Goal: Task Accomplishment & Management: Use online tool/utility

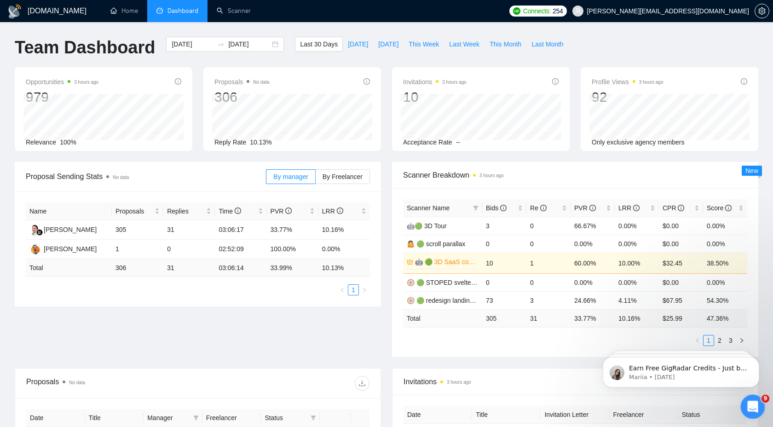
click at [753, 403] on icon "Open Intercom Messenger" at bounding box center [751, 405] width 15 height 15
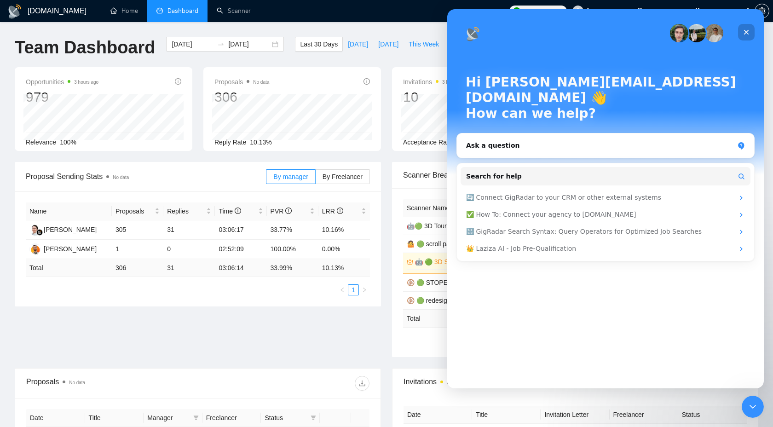
click at [746, 33] on icon "Close" at bounding box center [746, 32] width 5 height 5
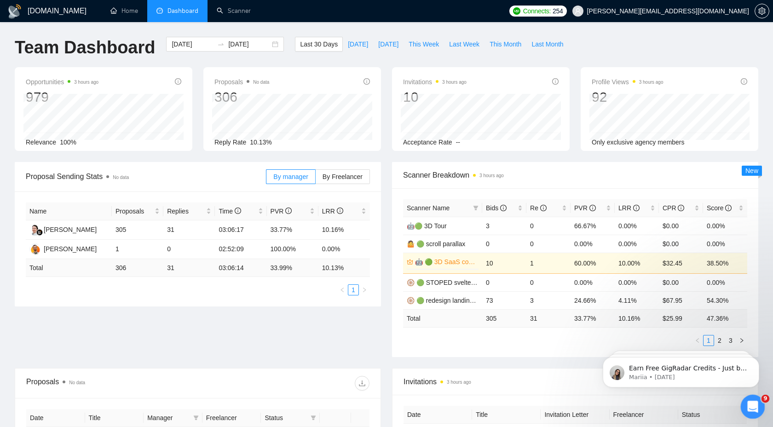
click at [749, 396] on div "Open Intercom Messenger" at bounding box center [751, 405] width 30 height 30
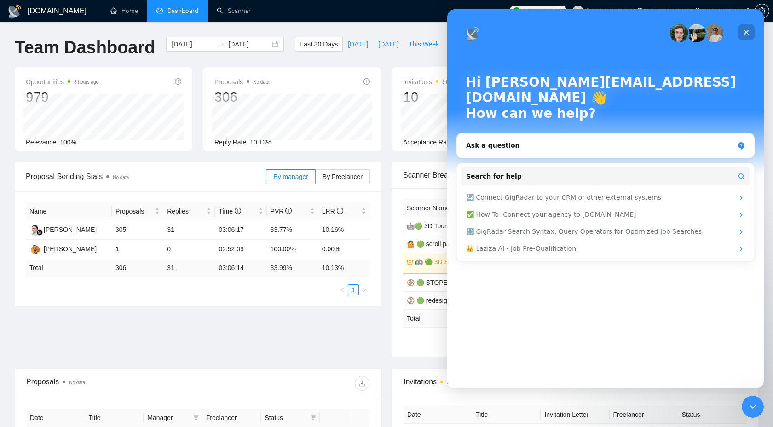
click at [745, 30] on icon "Close" at bounding box center [745, 32] width 7 height 7
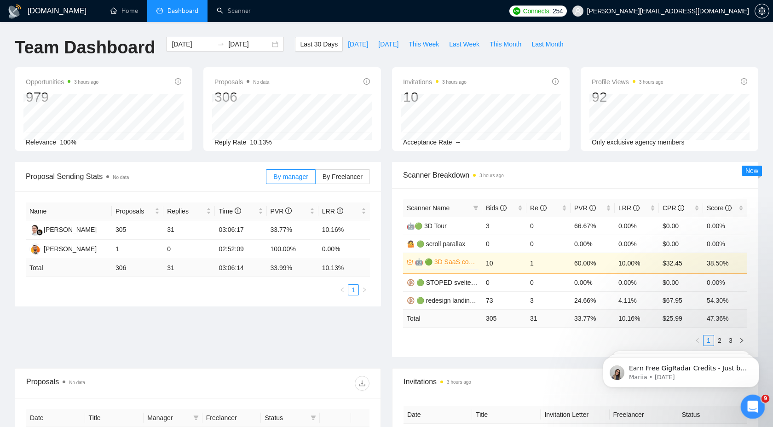
click at [754, 402] on icon "Open Intercom Messenger" at bounding box center [751, 405] width 15 height 15
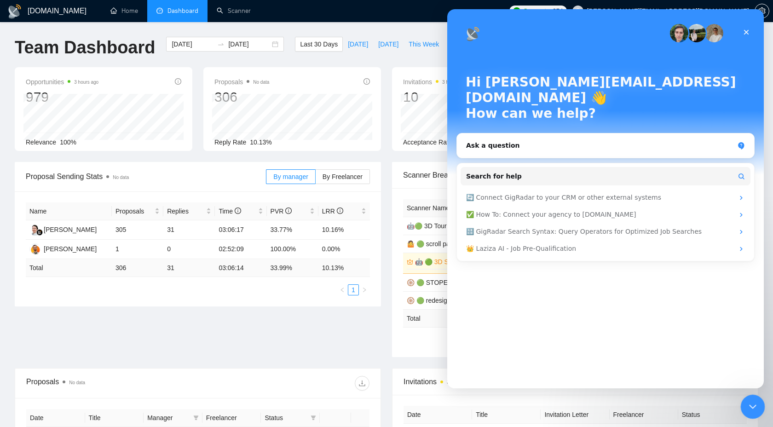
click at [747, 405] on icon "Close Intercom Messenger" at bounding box center [751, 405] width 11 height 11
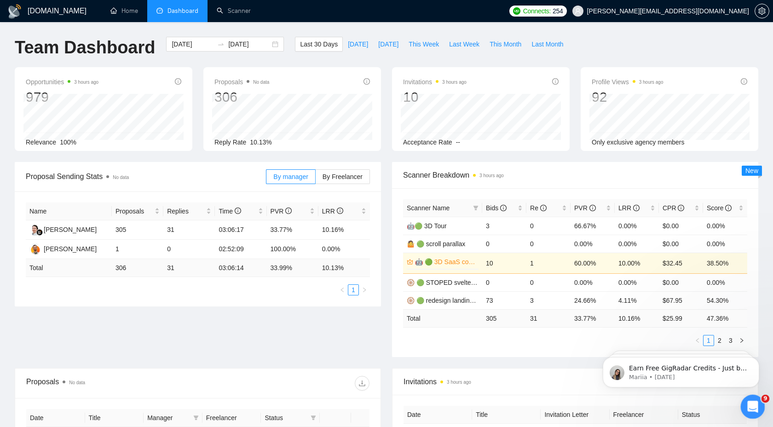
click at [748, 405] on icon "Open Intercom Messenger" at bounding box center [751, 405] width 15 height 15
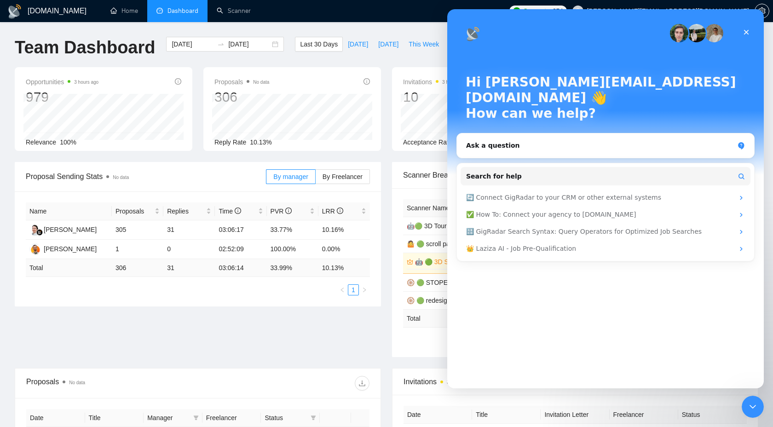
click at [696, 89] on p "Hi [PERSON_NAME][EMAIL_ADDRESS][DOMAIN_NAME] 👋" at bounding box center [606, 90] width 280 height 31
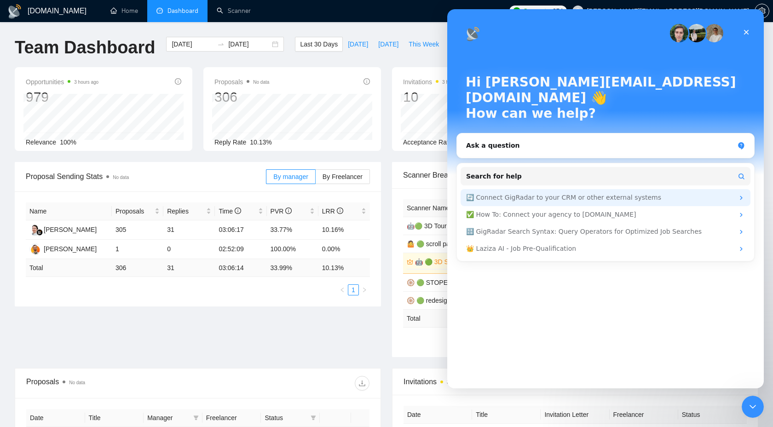
click at [734, 189] on div "🔄 Connect GigRadar to your CRM or other external systems" at bounding box center [605, 197] width 290 height 17
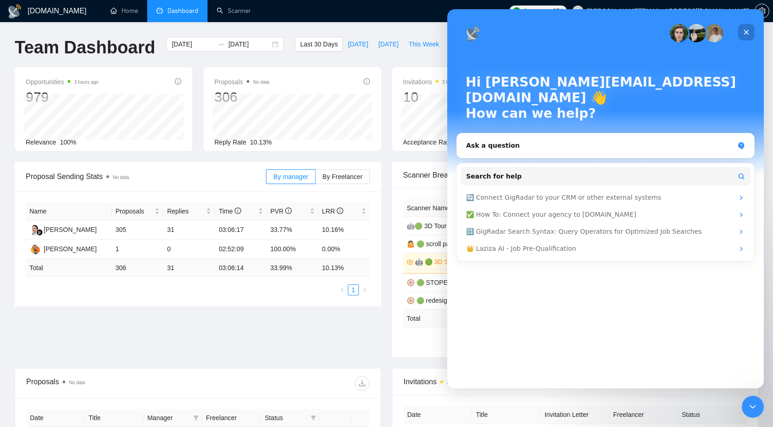
click at [743, 29] on icon "Close" at bounding box center [745, 32] width 7 height 7
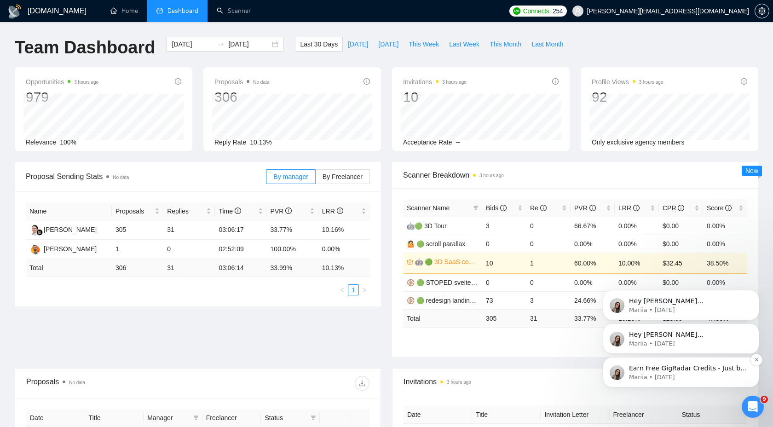
click at [694, 379] on p "Mariia • 1w ago" at bounding box center [688, 377] width 119 height 8
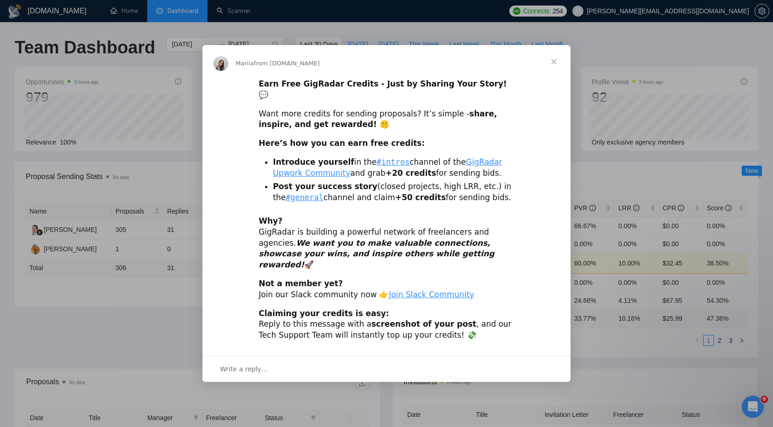
click at [556, 72] on span "Close" at bounding box center [553, 61] width 33 height 33
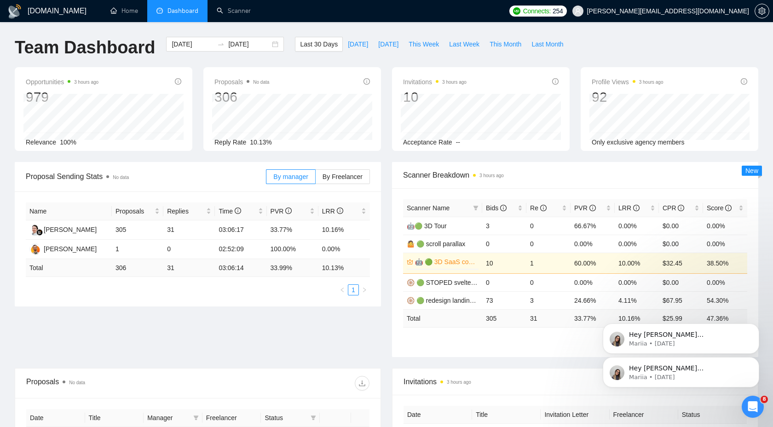
click at [758, 361] on icon "Dismiss notification" at bounding box center [756, 360] width 4 height 4
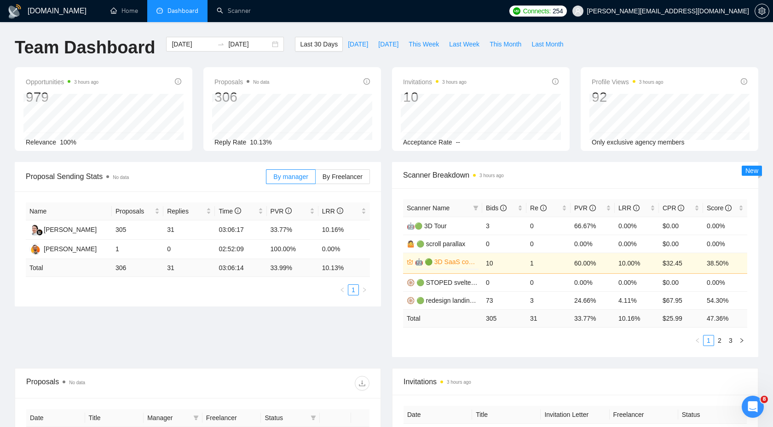
click at [407, 14] on ul "Home Dashboard Scanner" at bounding box center [300, 11] width 408 height 22
click at [234, 15] on link "Scanner" at bounding box center [234, 11] width 34 height 8
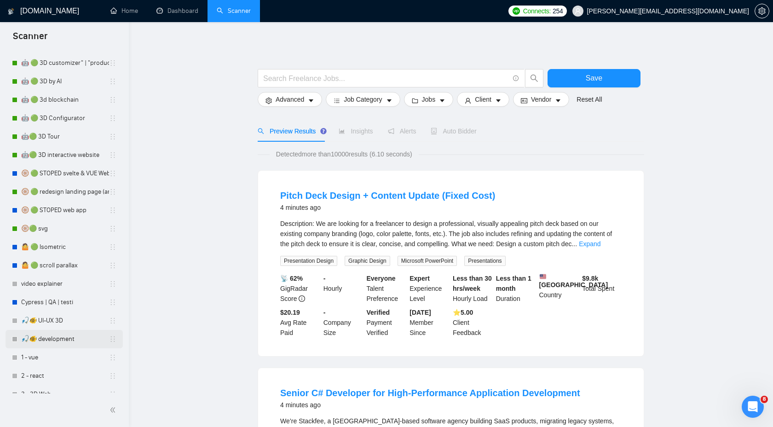
scroll to position [178, 0]
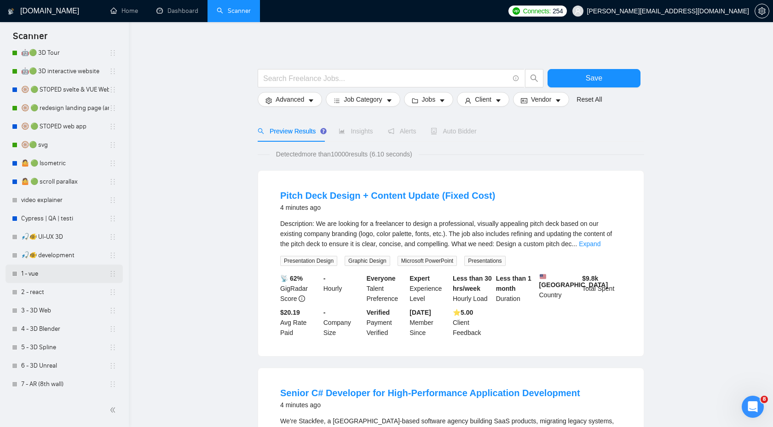
click at [65, 269] on link "1 - vue" at bounding box center [65, 273] width 88 height 18
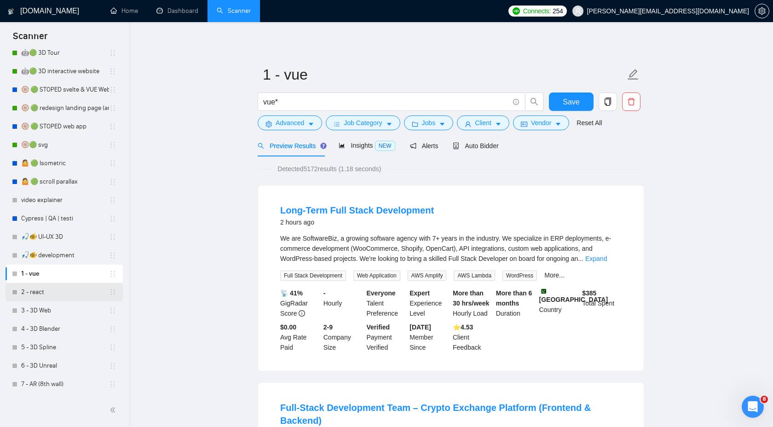
click at [58, 291] on link "2 - react" at bounding box center [65, 292] width 88 height 18
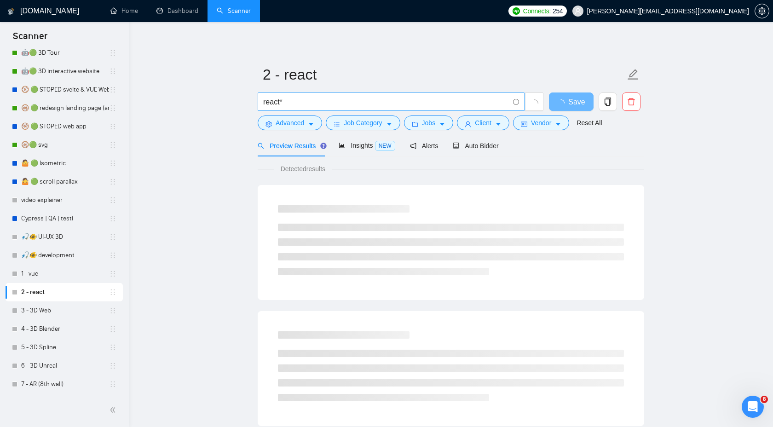
click at [293, 97] on input "react*" at bounding box center [386, 101] width 246 height 11
click at [61, 278] on link "1 - vue" at bounding box center [65, 273] width 88 height 18
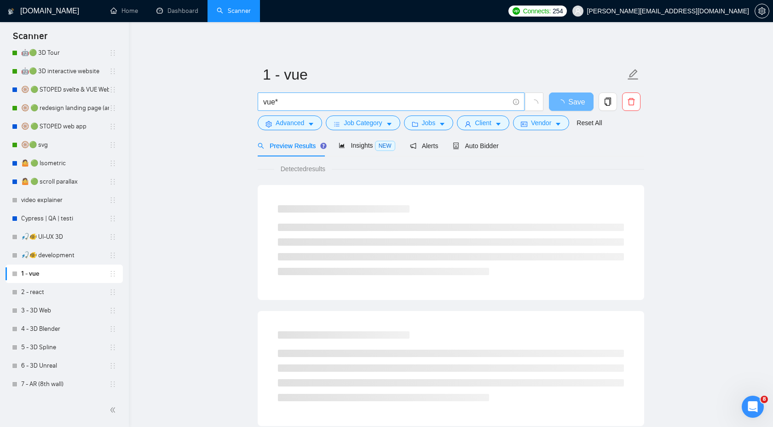
click at [316, 104] on input "vue*" at bounding box center [386, 101] width 246 height 11
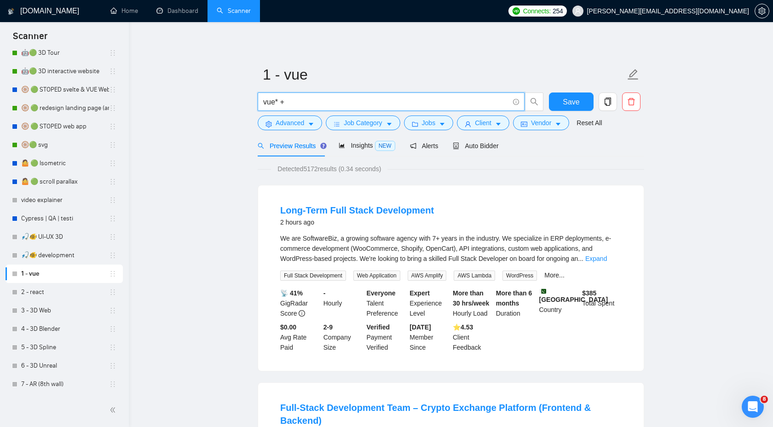
paste input "react*"
click at [284, 103] on input "vue* + react*" at bounding box center [386, 101] width 246 height 11
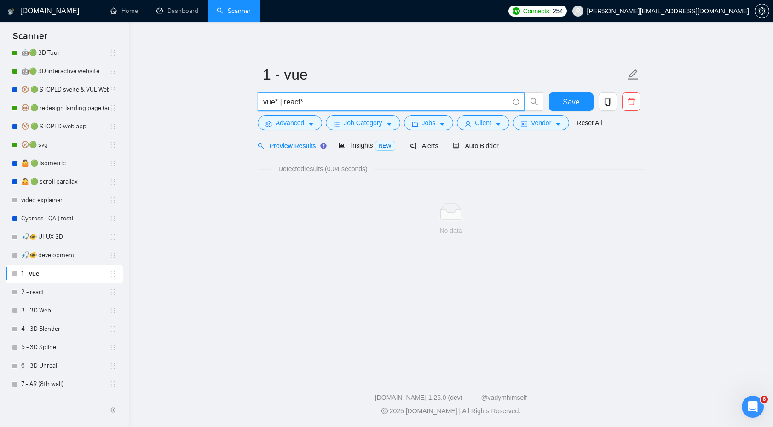
click at [327, 102] on input "vue* | react*" at bounding box center [386, 101] width 246 height 11
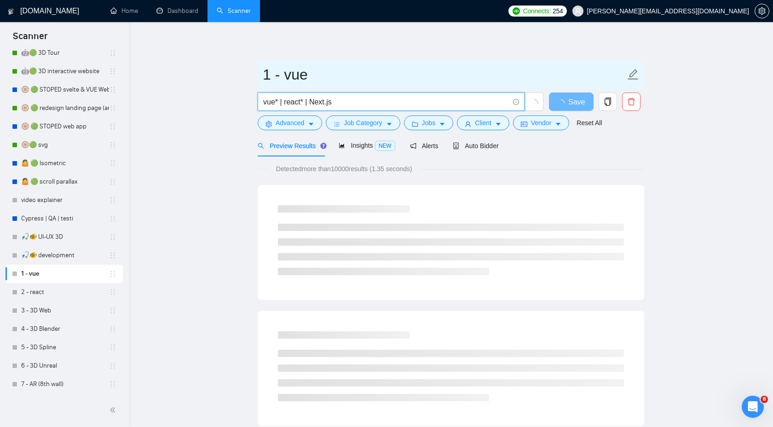
click at [304, 75] on input "1 - vue" at bounding box center [444, 74] width 362 height 23
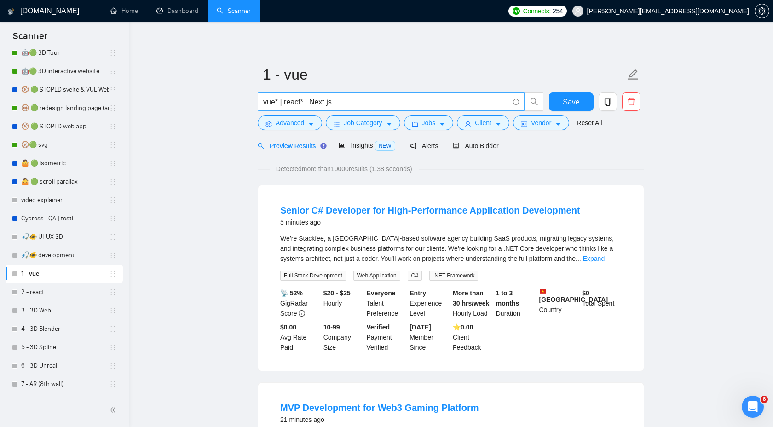
click at [335, 101] on input "vue* | react* | Next.js" at bounding box center [386, 101] width 246 height 11
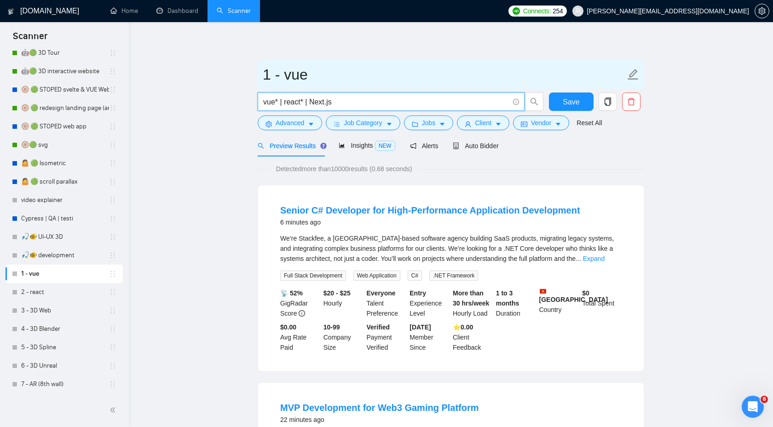
type input "vue* | react* | Next.js"
click at [293, 75] on input "1 - vue" at bounding box center [444, 74] width 362 height 23
type input "1 - Web"
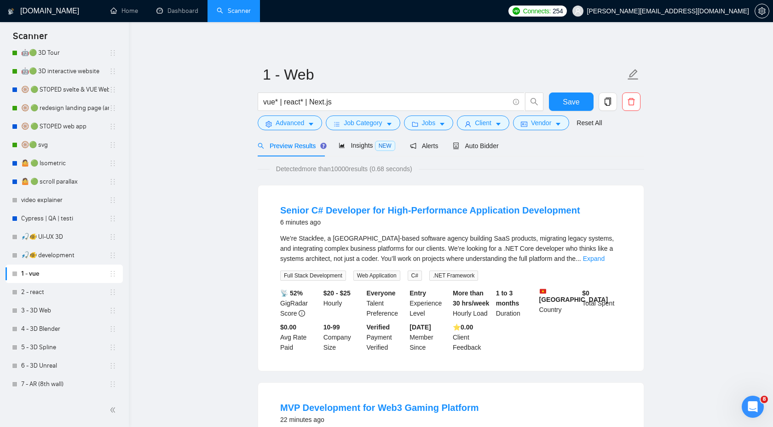
click at [361, 102] on input "vue* | react* | Next.js" at bounding box center [386, 101] width 246 height 11
click at [340, 98] on input "vue* | react* | Next.js | Web App" at bounding box center [386, 101] width 246 height 11
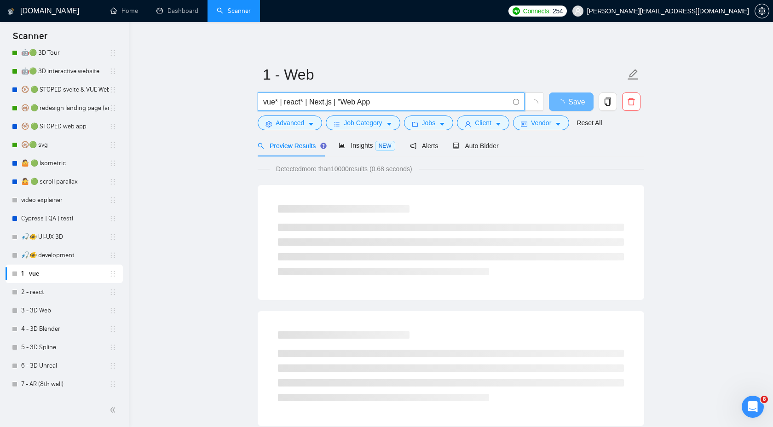
click at [376, 103] on input "vue* | react* | Next.js | "Web App" at bounding box center [386, 101] width 246 height 11
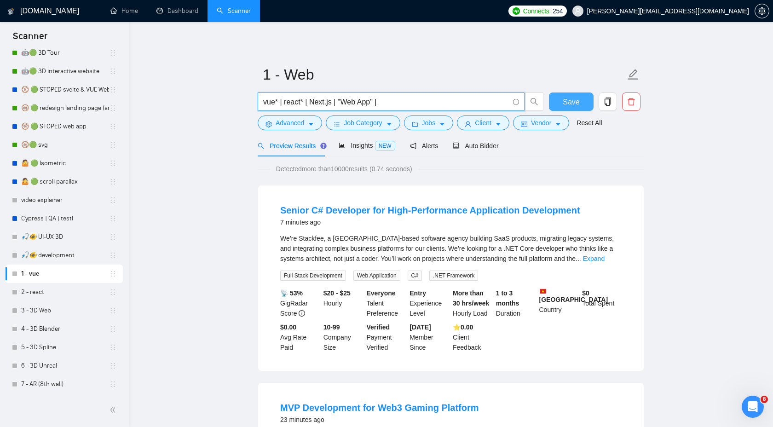
type input "vue* | react* | Next.js | "Web App" |"
click at [588, 98] on button "Save" at bounding box center [571, 101] width 45 height 18
click at [109, 289] on icon "holder" at bounding box center [112, 291] width 7 height 7
click at [62, 291] on link "2 - react" at bounding box center [65, 292] width 88 height 18
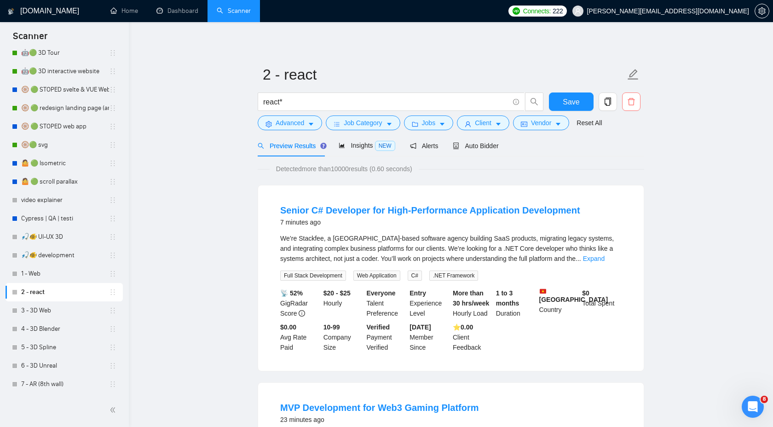
click at [632, 102] on icon "delete" at bounding box center [631, 102] width 8 height 8
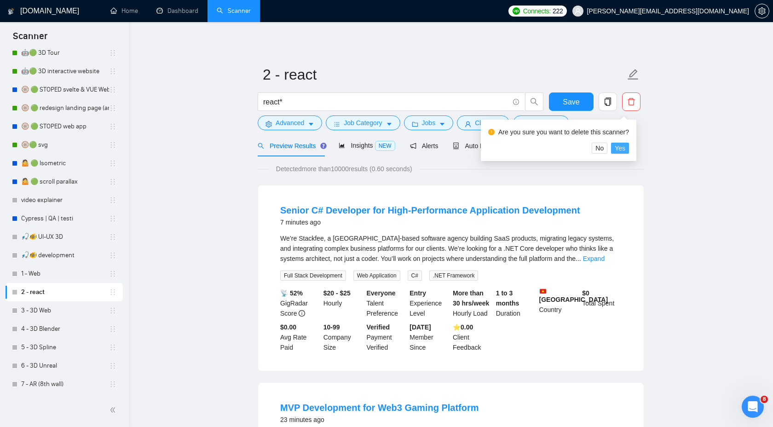
click at [625, 146] on span "Yes" at bounding box center [620, 148] width 11 height 10
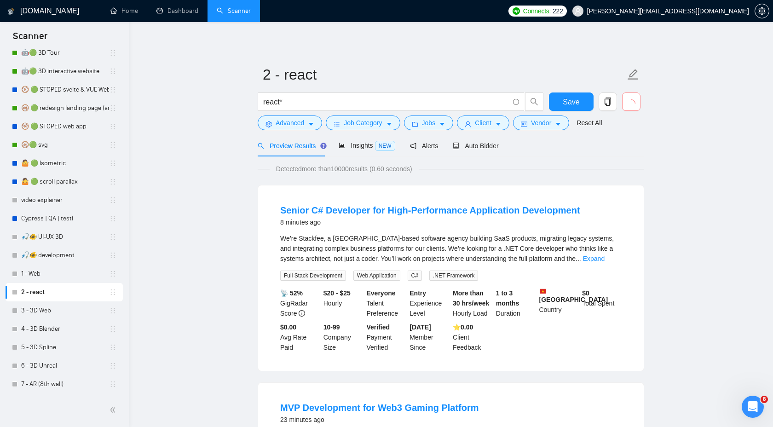
click at [625, 146] on div "Preview Results Insights NEW Alerts Auto Bidder" at bounding box center [451, 146] width 386 height 22
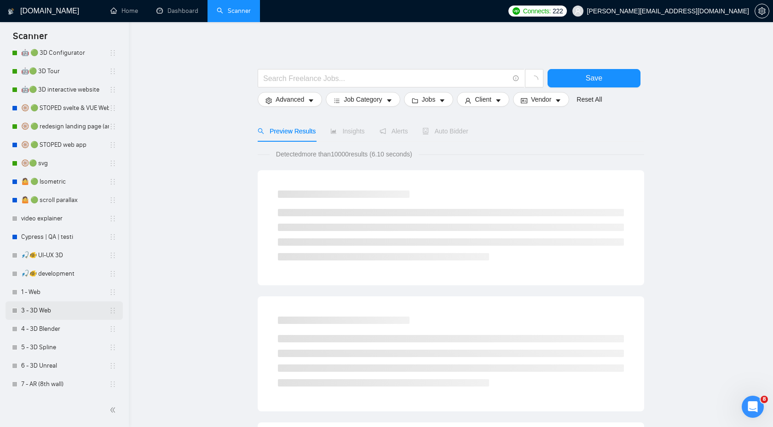
click at [62, 307] on link "3 - 3D Web" at bounding box center [65, 310] width 88 height 18
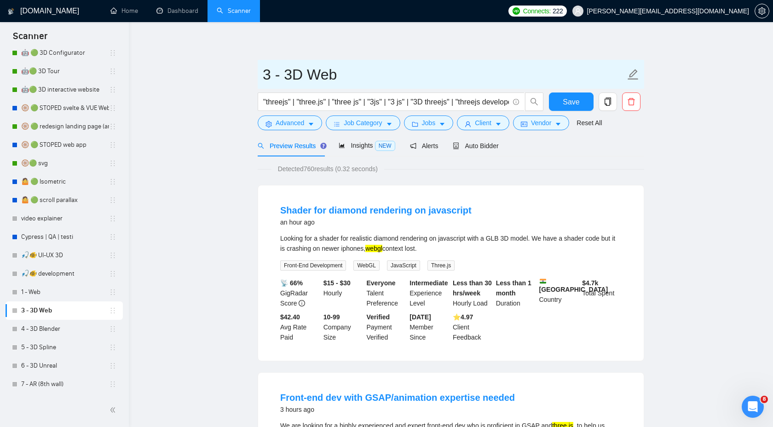
click at [316, 75] on input "3 - 3D Web" at bounding box center [444, 74] width 362 height 23
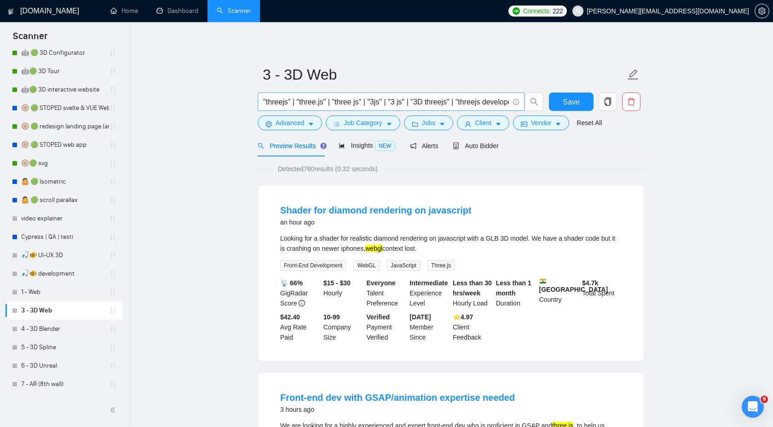
click at [315, 99] on input ""threejs" | "three.js" | "three js" | "3js" | "3 js" | "3D threejs" | "threejs …" at bounding box center [386, 101] width 246 height 11
click at [393, 89] on form "3 - 3D Web "threejs" | "three.js" | "three js" | "3js" | "3 js" | "3D threejs" …" at bounding box center [451, 97] width 386 height 75
click at [373, 101] on input ""threejs" | "three.js" | "three js" | "3js" | "3 js" | "3D threejs" | "threejs …" at bounding box center [386, 101] width 246 height 11
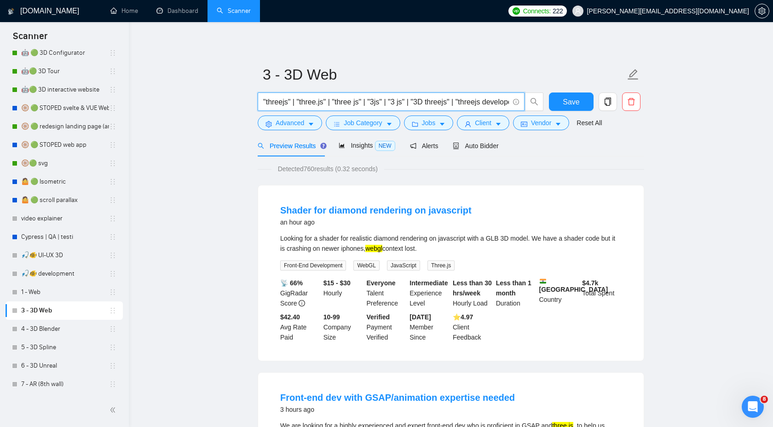
click at [373, 101] on input ""threejs" | "three.js" | "three js" | "3js" | "3 js" | "3D threejs" | "threejs …" at bounding box center [386, 101] width 246 height 11
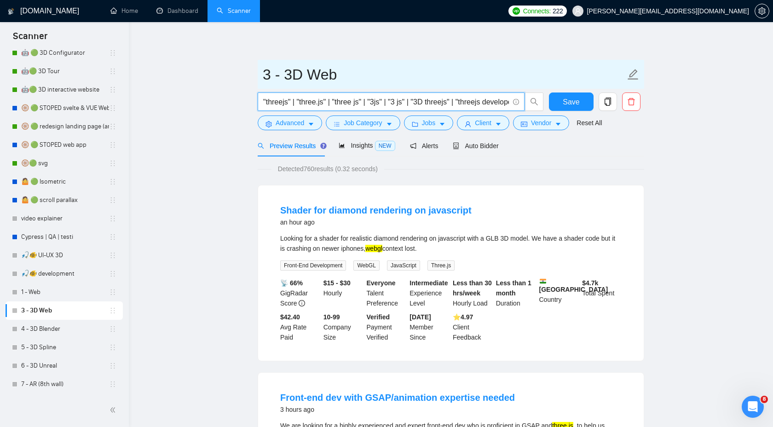
click at [413, 74] on input "3 - 3D Web" at bounding box center [444, 74] width 362 height 23
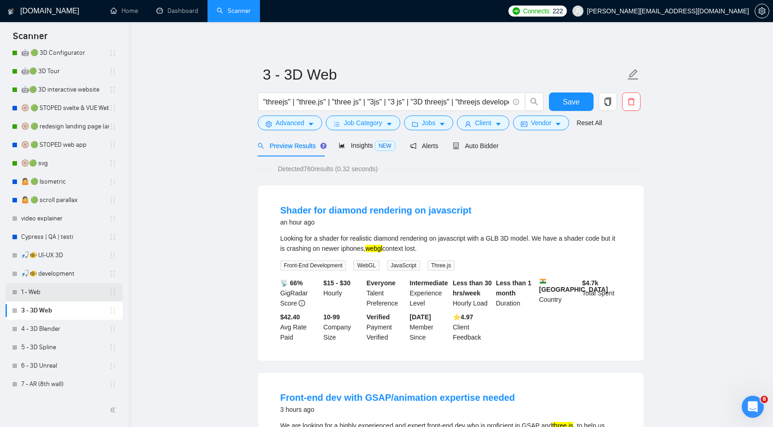
click at [63, 289] on link "1 - Web" at bounding box center [65, 292] width 88 height 18
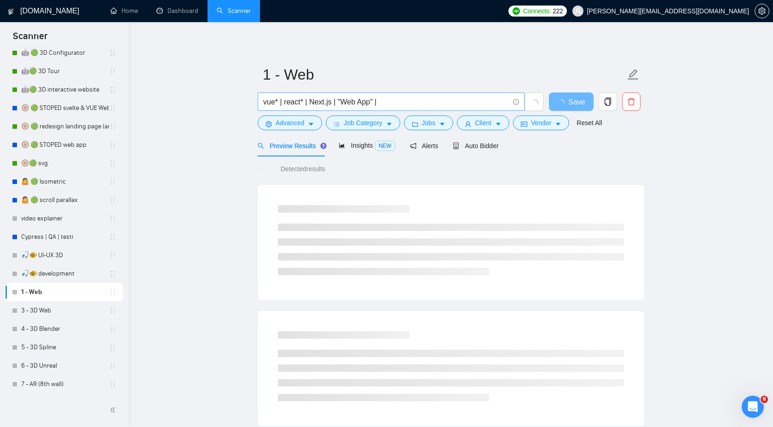
click at [391, 102] on input "vue* | react* | Next.js | "Web App" |" at bounding box center [386, 101] width 246 height 11
click at [371, 100] on input "vue* | react* | Next.js | "Web App" |" at bounding box center [386, 101] width 246 height 11
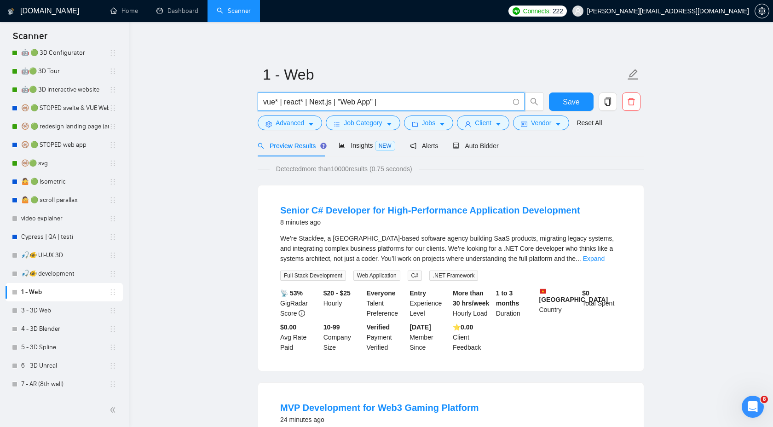
drag, startPoint x: 392, startPoint y: 103, endPoint x: 247, endPoint y: 103, distance: 144.9
click at [391, 98] on input "vue* | react* | Next.js | "Web App" |" at bounding box center [386, 101] width 246 height 11
drag, startPoint x: 392, startPoint y: 103, endPoint x: 245, endPoint y: 101, distance: 146.8
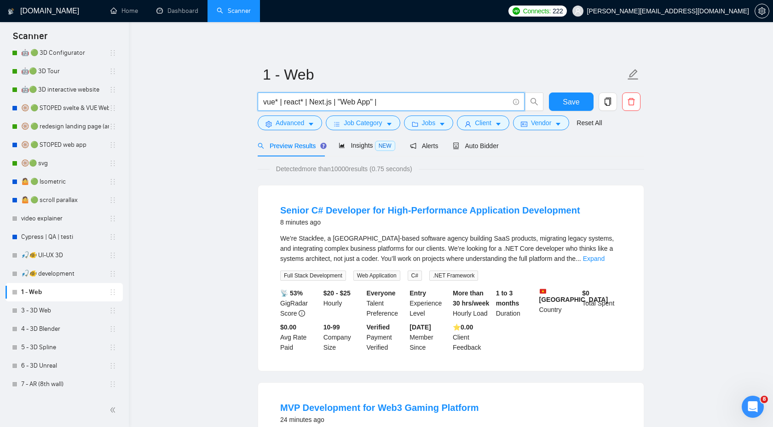
click at [335, 102] on input "vue* | react* | Next.js | "Web App" |" at bounding box center [386, 101] width 246 height 11
drag, startPoint x: 387, startPoint y: 105, endPoint x: 260, endPoint y: 103, distance: 127.0
click at [259, 103] on span "vue* | react* | Next.js | "Web App" |" at bounding box center [391, 101] width 267 height 18
click at [411, 101] on input "vue* | react* | Next.js | "Web App" |" at bounding box center [386, 101] width 246 height 11
click at [391, 99] on input "vue* | react* | Next.js | "Web App" |" at bounding box center [386, 101] width 246 height 11
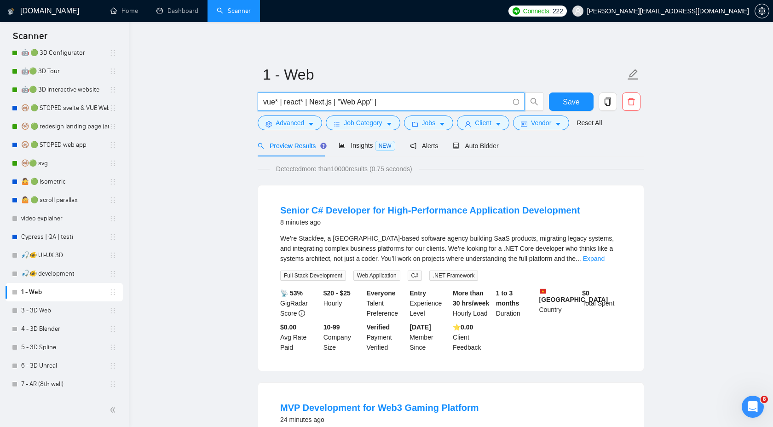
click at [391, 99] on input "vue* | react* | Next.js | "Web App" |" at bounding box center [386, 101] width 246 height 11
click at [385, 103] on input "vue* | react* | Next.js | "Web App" |" at bounding box center [386, 101] width 246 height 11
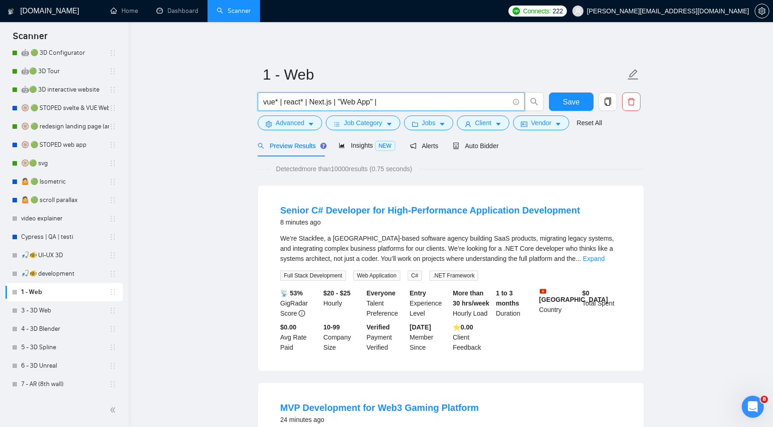
click at [385, 103] on input "vue* | react* | Next.js | "Web App" |" at bounding box center [386, 101] width 246 height 11
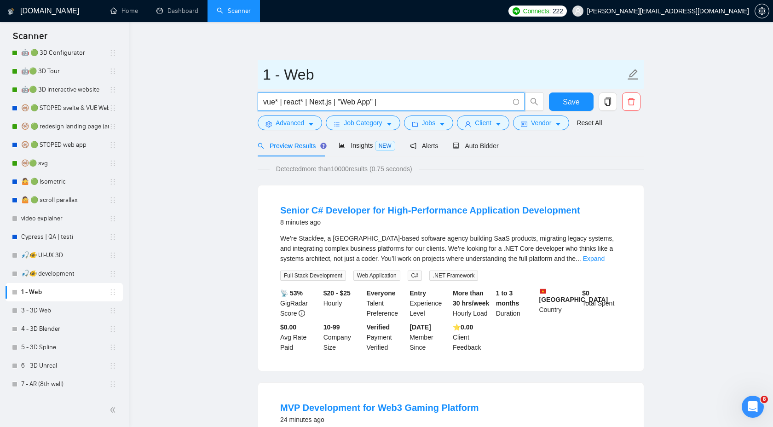
click at [383, 78] on input "1 - Web" at bounding box center [444, 74] width 362 height 23
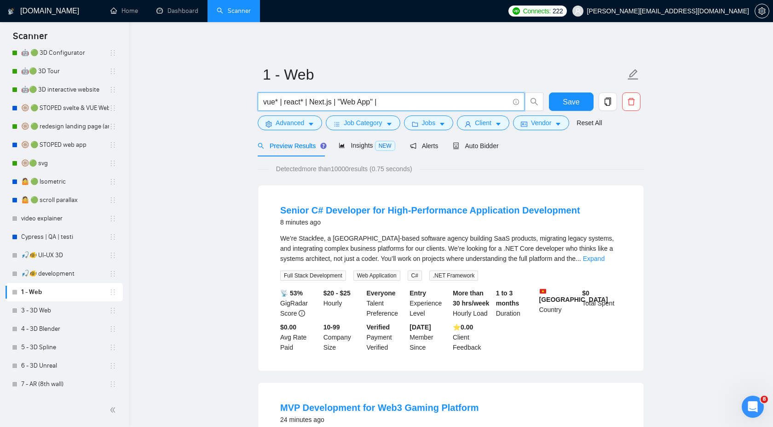
drag, startPoint x: 396, startPoint y: 103, endPoint x: 220, endPoint y: 106, distance: 175.7
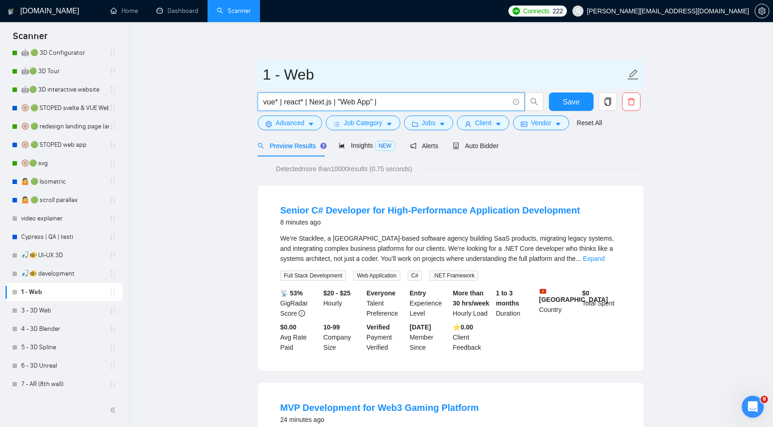
click at [339, 63] on input "1 - Web" at bounding box center [444, 74] width 362 height 23
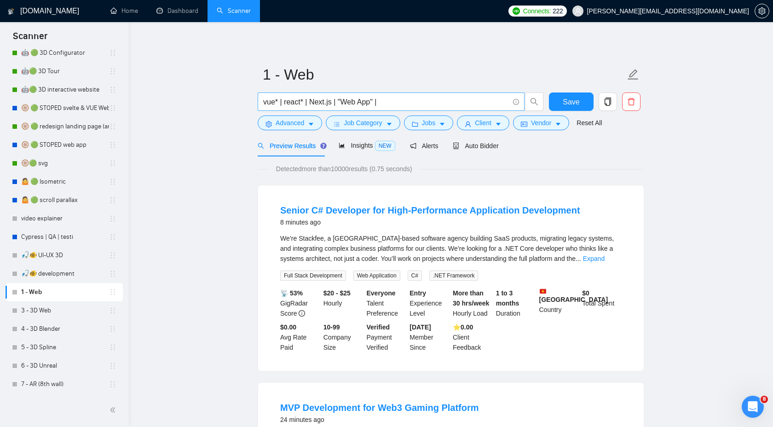
click at [406, 103] on input "vue* | react* | Next.js | "Web App" |" at bounding box center [386, 101] width 246 height 11
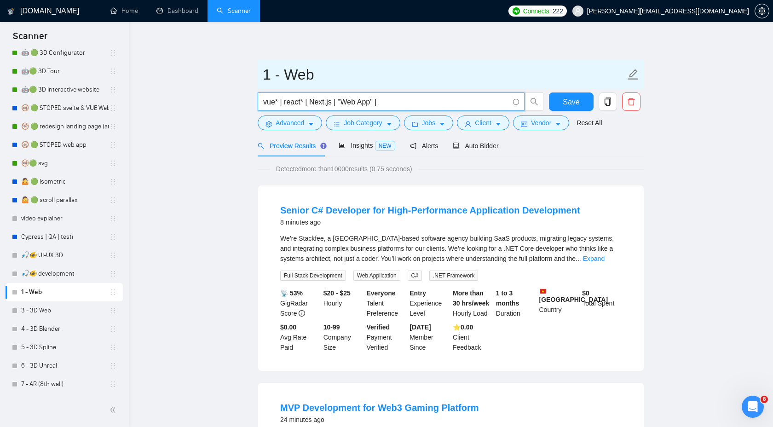
click at [348, 65] on input "1 - Web" at bounding box center [444, 74] width 362 height 23
type input "1 - Web App"
click at [420, 60] on span "1 - Web App" at bounding box center [451, 74] width 386 height 29
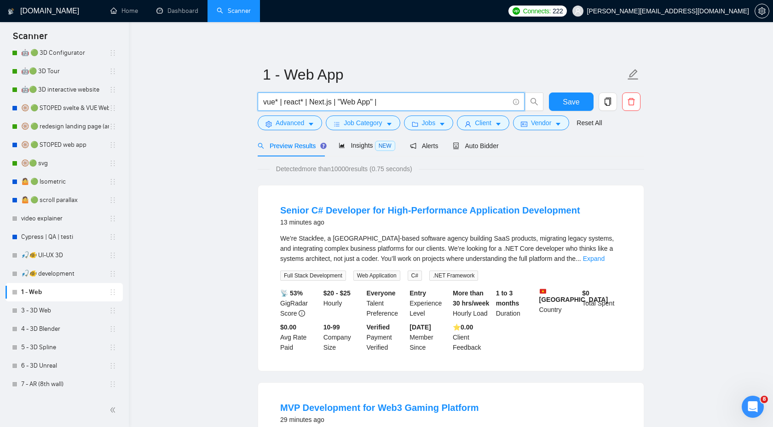
click at [394, 106] on input "vue* | react* | Next.js | "Web App" |" at bounding box center [386, 101] width 246 height 11
drag, startPoint x: 396, startPoint y: 100, endPoint x: 237, endPoint y: 100, distance: 158.7
click at [395, 100] on input "vue* | react* | Next.js | "Web App" |" at bounding box center [386, 101] width 246 height 11
click at [575, 92] on form "1 - Web App vue* | react* | Next.js | "Web App" | Save Advanced Job Category Jo…" at bounding box center [451, 97] width 386 height 75
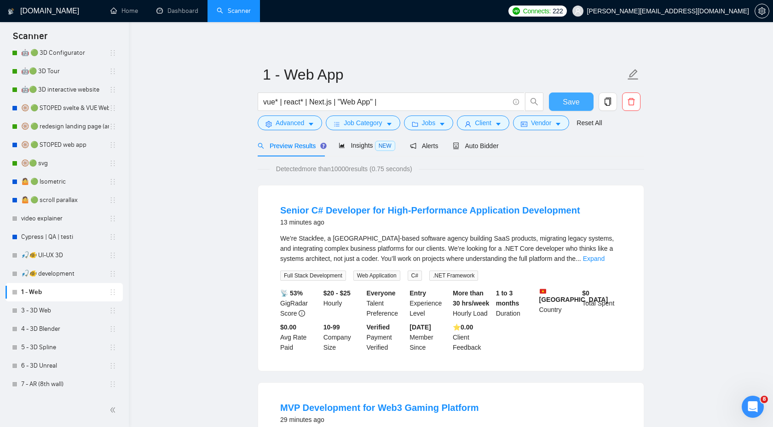
click at [573, 107] on span "Save" at bounding box center [571, 101] width 17 height 11
click at [63, 317] on link "3 - 3D Web" at bounding box center [65, 310] width 88 height 18
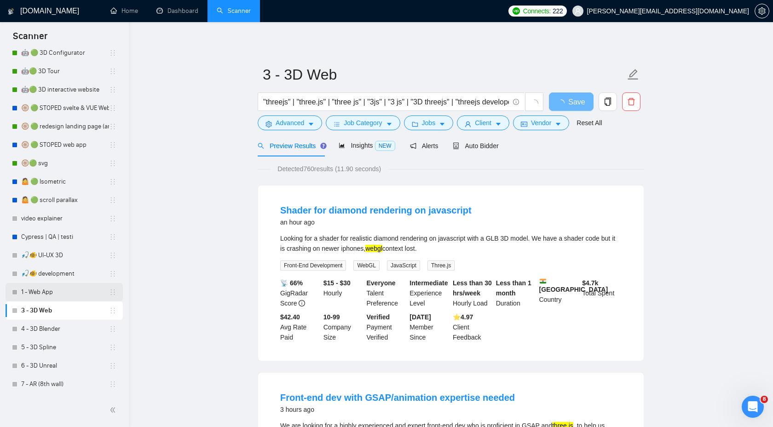
click at [75, 296] on link "1 - Web App" at bounding box center [65, 292] width 88 height 18
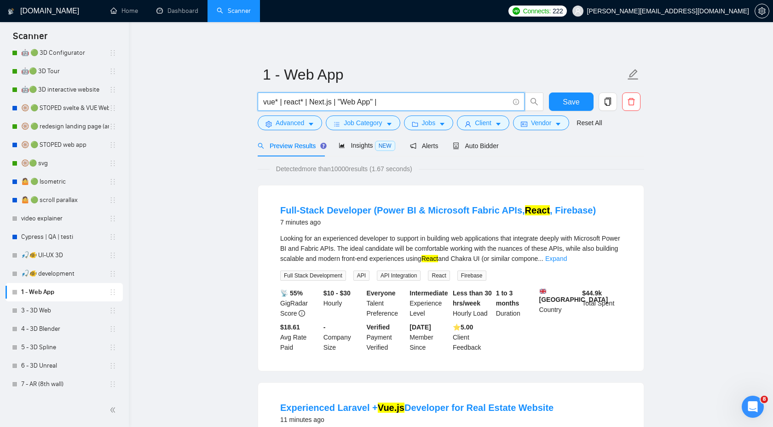
click at [403, 103] on input "vue* | react* | Next.js | "Web App" |" at bounding box center [386, 101] width 246 height 11
click at [48, 310] on link "3 - 3D Web" at bounding box center [65, 310] width 88 height 18
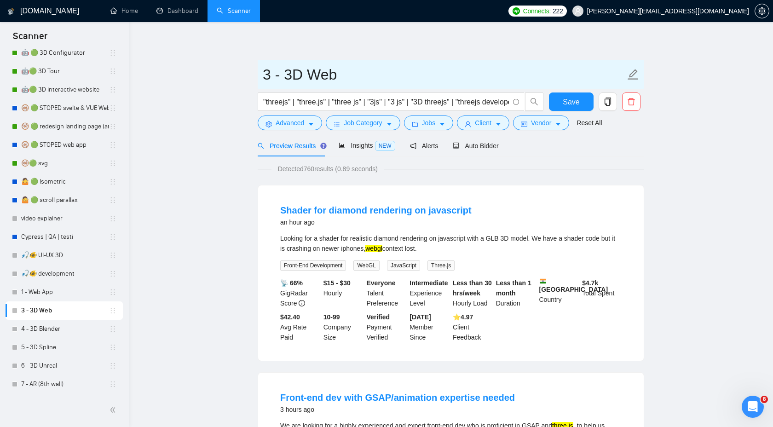
click at [473, 69] on input "3 - 3D Web" at bounding box center [444, 74] width 362 height 23
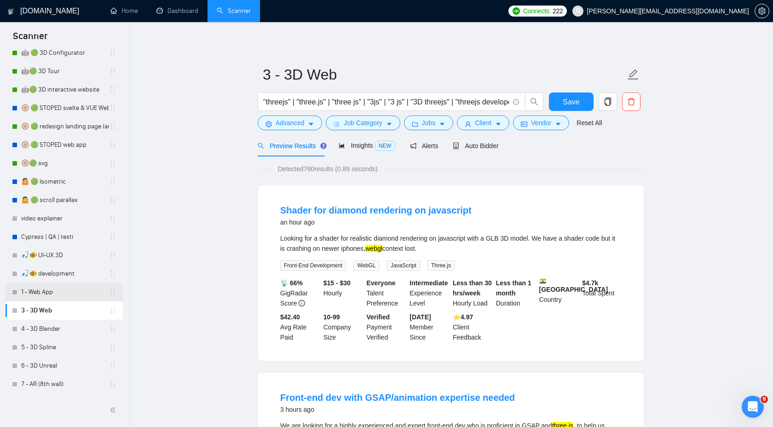
click at [84, 290] on link "1 - Web App" at bounding box center [65, 292] width 88 height 18
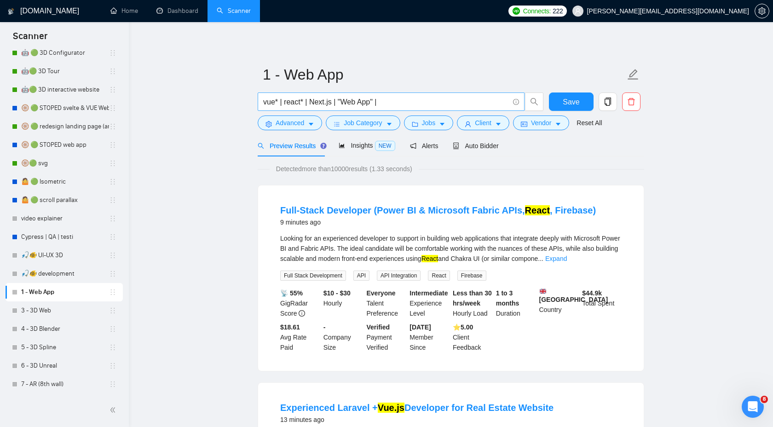
click at [394, 100] on input "vue* | react* | Next.js | "Web App" |" at bounding box center [386, 101] width 246 height 11
click at [61, 330] on link "4 - 3D Blender" at bounding box center [65, 329] width 88 height 18
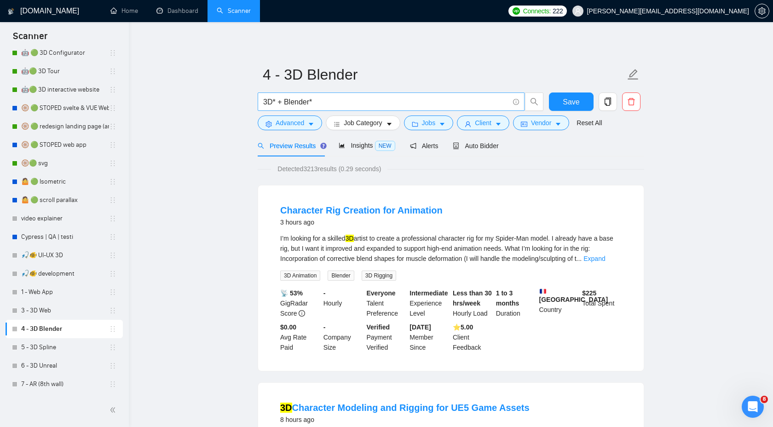
click at [323, 102] on input "3D* + Blender*" at bounding box center [386, 101] width 246 height 11
click at [304, 107] on input "3D* + Blender*" at bounding box center [386, 101] width 246 height 11
click at [325, 101] on input "3D* + Blender*" at bounding box center [386, 101] width 246 height 11
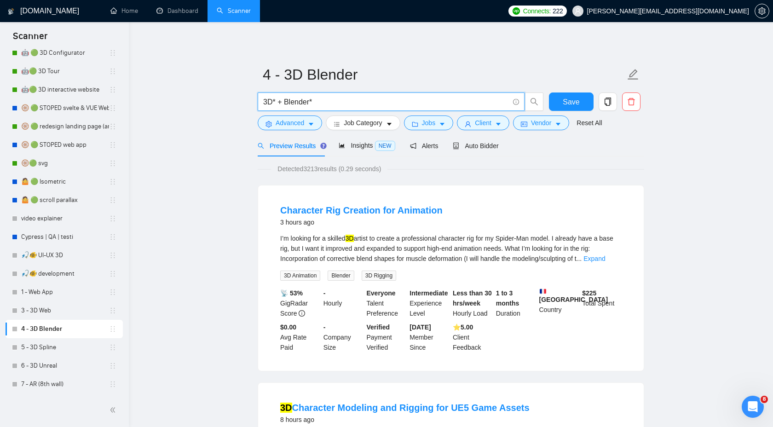
click at [317, 102] on input "3D* + Blender*" at bounding box center [386, 101] width 246 height 11
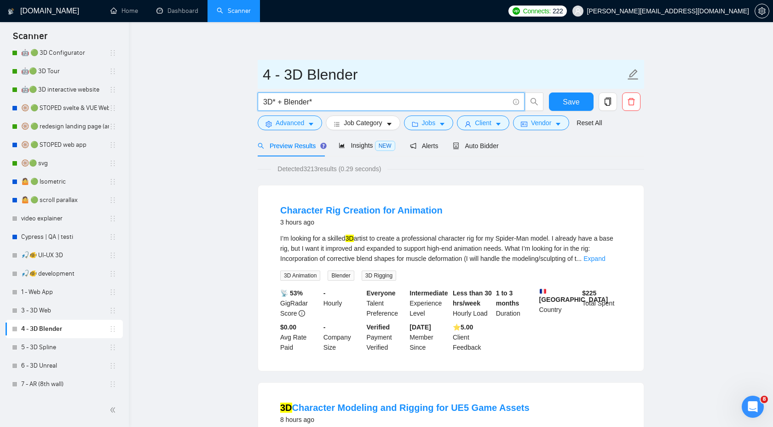
click at [337, 76] on input "4 - 3D Blender" at bounding box center [444, 74] width 362 height 23
click at [328, 78] on input "4 - 3D Configurator" at bounding box center [444, 74] width 362 height 23
type input "4 - 3D Configurator"
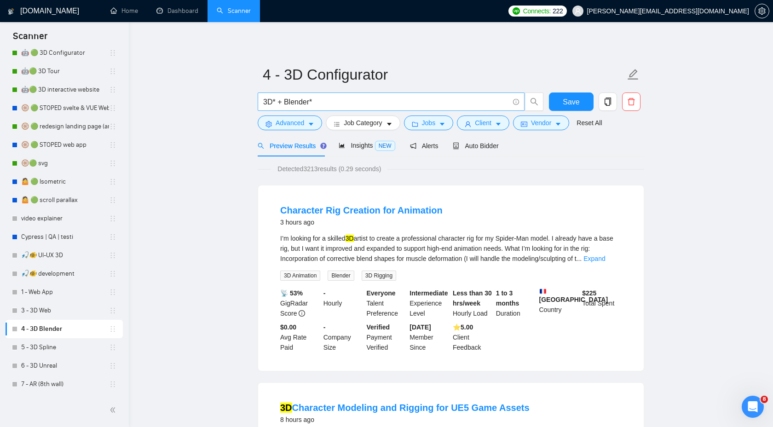
click at [299, 100] on input "3D* + Blender*" at bounding box center [386, 101] width 246 height 11
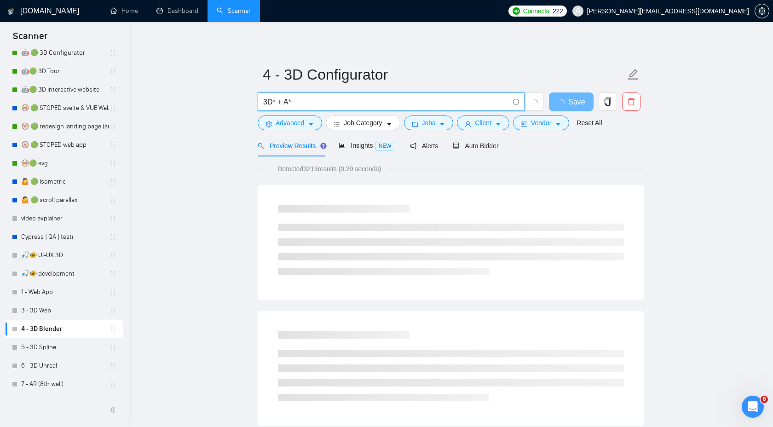
click at [282, 103] on input "3D* + A*" at bounding box center [386, 101] width 246 height 11
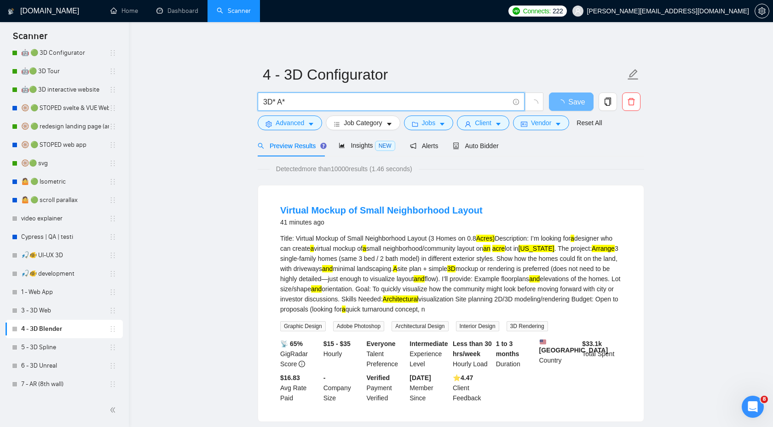
click at [286, 103] on input "3D* A*" at bounding box center [386, 101] width 246 height 11
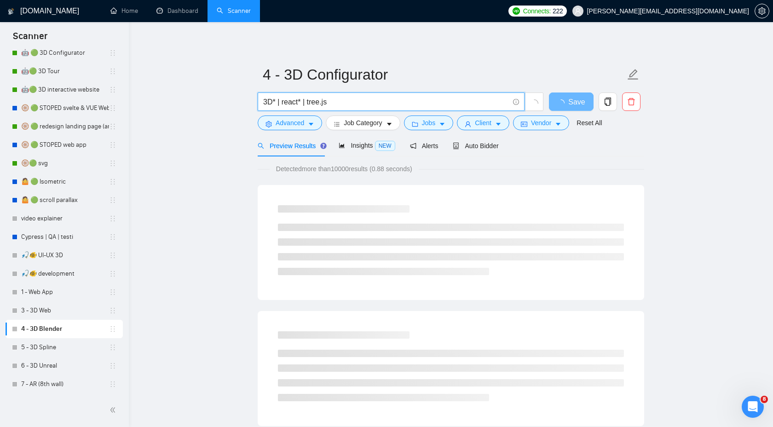
click at [317, 100] on input "3D* | react* | tree.js" at bounding box center [386, 101] width 246 height 11
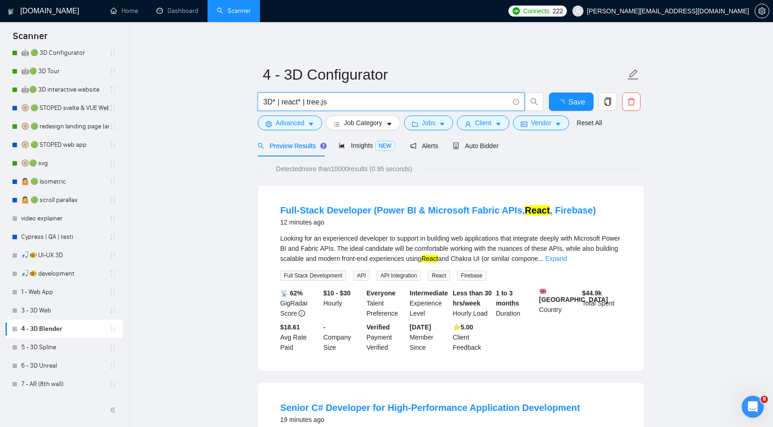
click at [317, 101] on input "3D* | react* | tree.js" at bounding box center [386, 101] width 246 height 11
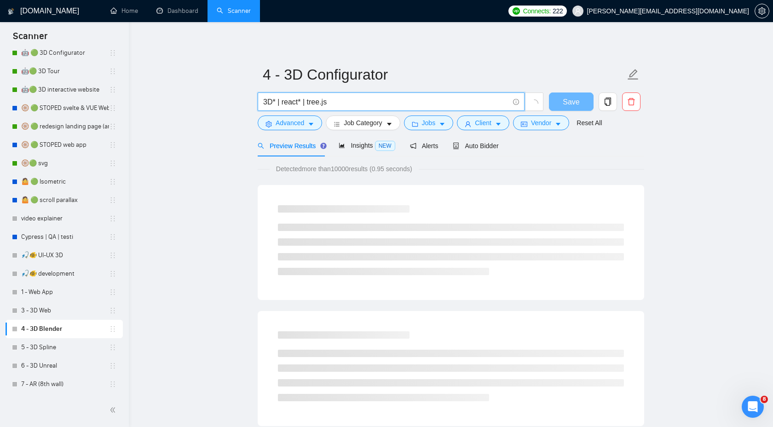
click at [317, 101] on input "3D* | react* | tree.js" at bounding box center [386, 101] width 246 height 11
click at [341, 98] on input "3D* | react* | tree.js" at bounding box center [386, 101] width 246 height 11
click at [316, 100] on input "3D* | react* | tree.js" at bounding box center [386, 101] width 246 height 11
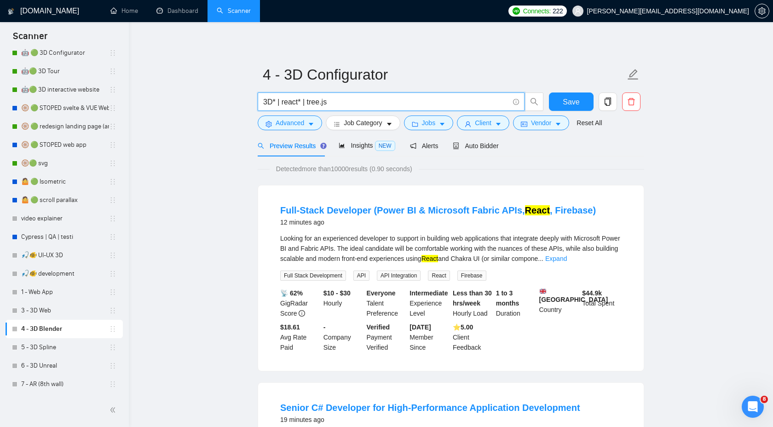
click at [310, 102] on input "3D* | react* | tree.js" at bounding box center [386, 101] width 246 height 11
click at [356, 103] on input "3D* | react* | three.js" at bounding box center [386, 101] width 246 height 11
type input "3D* | react* | three.js"
click at [573, 97] on span "Save" at bounding box center [571, 101] width 17 height 11
click at [53, 383] on link "7 - AR (8th wall)" at bounding box center [65, 384] width 88 height 18
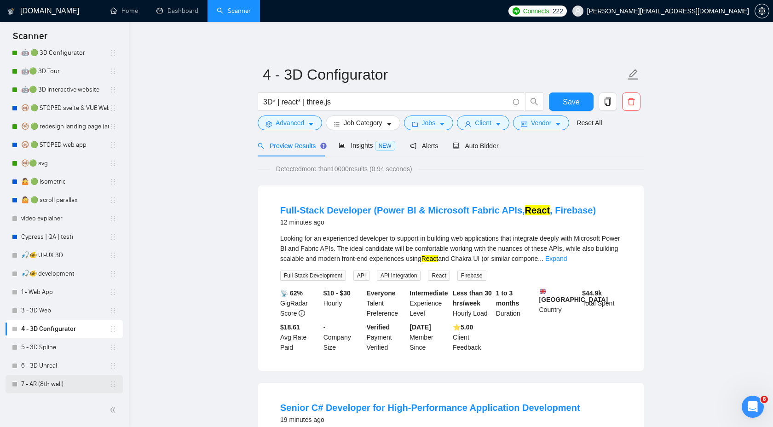
click at [50, 382] on link "7 - AR (8th wall)" at bounding box center [65, 384] width 88 height 18
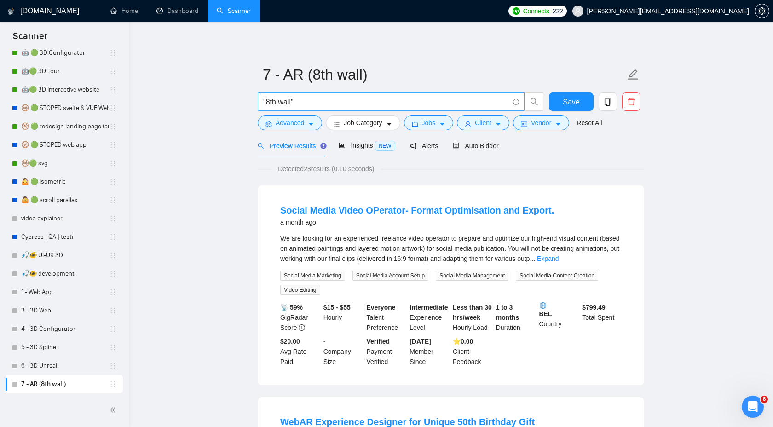
click at [311, 102] on input ""8th wall"" at bounding box center [386, 101] width 246 height 11
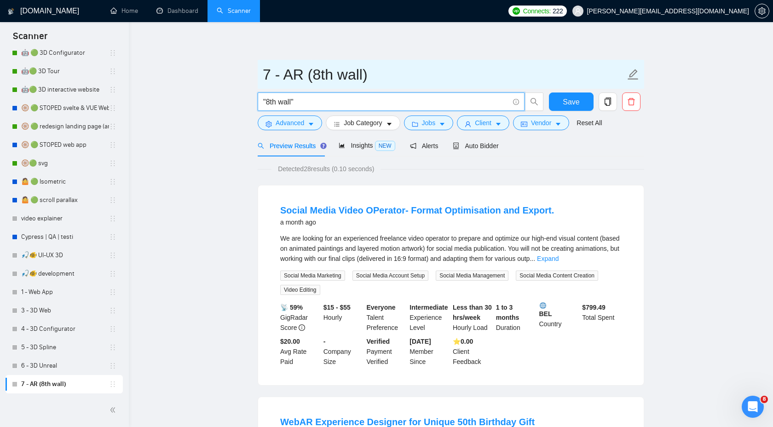
click at [296, 67] on input "7 - AR (8th wall)" at bounding box center [444, 74] width 362 height 23
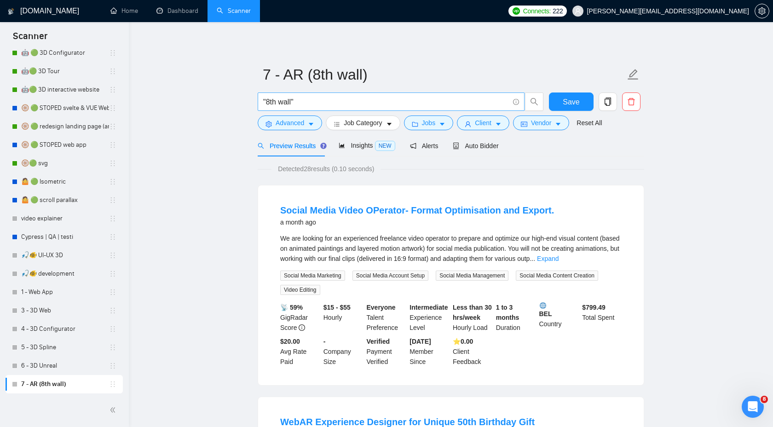
click at [304, 103] on input ""8th wall"" at bounding box center [386, 101] width 246 height 11
paste input "AR"
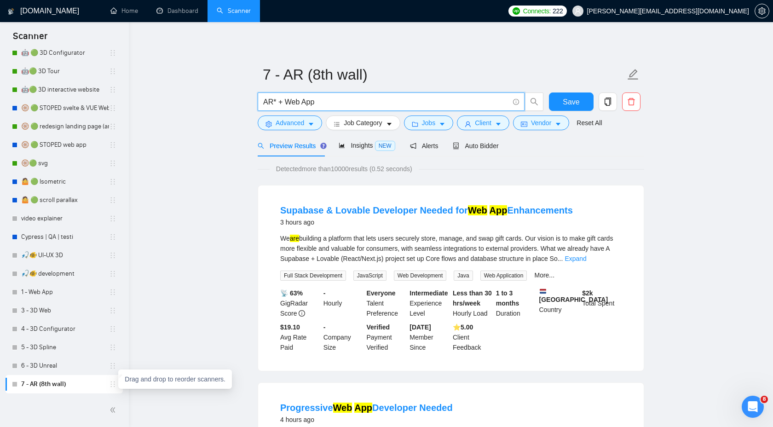
type input "AR* + Web App"
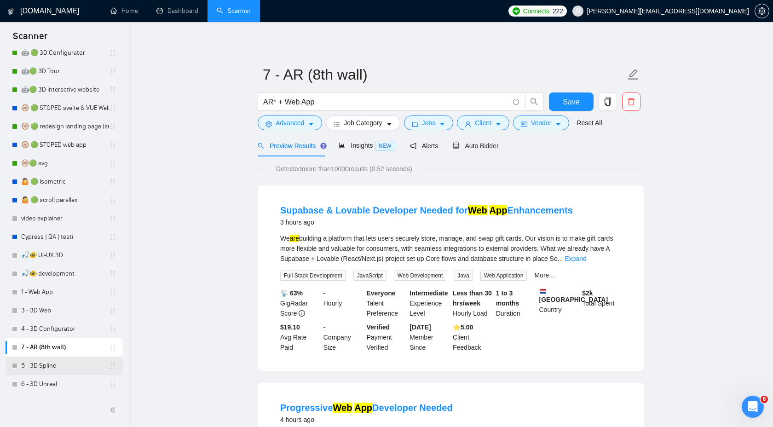
click at [85, 369] on link "5 - 3D Spline" at bounding box center [65, 365] width 88 height 18
click at [575, 103] on span "Save" at bounding box center [571, 101] width 17 height 11
click at [70, 365] on link "5 - 3D Spline" at bounding box center [65, 365] width 88 height 18
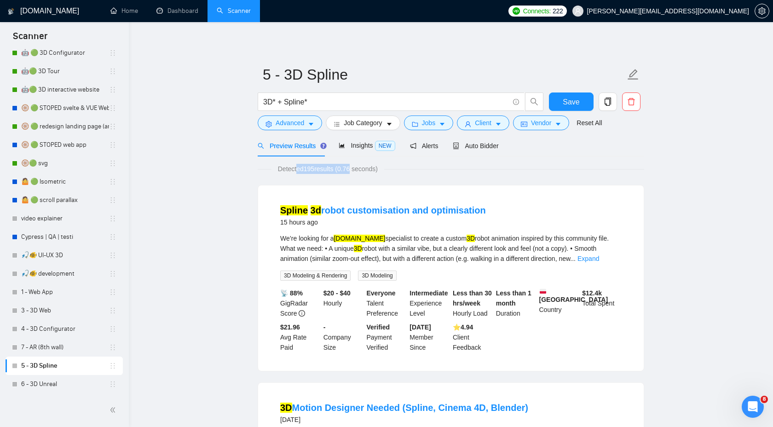
drag, startPoint x: 297, startPoint y: 172, endPoint x: 356, endPoint y: 172, distance: 59.8
click at [357, 172] on span "Detected 195 results (0.76 seconds)" at bounding box center [327, 169] width 113 height 10
click at [46, 385] on link "6 - 3D Unreal" at bounding box center [65, 384] width 88 height 18
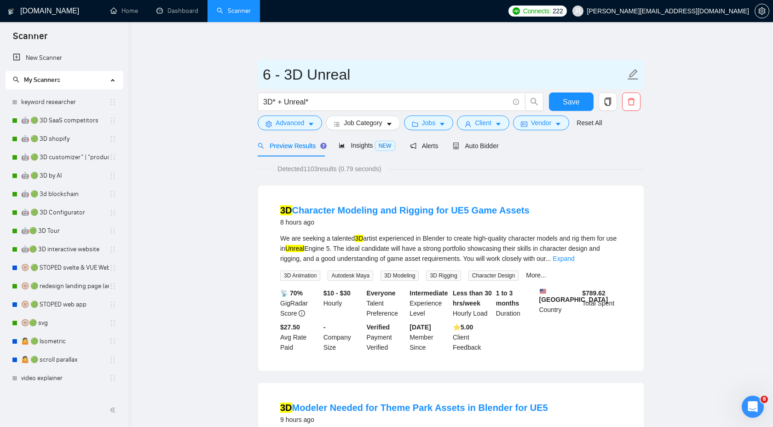
click at [333, 69] on input "6 - 3D Unreal" at bounding box center [444, 74] width 362 height 23
click at [327, 76] on input "6 - 3D Ecom" at bounding box center [444, 74] width 362 height 23
type input "6 - 3D Ecom"
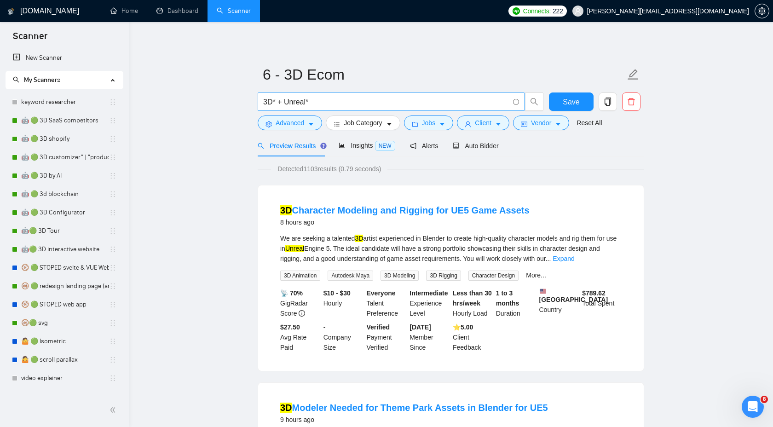
click at [297, 101] on input "3D* + Unreal*" at bounding box center [386, 101] width 246 height 11
paste input "Ecom"
click at [321, 102] on input "3D* + Ecom*" at bounding box center [386, 101] width 246 height 11
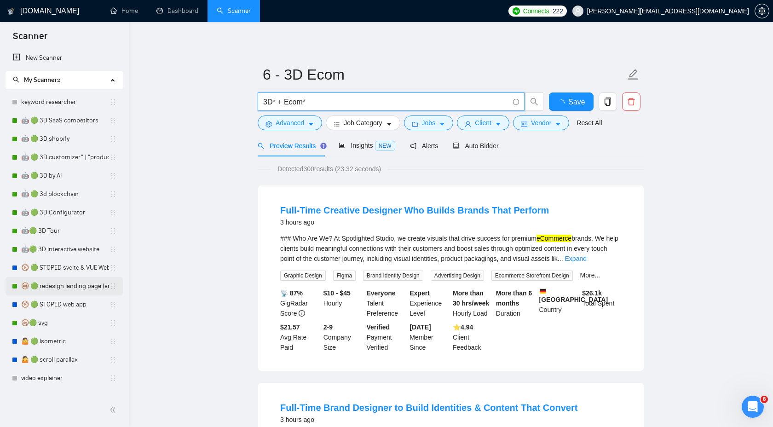
scroll to position [160, 0]
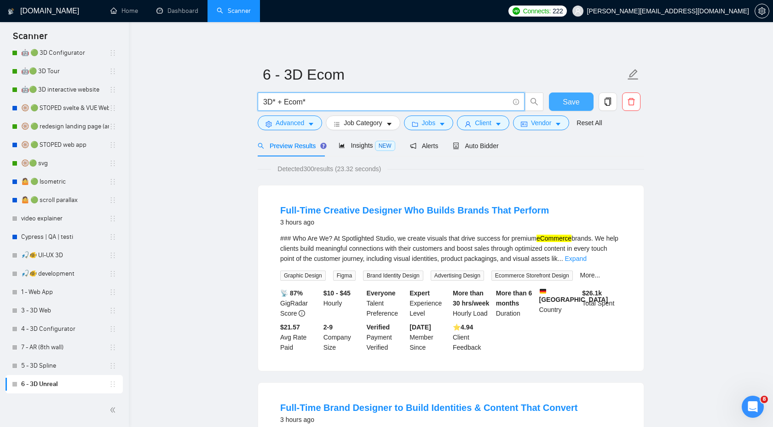
type input "3D* + Ecom*"
click at [583, 100] on button "Save" at bounding box center [571, 101] width 45 height 18
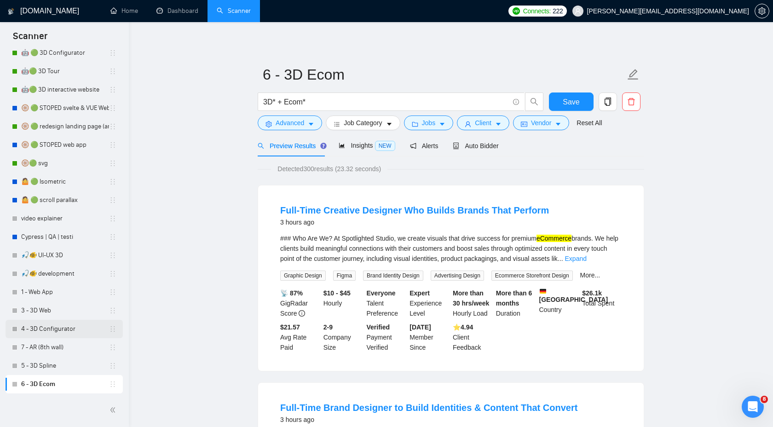
click at [80, 330] on link "4 - 3D Configurator" at bounding box center [65, 329] width 88 height 18
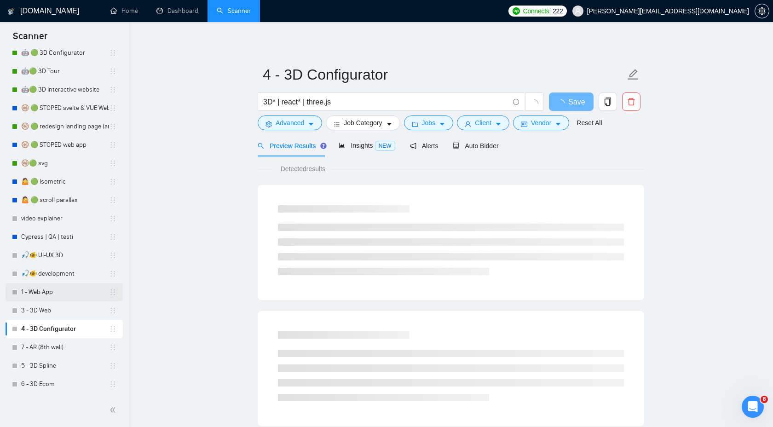
click at [78, 287] on link "1 - Web App" at bounding box center [65, 292] width 88 height 18
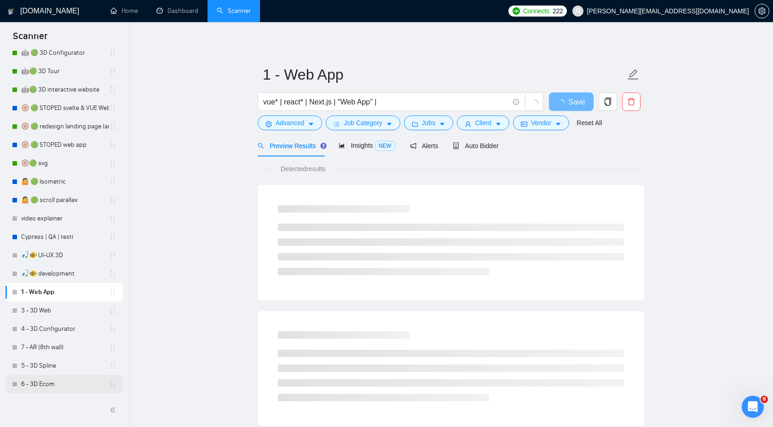
click at [63, 379] on link "6 - 3D Ecom" at bounding box center [65, 384] width 88 height 18
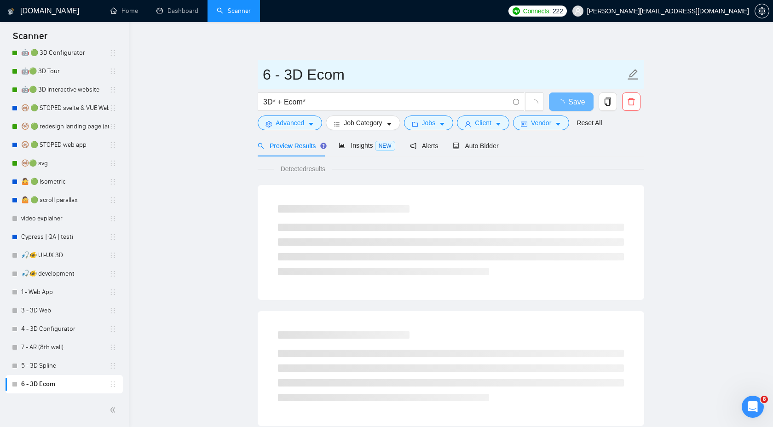
drag, startPoint x: 285, startPoint y: 76, endPoint x: 266, endPoint y: 76, distance: 18.9
click at [266, 76] on input "6 - 3D Ecom" at bounding box center [444, 74] width 362 height 23
click at [360, 73] on input "3D Ecom" at bounding box center [444, 74] width 362 height 23
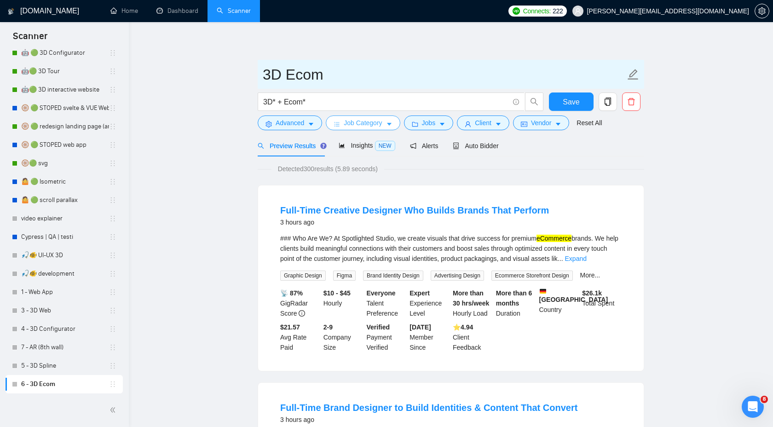
type input "3D Ecom"
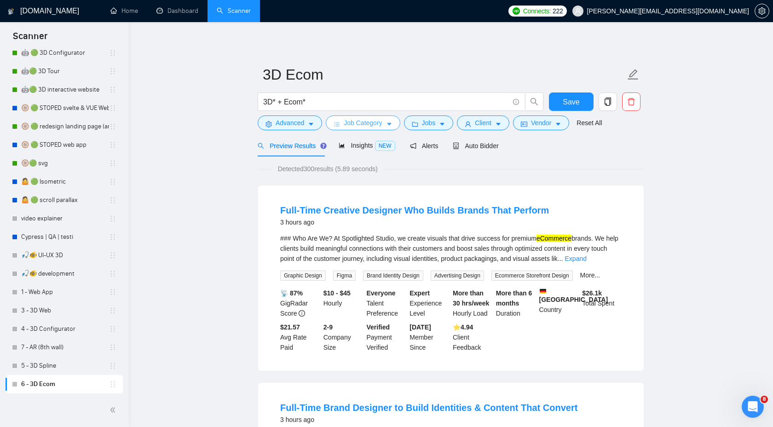
click at [356, 124] on span "Job Category" at bounding box center [363, 123] width 38 height 10
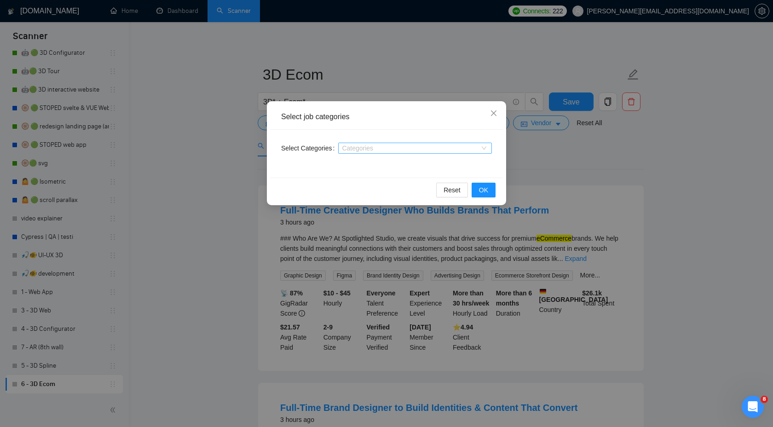
click at [436, 149] on div at bounding box center [410, 147] width 140 height 7
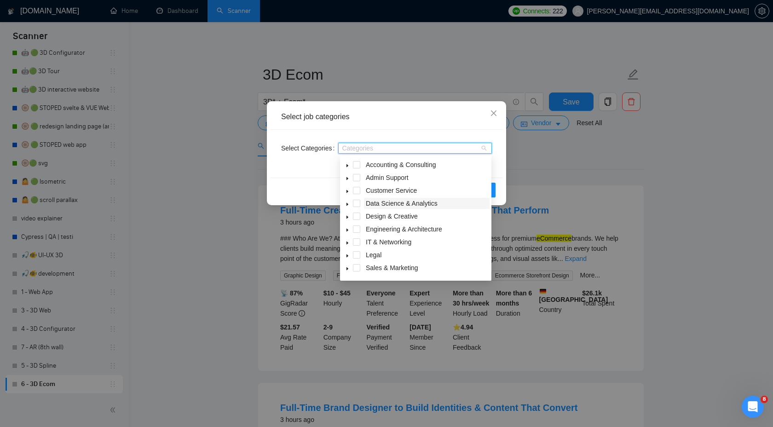
scroll to position [37, 0]
click at [535, 169] on div "Select job categories Select Categories Categories Reset OK" at bounding box center [386, 213] width 773 height 427
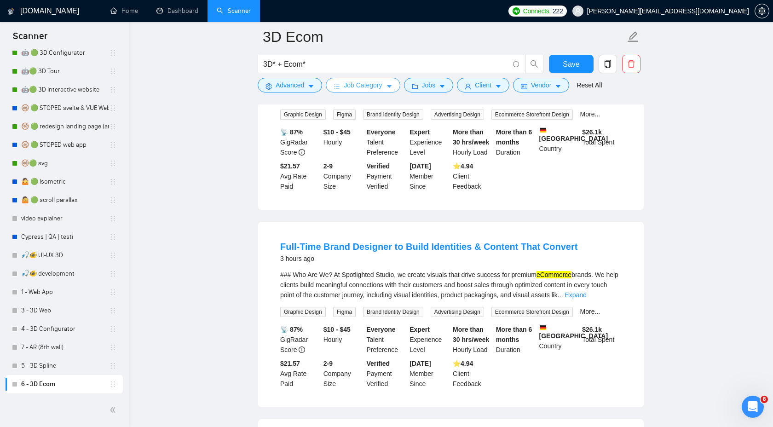
scroll to position [170, 0]
click at [586, 294] on link "Expand" at bounding box center [576, 293] width 22 height 7
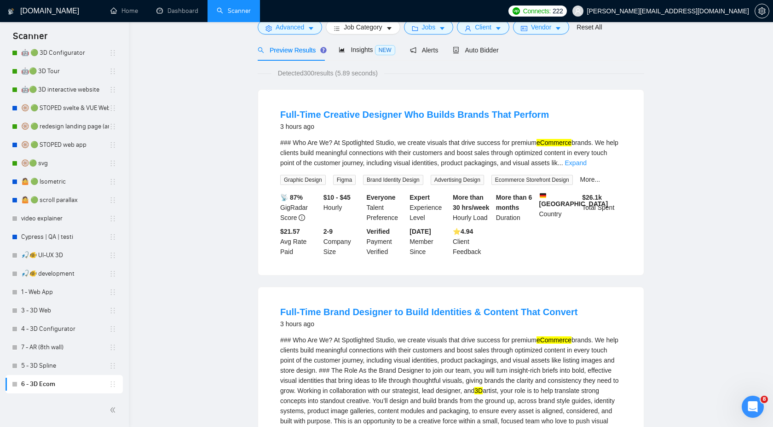
scroll to position [0, 0]
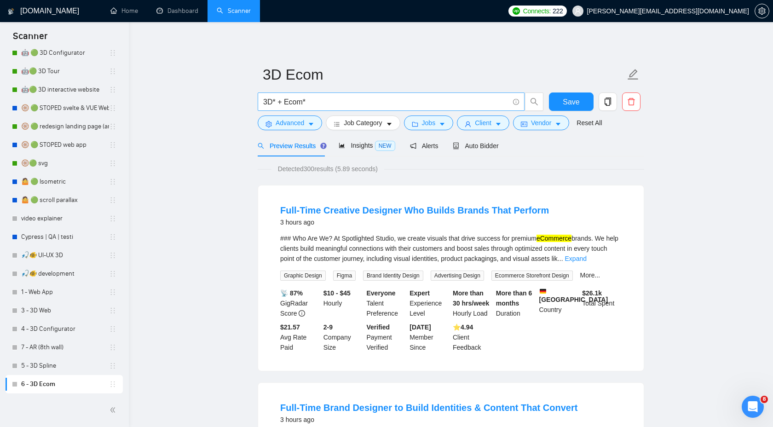
click at [322, 102] on input "3D* + Ecom*" at bounding box center [386, 101] width 246 height 11
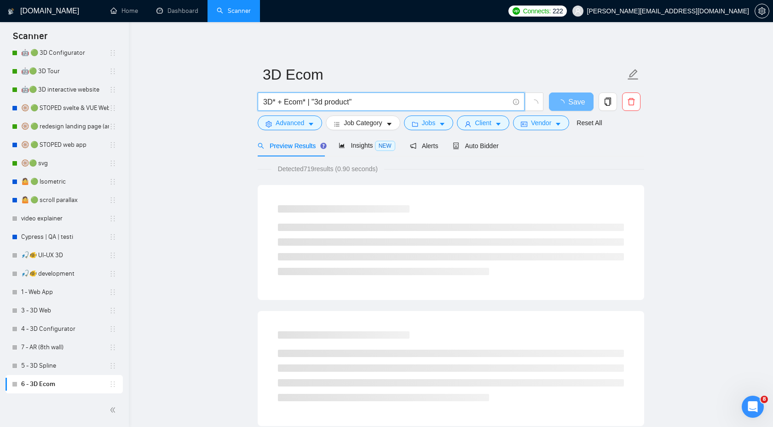
click at [371, 100] on input "3D* + Ecom* | "3d product"" at bounding box center [386, 101] width 246 height 11
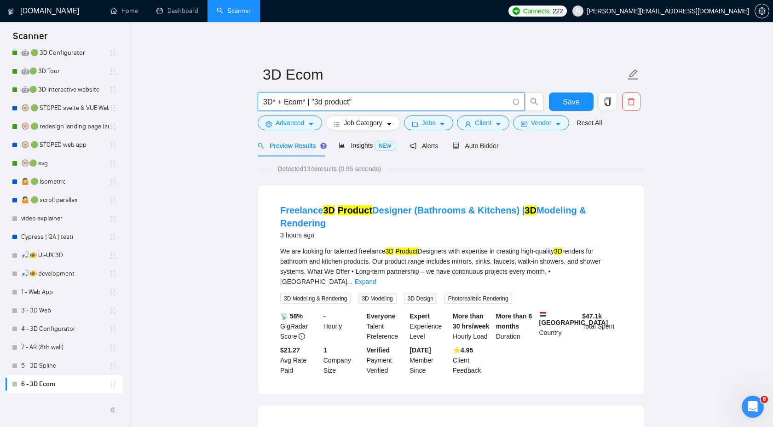
click at [316, 168] on span "Detected 1346 results (0.95 seconds)" at bounding box center [329, 169] width 116 height 10
click at [69, 291] on link "1 - Web App" at bounding box center [65, 292] width 88 height 18
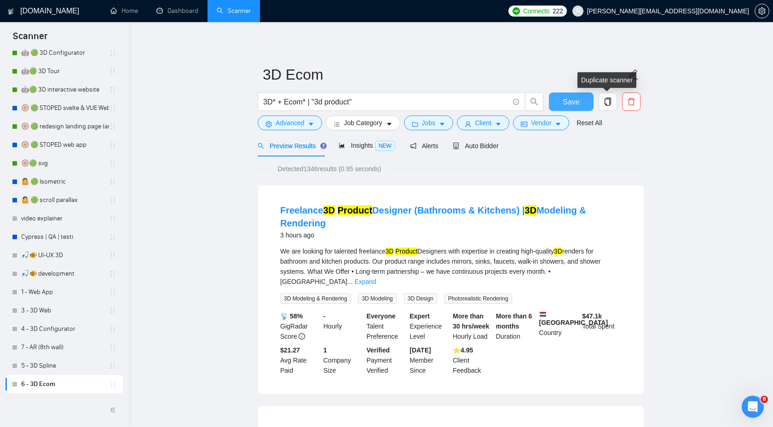
click at [572, 103] on span "Save" at bounding box center [571, 101] width 17 height 11
click at [571, 103] on span "Save" at bounding box center [576, 101] width 17 height 11
click at [382, 107] on input "3D* + Ecom* | "3d product"" at bounding box center [386, 101] width 246 height 11
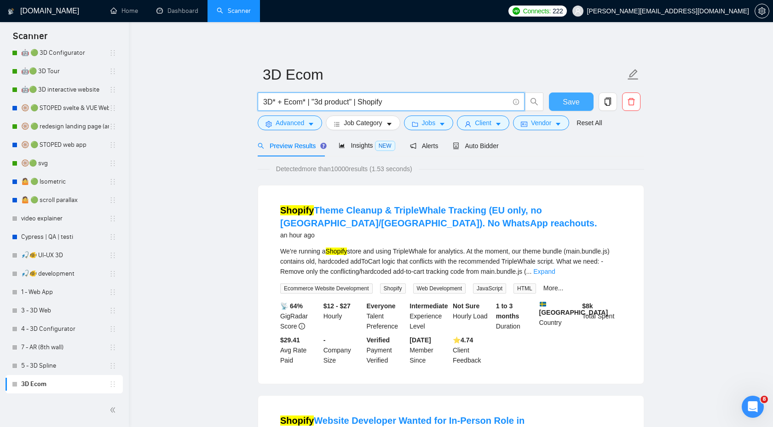
type input "3D* + Ecom* | "3d product" | Shopify"
click at [567, 104] on span "Save" at bounding box center [571, 101] width 17 height 11
click at [57, 292] on link "1 - Web App" at bounding box center [65, 292] width 88 height 18
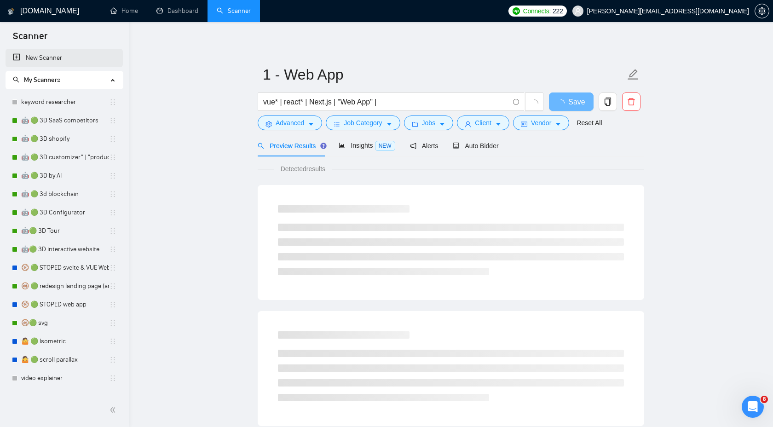
click at [43, 59] on link "New Scanner" at bounding box center [64, 58] width 103 height 18
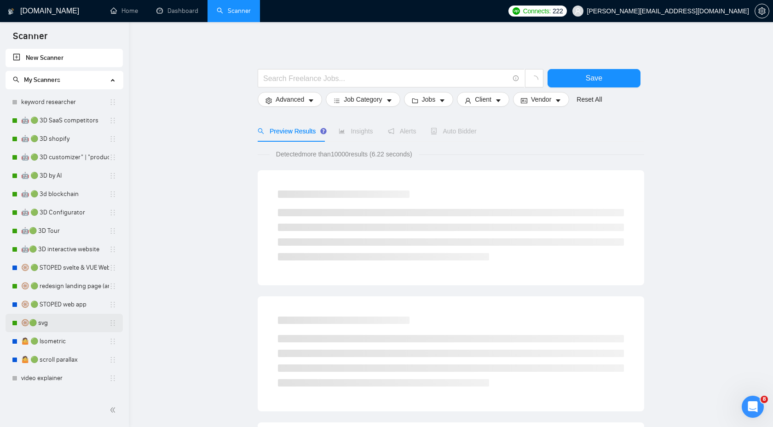
scroll to position [160, 0]
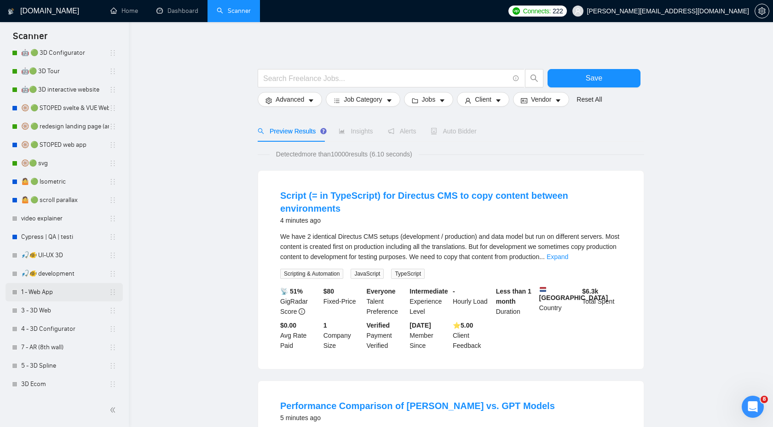
click at [59, 290] on link "1 - Web App" at bounding box center [65, 292] width 88 height 18
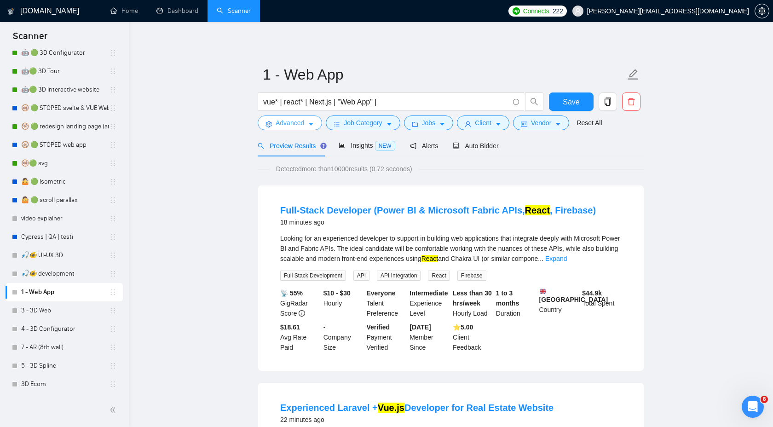
click at [310, 126] on icon "caret-down" at bounding box center [311, 124] width 6 height 6
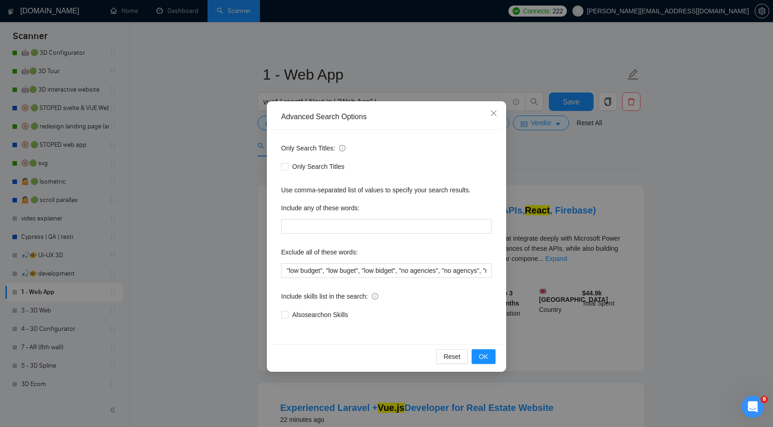
click at [207, 234] on div "Advanced Search Options Only Search Titles: Only Search Titles Use comma-separa…" at bounding box center [386, 213] width 773 height 427
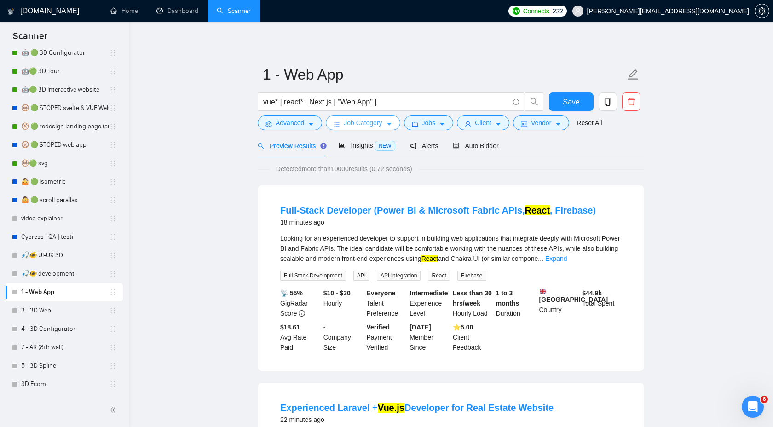
click at [329, 125] on button "Job Category" at bounding box center [363, 122] width 74 height 15
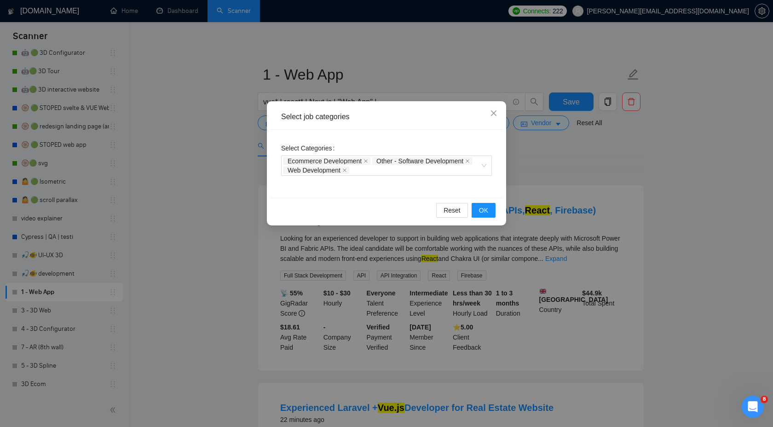
click at [541, 148] on div "Select job categories Select Categories Ecommerce Development Other - Software …" at bounding box center [386, 213] width 773 height 427
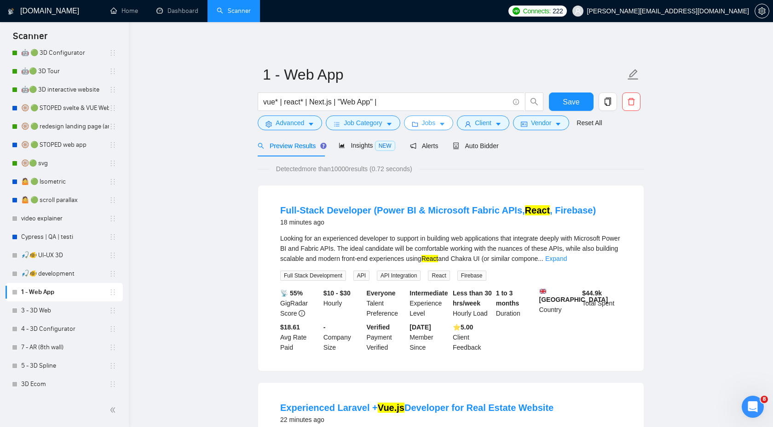
click at [431, 122] on span "Jobs" at bounding box center [429, 123] width 14 height 10
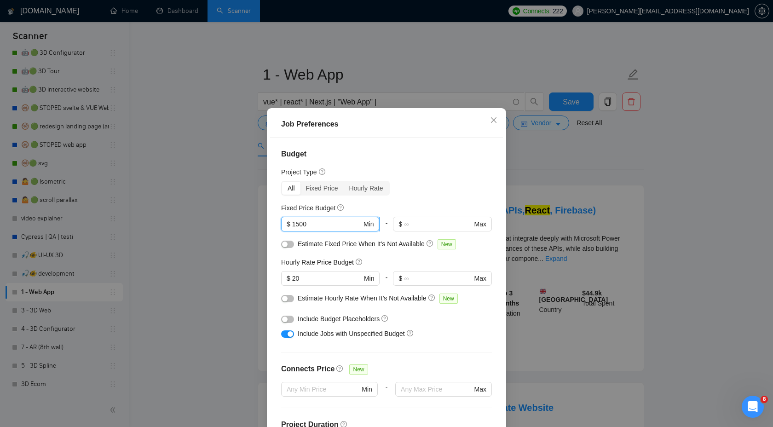
click at [347, 224] on input "1500" at bounding box center [326, 224] width 69 height 10
click at [318, 276] on input "20" at bounding box center [326, 278] width 69 height 10
click at [307, 223] on input "1500" at bounding box center [326, 224] width 69 height 10
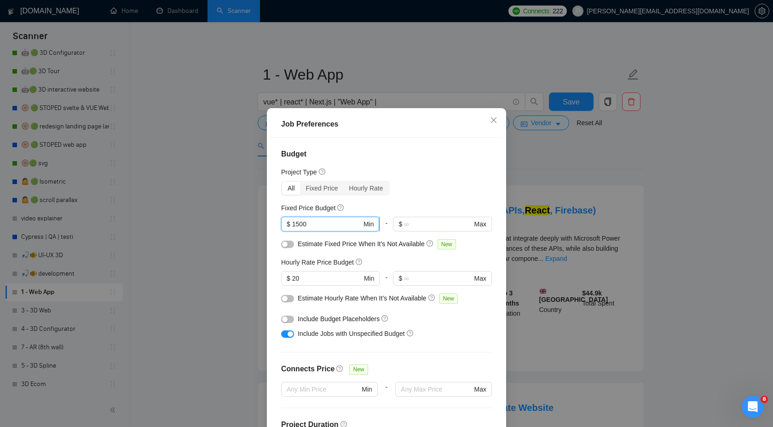
click at [307, 223] on input "1500" at bounding box center [326, 224] width 69 height 10
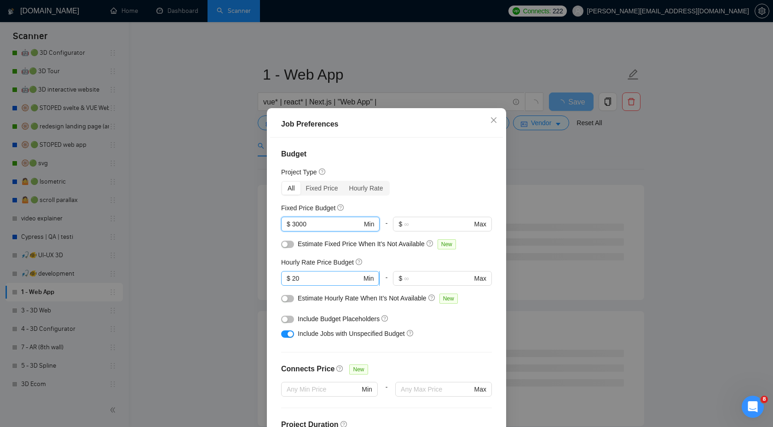
type input "3000"
drag, startPoint x: 305, startPoint y: 278, endPoint x: 284, endPoint y: 278, distance: 21.2
click at [284, 278] on span "$ 20 Min" at bounding box center [330, 278] width 98 height 15
type input "30"
click at [298, 221] on input "3000" at bounding box center [326, 224] width 69 height 10
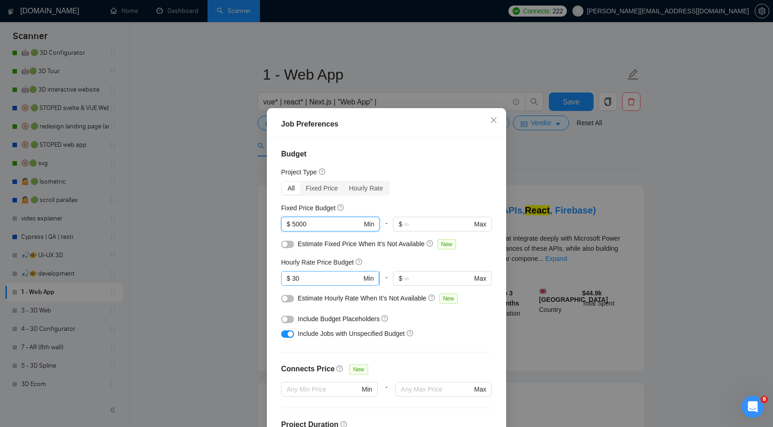
type input "5000"
click at [299, 277] on input "30" at bounding box center [326, 278] width 69 height 10
click at [297, 278] on input "30" at bounding box center [326, 278] width 69 height 10
drag, startPoint x: 296, startPoint y: 279, endPoint x: 289, endPoint y: 280, distance: 7.4
click at [289, 280] on span "$ 30 Min" at bounding box center [330, 278] width 98 height 15
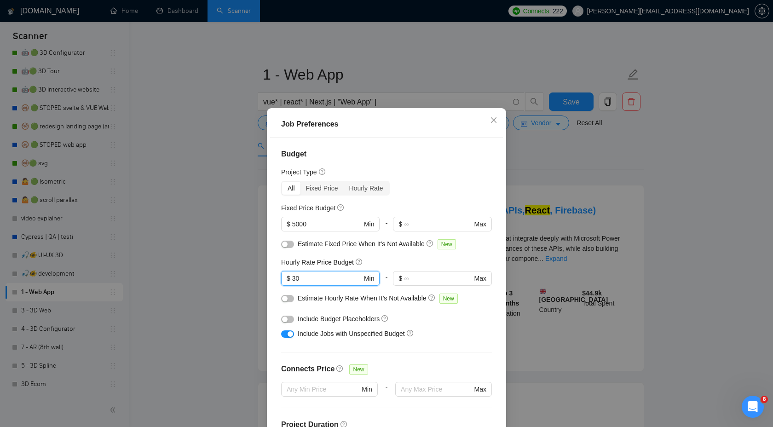
click at [562, 167] on div "Job Preferences Budget Project Type All Fixed Price Hourly Rate Fixed Price Bud…" at bounding box center [386, 213] width 773 height 427
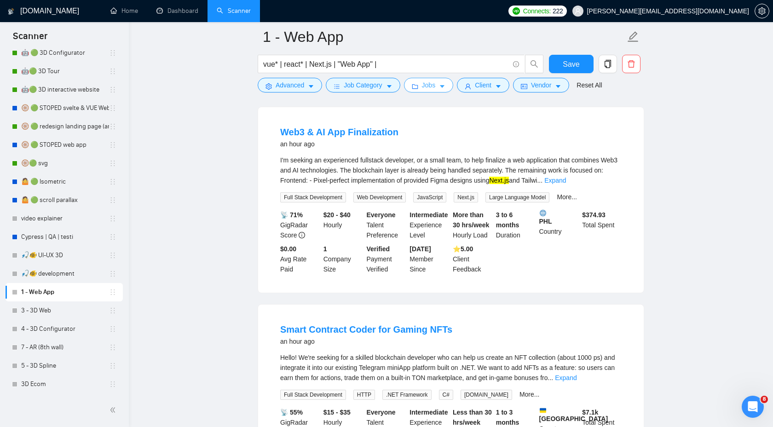
scroll to position [528, 0]
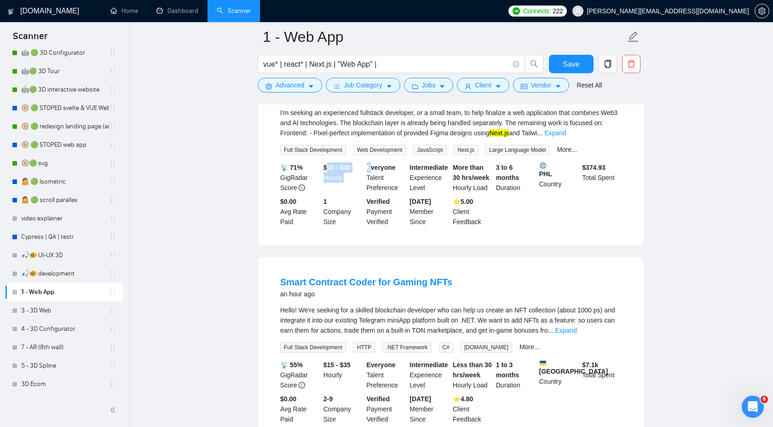
drag, startPoint x: 326, startPoint y: 176, endPoint x: 368, endPoint y: 175, distance: 42.3
click at [368, 176] on div "📡 71% GigRadar Score $20 - $40 Hourly Everyone Talent Preference Intermediate E…" at bounding box center [450, 194] width 345 height 64
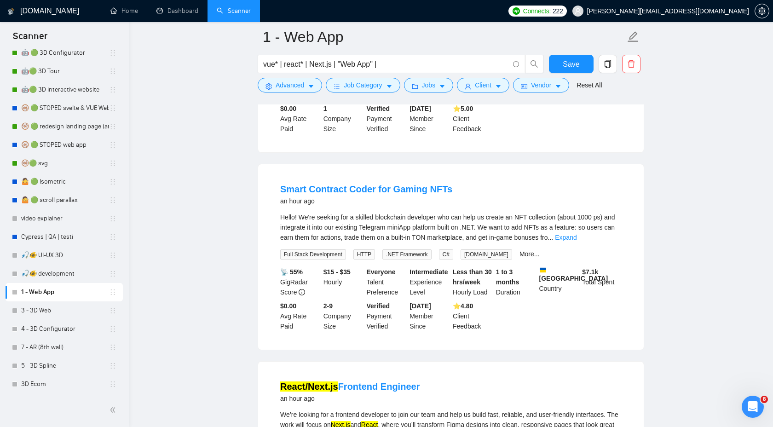
scroll to position [621, 0]
drag, startPoint x: 323, startPoint y: 278, endPoint x: 356, endPoint y: 278, distance: 33.6
click at [356, 278] on div "$15 - $35 Hourly" at bounding box center [343, 281] width 43 height 30
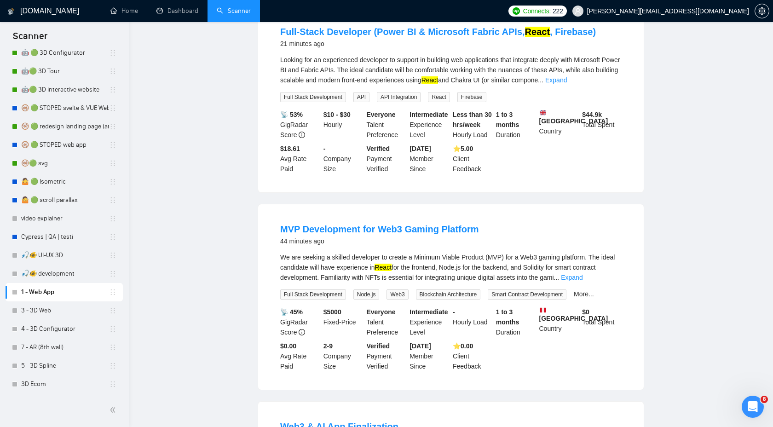
scroll to position [0, 0]
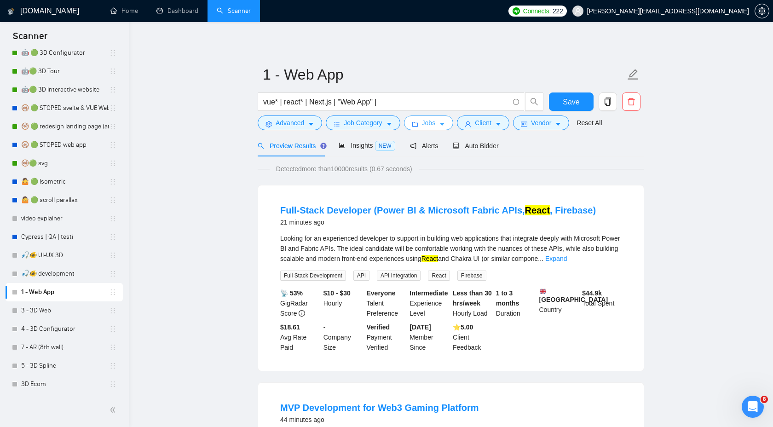
click at [431, 127] on span "Jobs" at bounding box center [429, 123] width 14 height 10
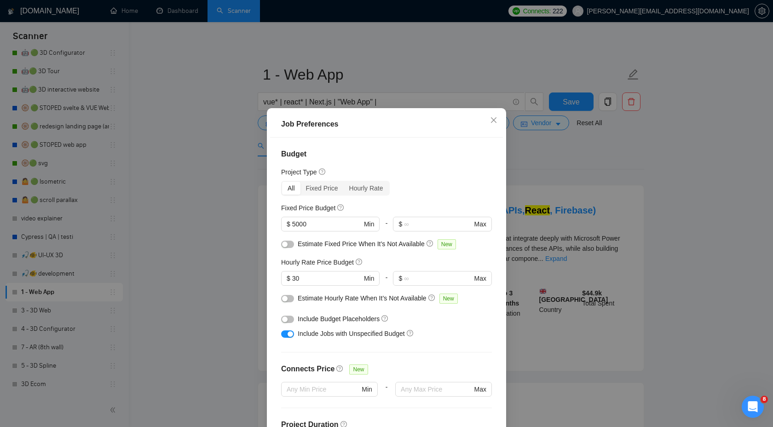
click at [515, 144] on div "Job Preferences Budget Project Type All Fixed Price Hourly Rate Fixed Price Bud…" at bounding box center [386, 213] width 773 height 427
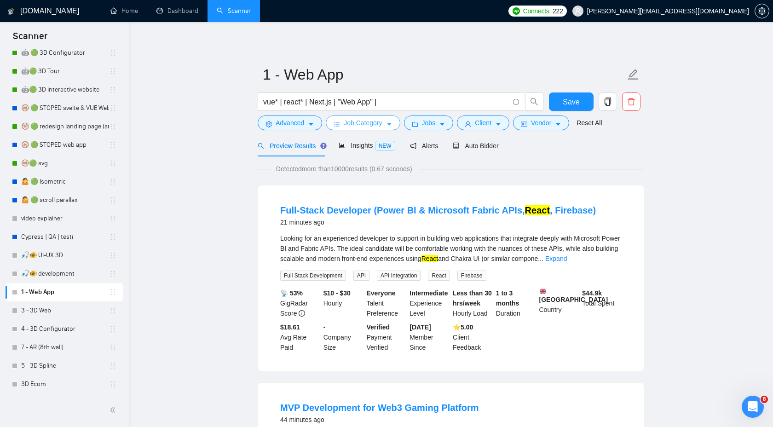
click at [357, 118] on span "Job Category" at bounding box center [363, 123] width 38 height 10
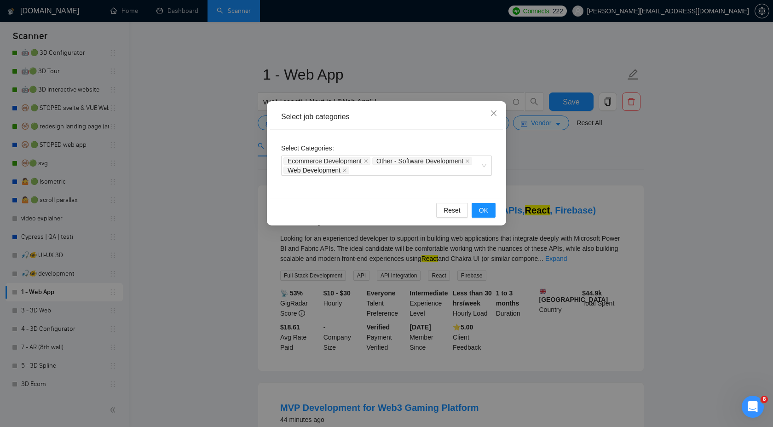
click at [522, 144] on div "Select job categories Select Categories Ecommerce Development Other - Software …" at bounding box center [386, 213] width 773 height 427
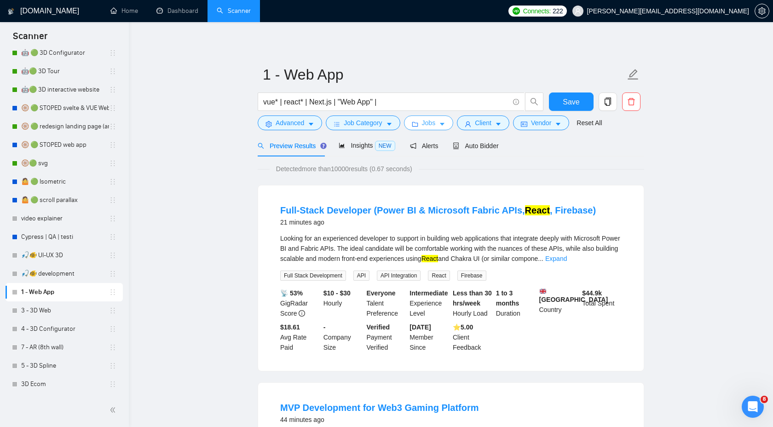
click at [435, 125] on span "Jobs" at bounding box center [429, 123] width 14 height 10
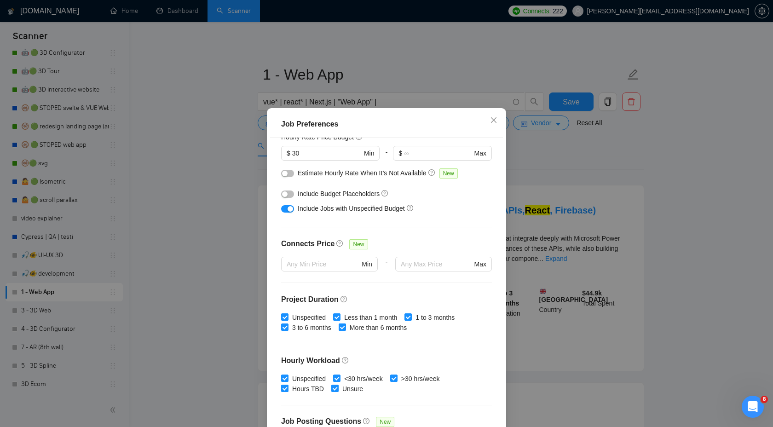
scroll to position [124, 0]
click at [285, 196] on div "button" at bounding box center [285, 196] width 6 height 6
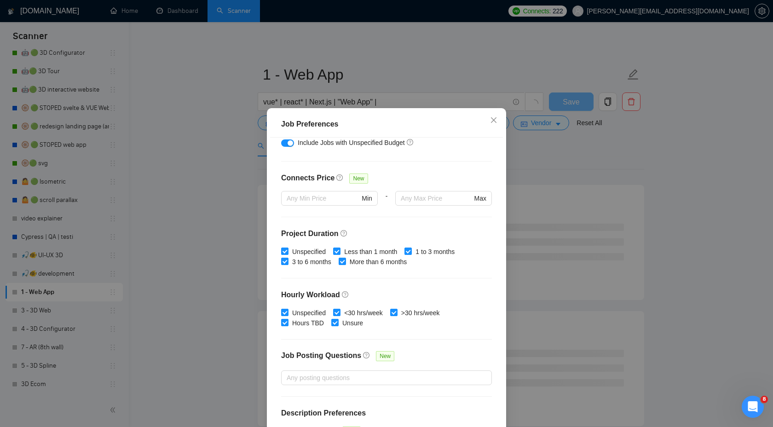
scroll to position [217, 0]
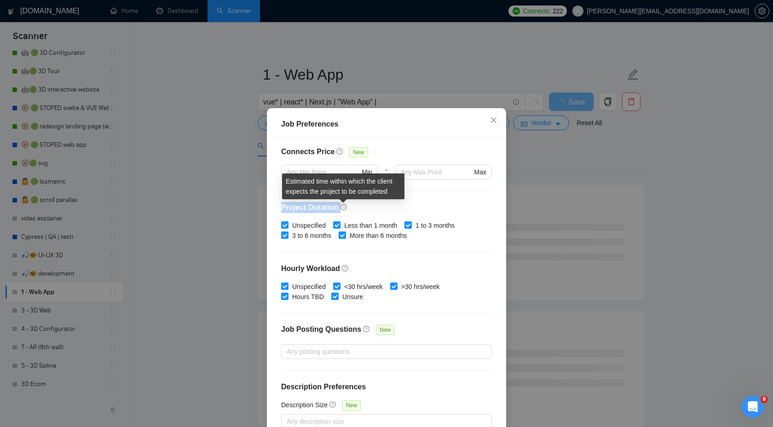
drag, startPoint x: 280, startPoint y: 206, endPoint x: 346, endPoint y: 206, distance: 66.7
click at [346, 206] on div "Budget Project Type All Fixed Price Hourly Rate Fixed Price Budget $ 5000 Min -…" at bounding box center [386, 287] width 233 height 299
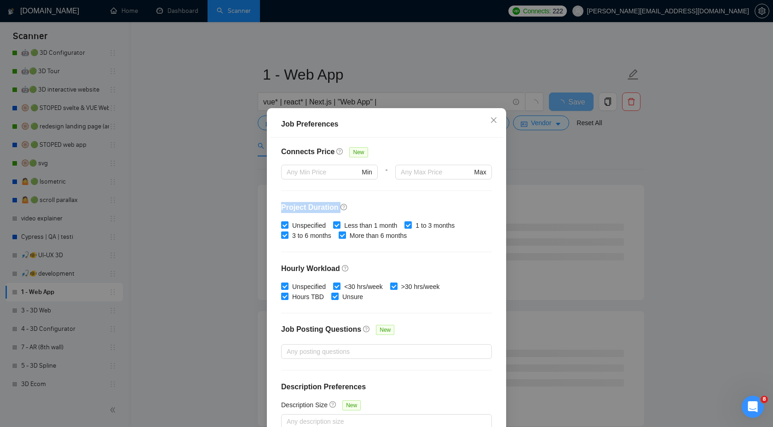
click at [371, 210] on h4 "Project Duration" at bounding box center [386, 207] width 211 height 11
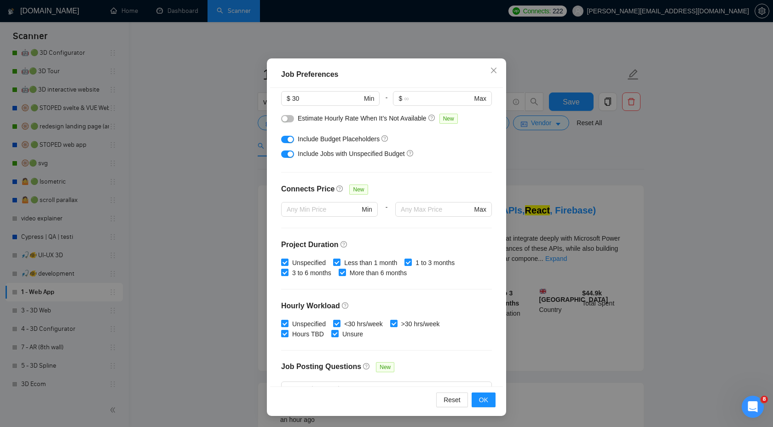
scroll to position [0, 0]
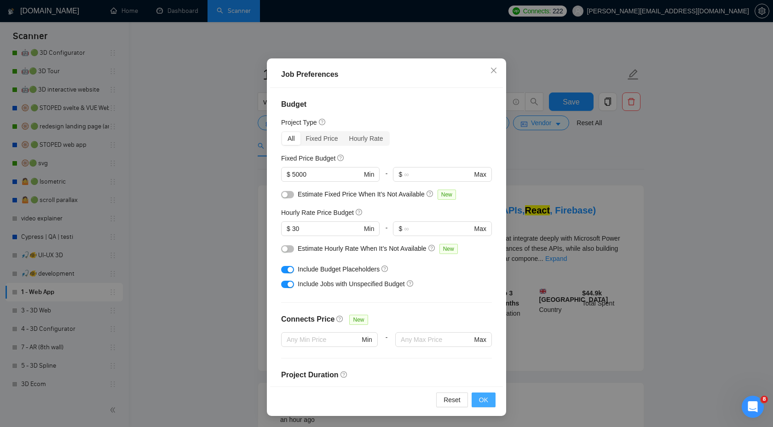
click at [483, 398] on span "OK" at bounding box center [483, 400] width 9 height 10
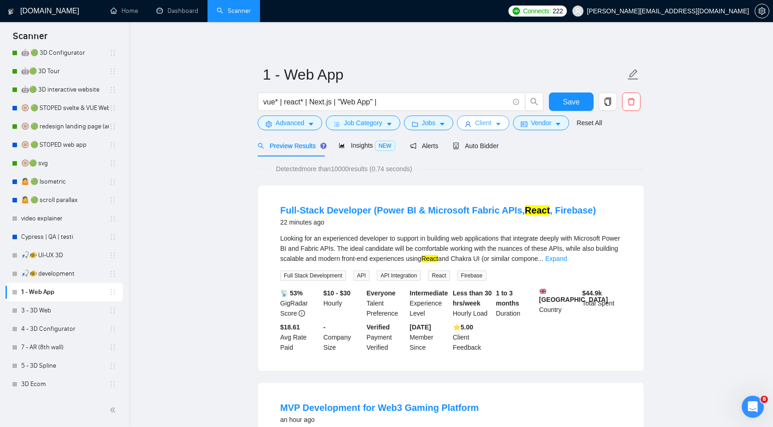
click at [491, 120] on span "Client" at bounding box center [483, 123] width 17 height 10
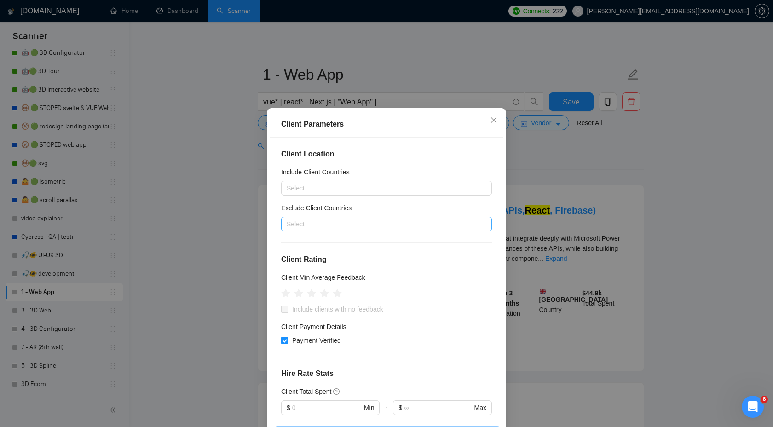
click at [428, 230] on div "Select" at bounding box center [386, 224] width 211 height 15
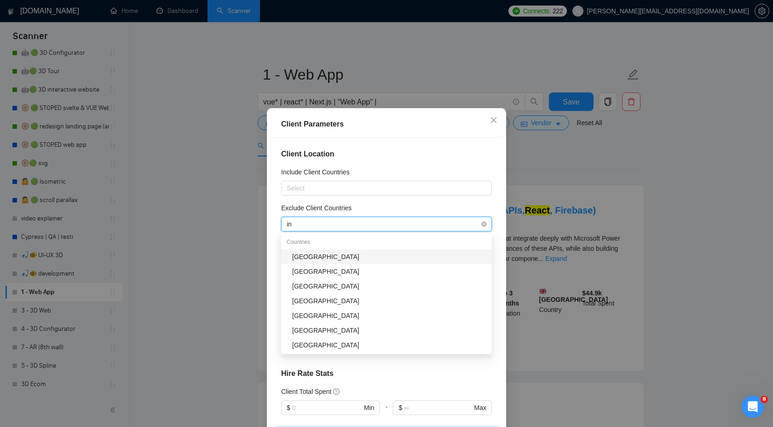
type input "ind"
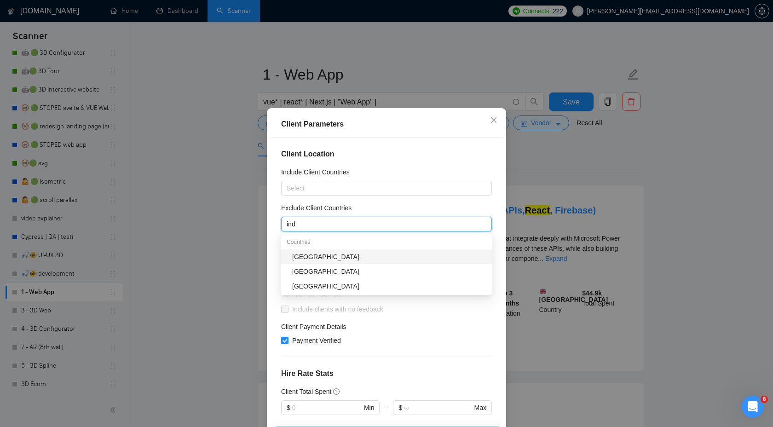
click at [378, 252] on div "[GEOGRAPHIC_DATA]" at bounding box center [389, 257] width 194 height 10
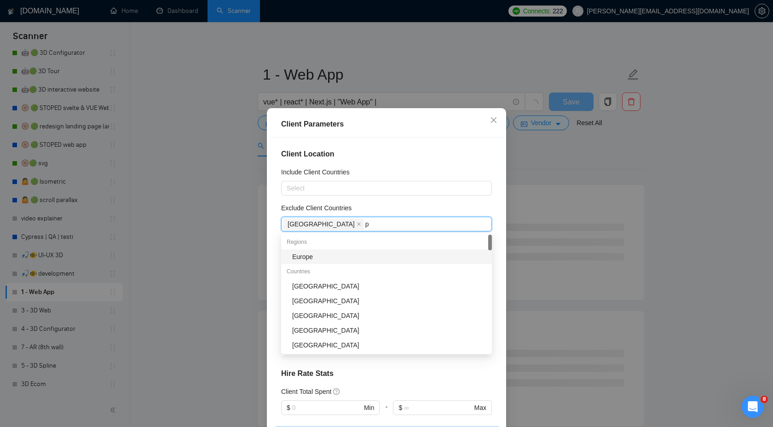
type input "pa"
click at [322, 257] on div "[GEOGRAPHIC_DATA]" at bounding box center [389, 257] width 194 height 10
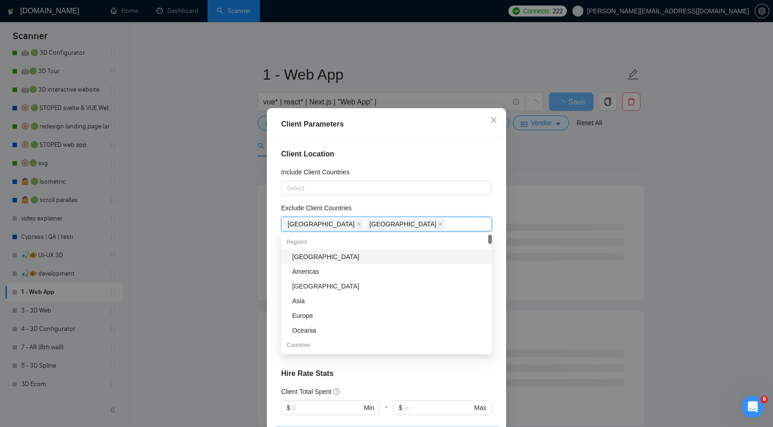
click at [441, 199] on div "Client Location Include Client Countries Select Exclude Client Countries India …" at bounding box center [386, 287] width 233 height 299
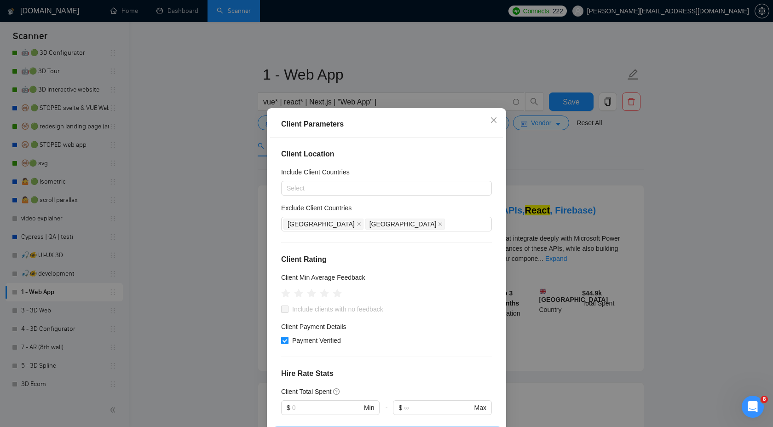
scroll to position [16, 0]
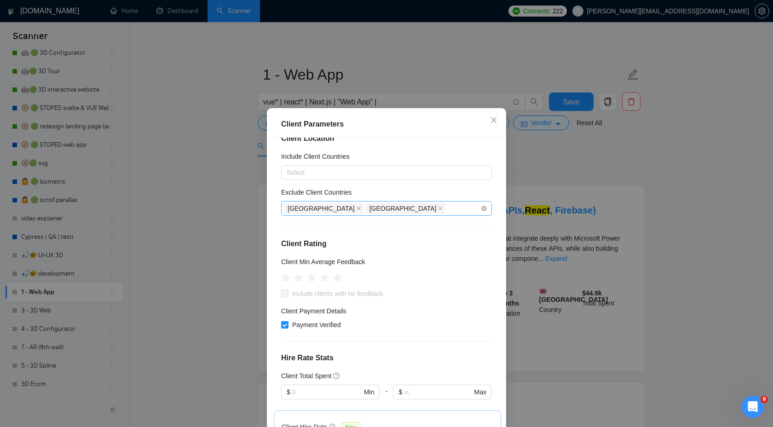
click at [388, 202] on div "India Pakistan" at bounding box center [381, 208] width 197 height 13
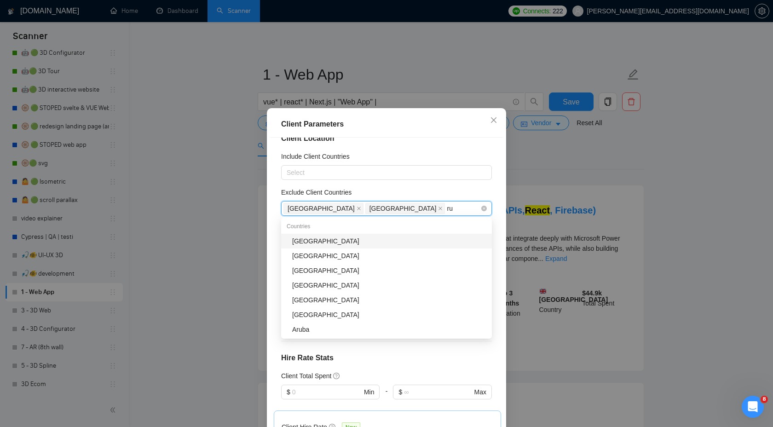
type input "rus"
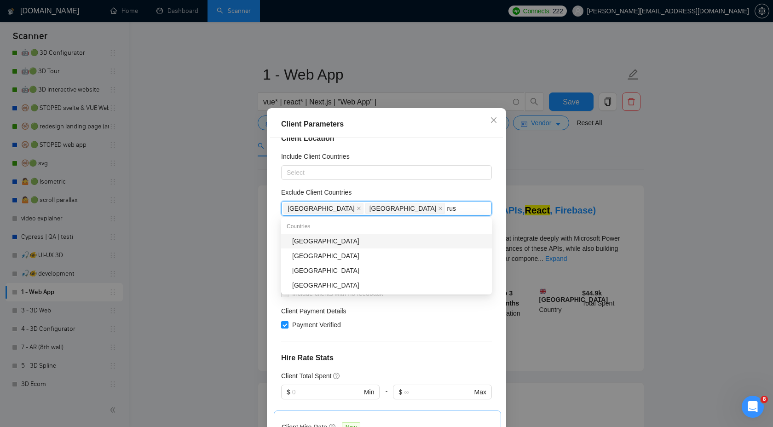
click at [355, 238] on div "[GEOGRAPHIC_DATA]" at bounding box center [389, 241] width 194 height 10
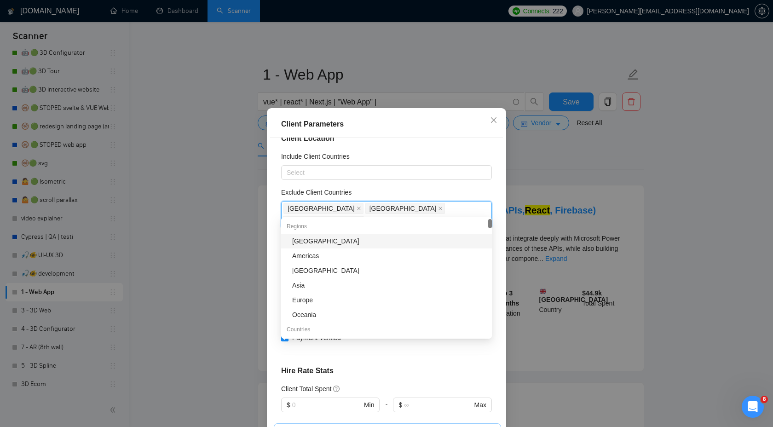
click at [466, 192] on div "Exclude Client Countries" at bounding box center [386, 194] width 211 height 14
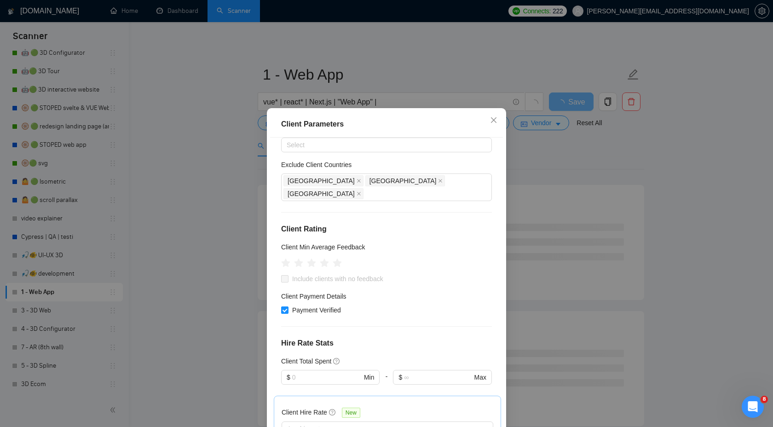
scroll to position [53, 0]
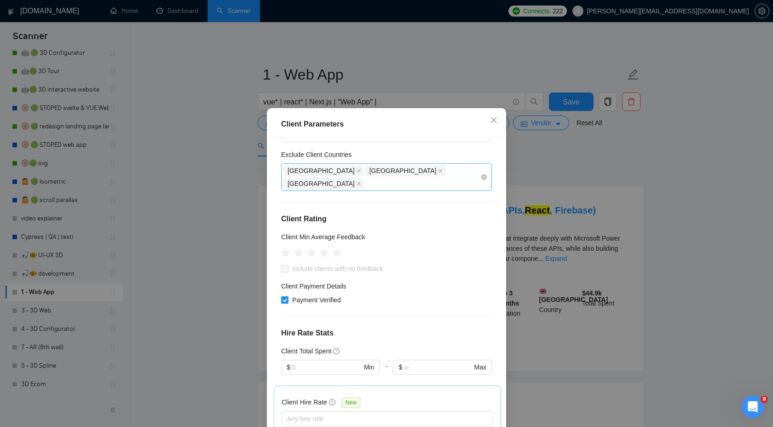
click at [402, 173] on div "India Pakistan Russia" at bounding box center [381, 177] width 197 height 26
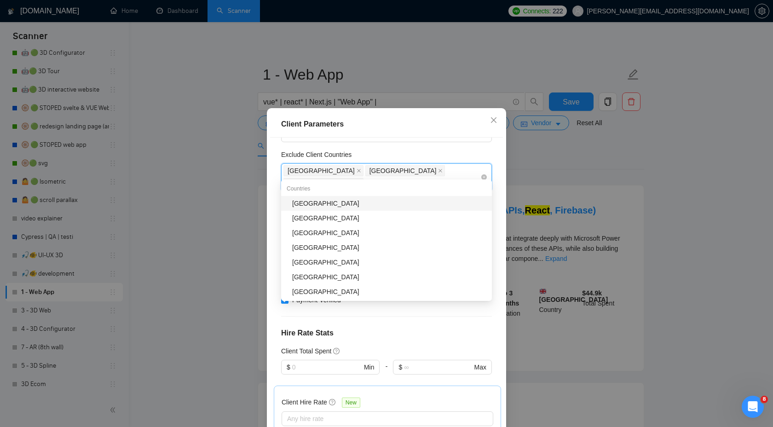
type input "be"
click at [347, 221] on div "[GEOGRAPHIC_DATA]" at bounding box center [389, 218] width 194 height 10
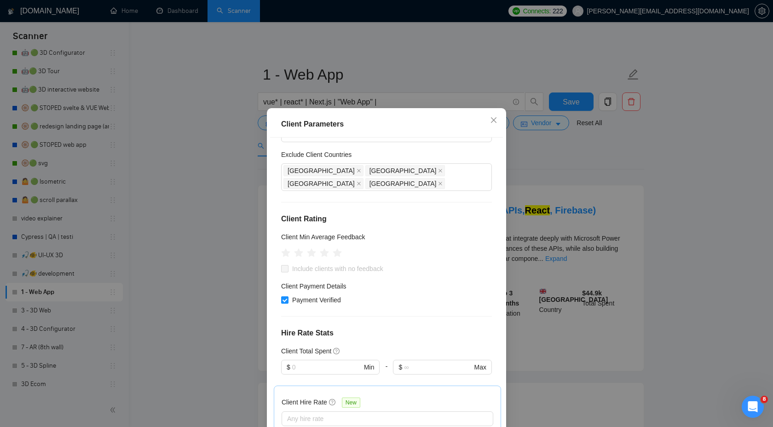
click at [447, 156] on div "Exclude Client Countries" at bounding box center [386, 156] width 211 height 14
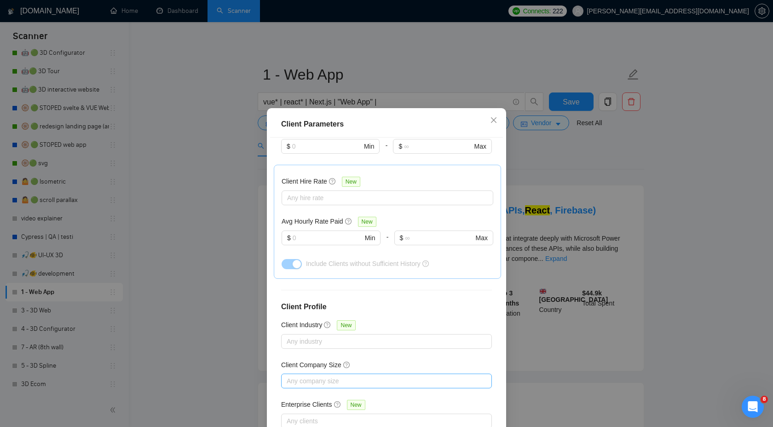
scroll to position [50, 0]
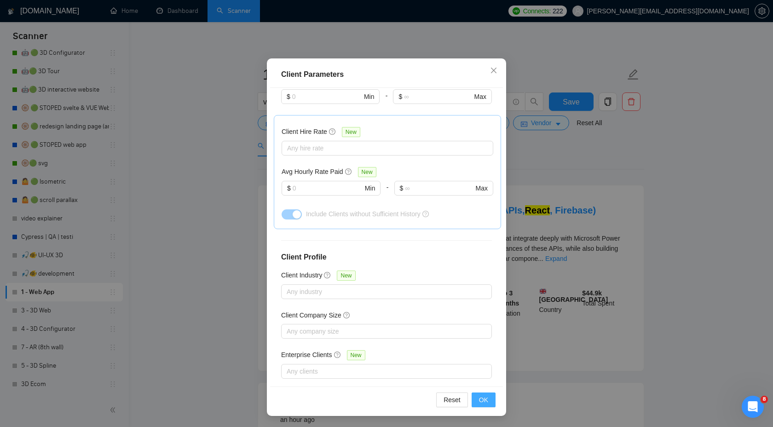
click at [476, 401] on button "OK" at bounding box center [483, 399] width 24 height 15
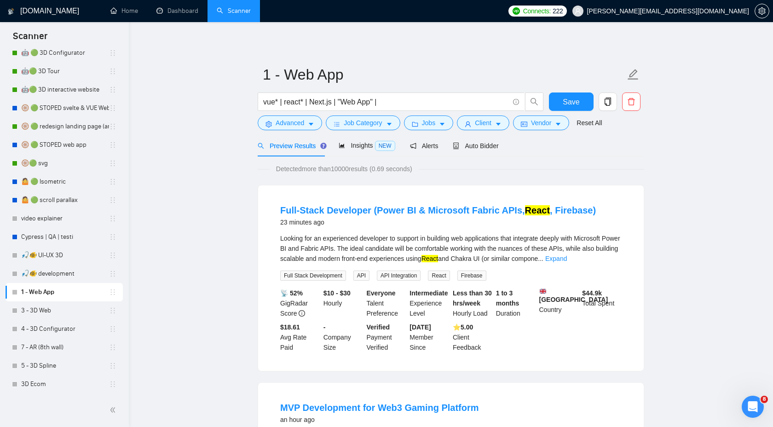
scroll to position [0, 0]
click at [539, 128] on span "Vendor" at bounding box center [541, 123] width 20 height 10
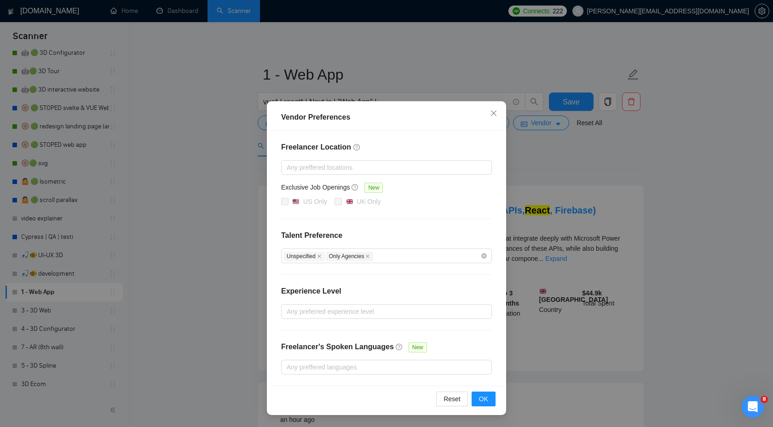
click at [563, 151] on div "Vendor Preferences Freelancer Location Any preffered locations Exclusive Job Op…" at bounding box center [386, 213] width 773 height 427
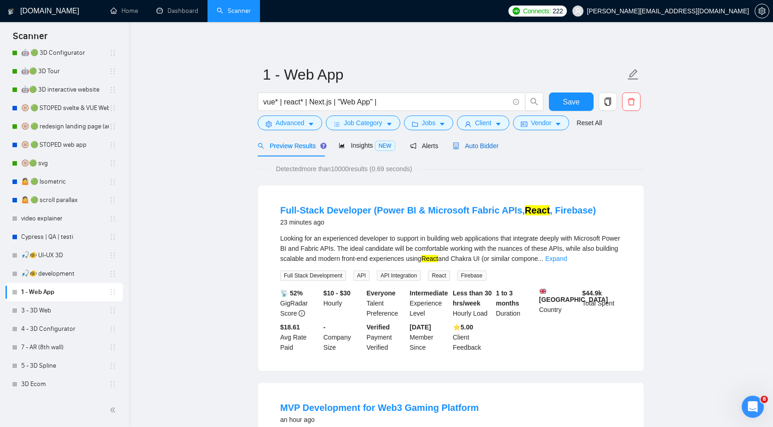
click at [489, 144] on span "Auto Bidder" at bounding box center [476, 145] width 46 height 7
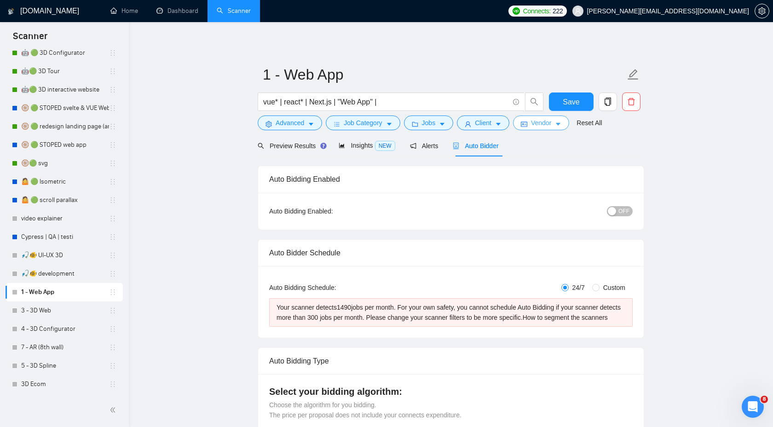
click at [535, 126] on span "Vendor" at bounding box center [541, 123] width 20 height 10
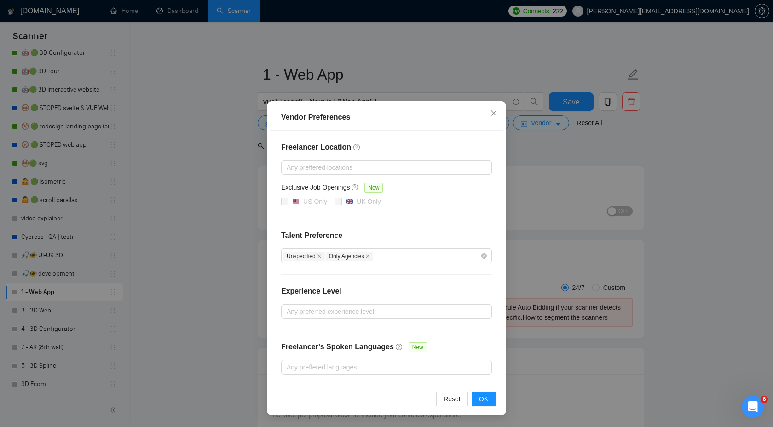
click at [543, 169] on div "Vendor Preferences Freelancer Location Any preffered locations Exclusive Job Op…" at bounding box center [386, 213] width 773 height 427
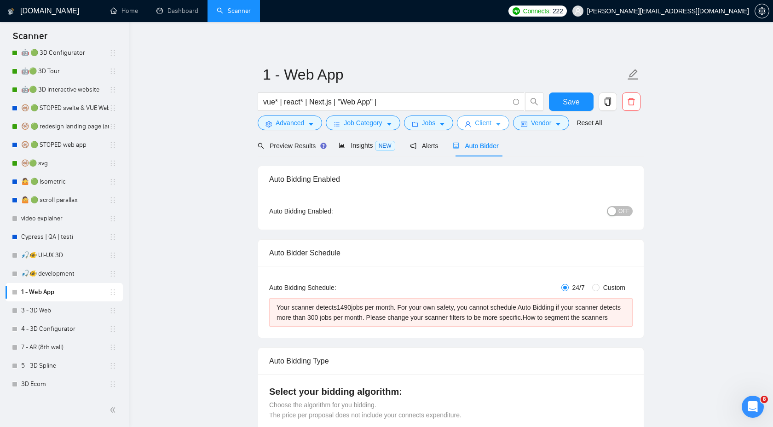
click at [491, 122] on span "Client" at bounding box center [483, 123] width 17 height 10
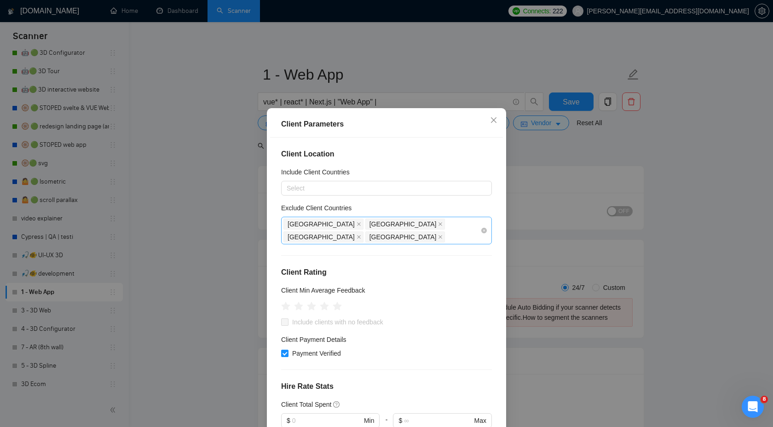
click at [427, 225] on div "India Pakistan Russia Belarus" at bounding box center [381, 231] width 197 height 26
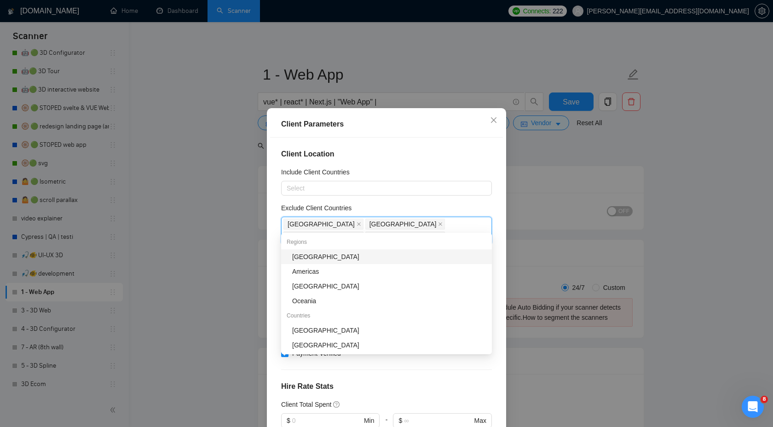
type input "ch"
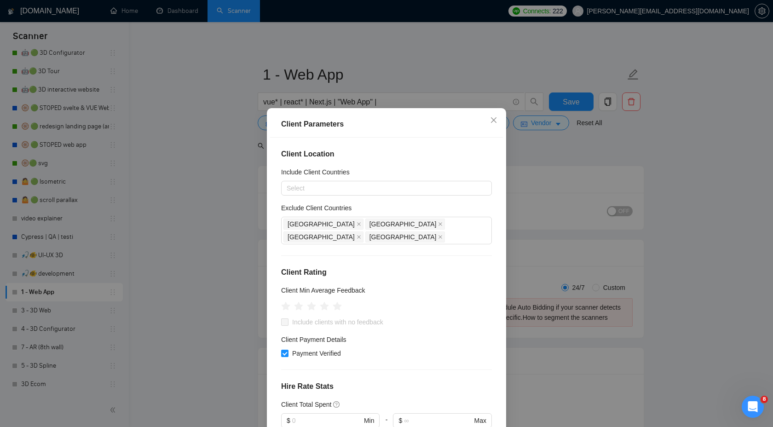
click at [579, 146] on div "Client Parameters Client Location Include Client Countries Select Exclude Clien…" at bounding box center [386, 213] width 773 height 427
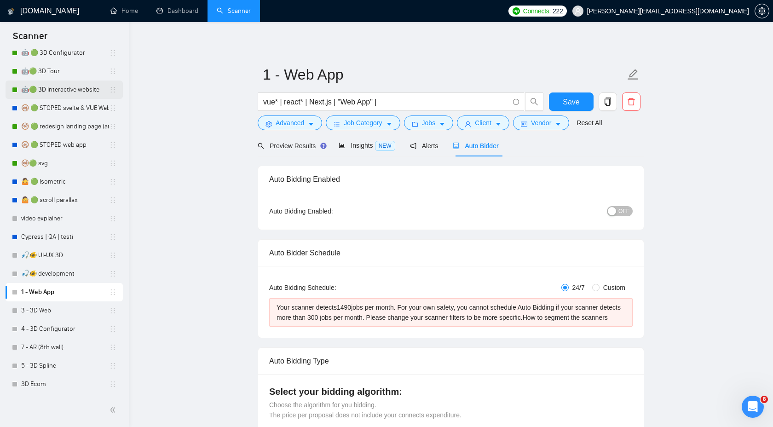
click at [79, 92] on link "🤖🟢 3D interactive website" at bounding box center [65, 89] width 88 height 18
click at [573, 105] on span "Save" at bounding box center [571, 101] width 17 height 11
click at [573, 104] on span "Save" at bounding box center [571, 101] width 17 height 11
click at [57, 92] on link "🤖🟢 3D interactive website" at bounding box center [65, 89] width 88 height 18
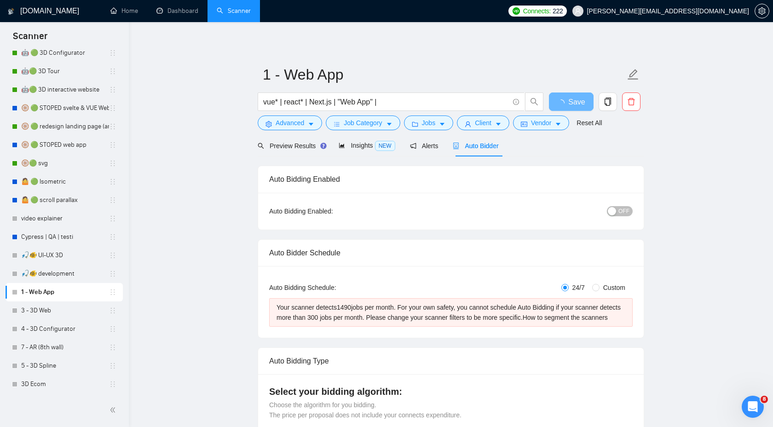
drag, startPoint x: 414, startPoint y: 153, endPoint x: 464, endPoint y: 149, distance: 49.4
click at [414, 153] on div "Alerts" at bounding box center [424, 146] width 29 height 22
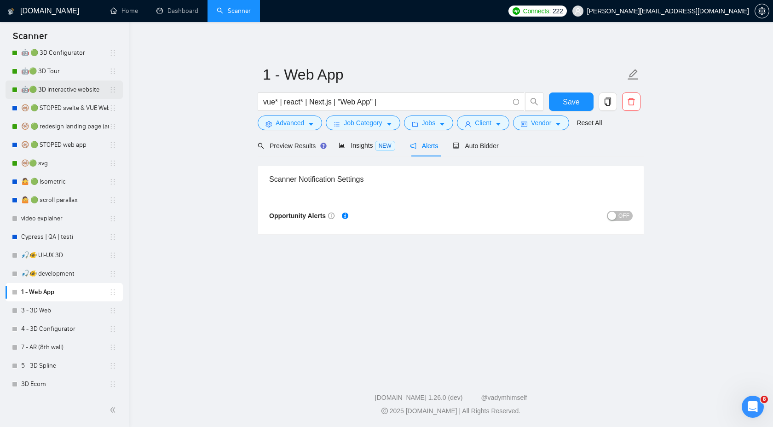
click at [72, 92] on link "🤖🟢 3D interactive website" at bounding box center [65, 89] width 88 height 18
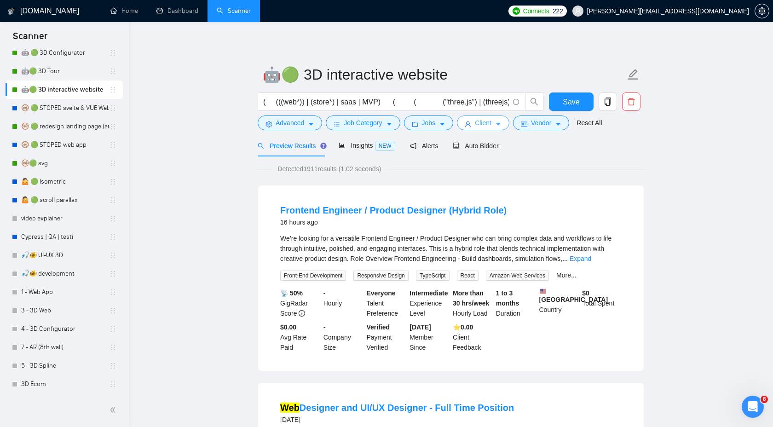
click at [486, 125] on span "Client" at bounding box center [483, 123] width 17 height 10
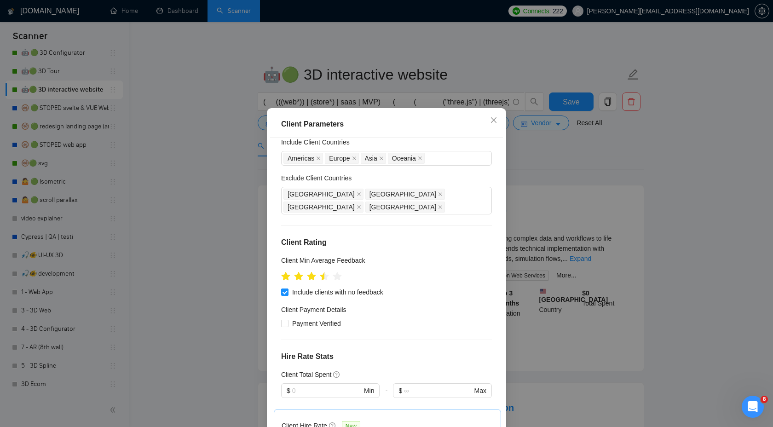
scroll to position [31, 0]
click at [565, 184] on div "Client Parameters Client Location Include Client Countries Americas Europe Asia…" at bounding box center [386, 213] width 773 height 427
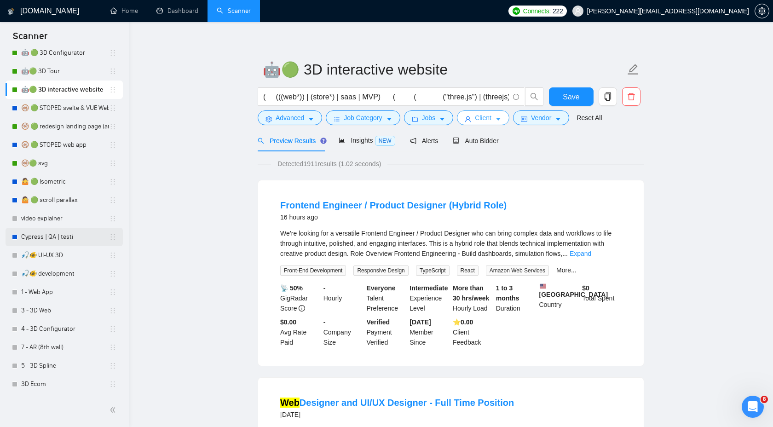
scroll to position [6, 0]
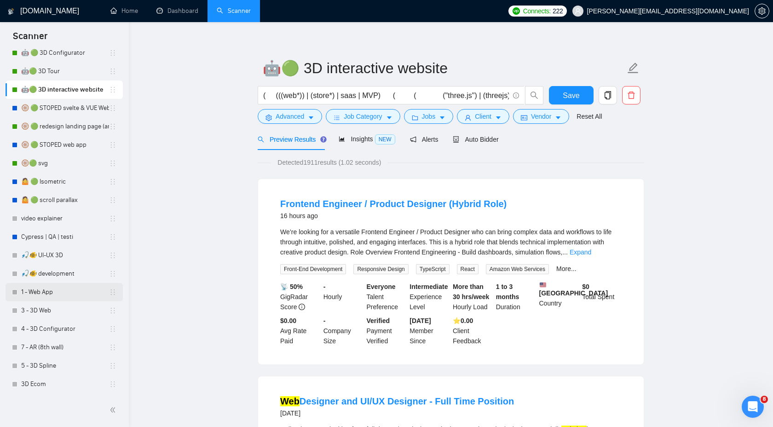
click at [52, 294] on link "1 - Web App" at bounding box center [65, 292] width 88 height 18
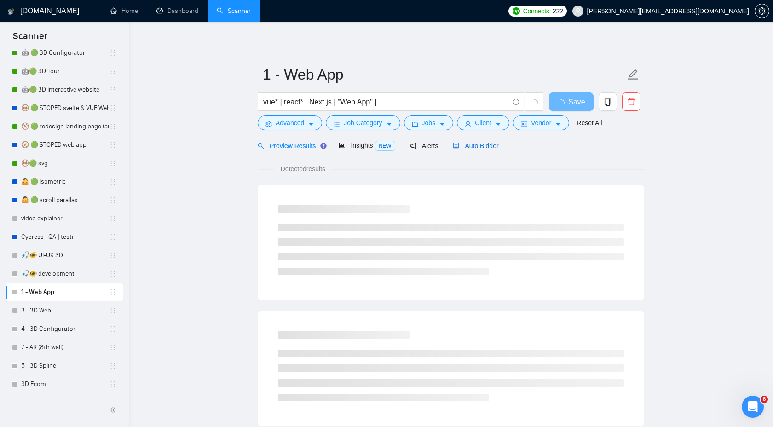
click at [475, 144] on span "Auto Bidder" at bounding box center [476, 145] width 46 height 7
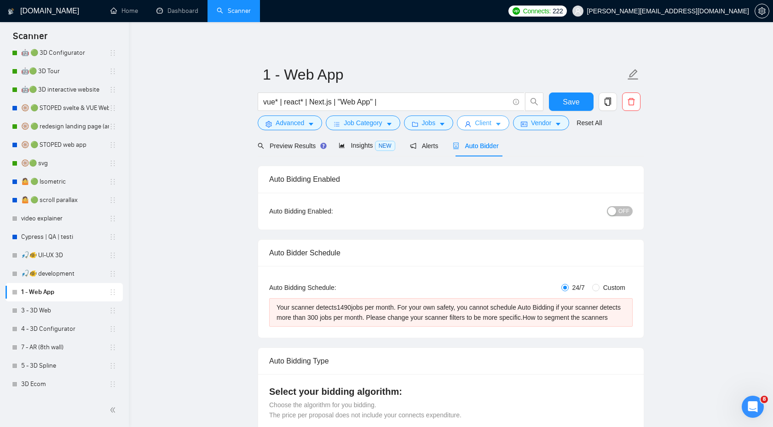
click at [490, 126] on span "Client" at bounding box center [483, 123] width 17 height 10
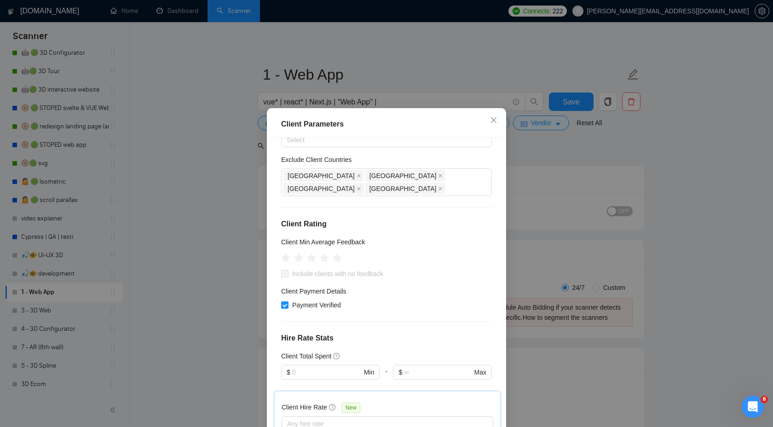
scroll to position [53, 0]
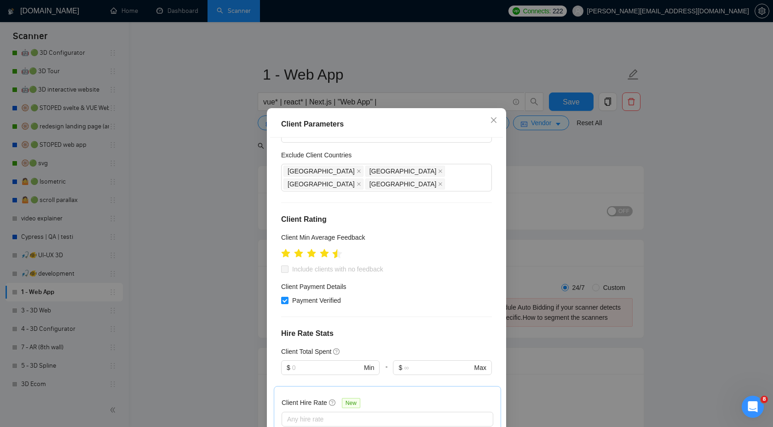
click at [334, 249] on icon "star" at bounding box center [338, 253] width 10 height 9
click at [336, 249] on icon "star" at bounding box center [338, 253] width 10 height 9
click at [337, 249] on icon "star" at bounding box center [338, 253] width 10 height 9
click at [283, 265] on input "Include clients with no feedback" at bounding box center [284, 268] width 6 height 6
checkbox input "true"
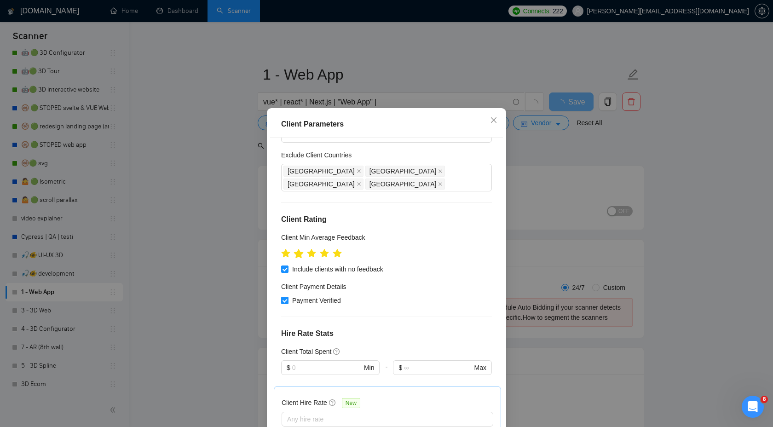
click at [338, 249] on icon "star" at bounding box center [337, 253] width 9 height 8
click at [287, 265] on span at bounding box center [284, 268] width 7 height 7
click at [336, 249] on icon "star" at bounding box center [338, 253] width 10 height 9
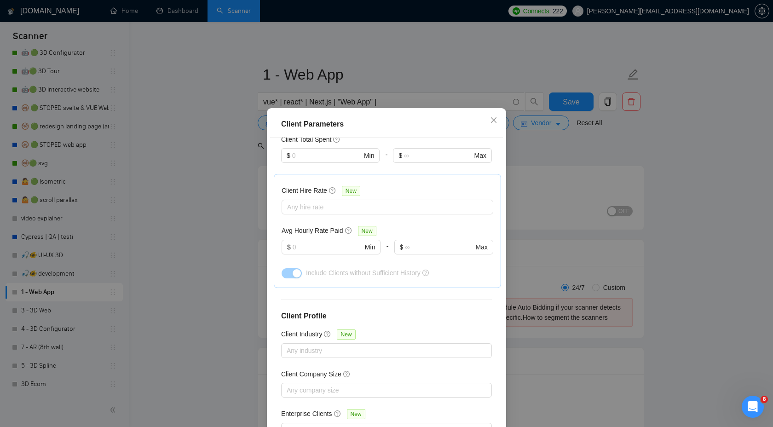
scroll to position [274, 0]
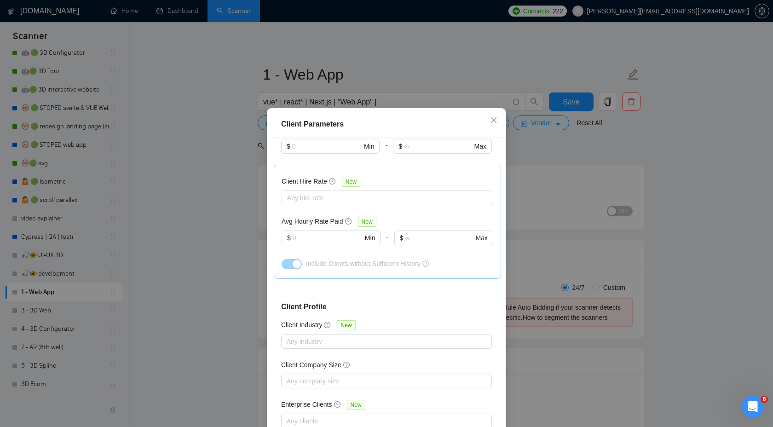
click at [559, 182] on div "Client Parameters Client Location Include Client Countries Select Exclude Clien…" at bounding box center [386, 213] width 773 height 427
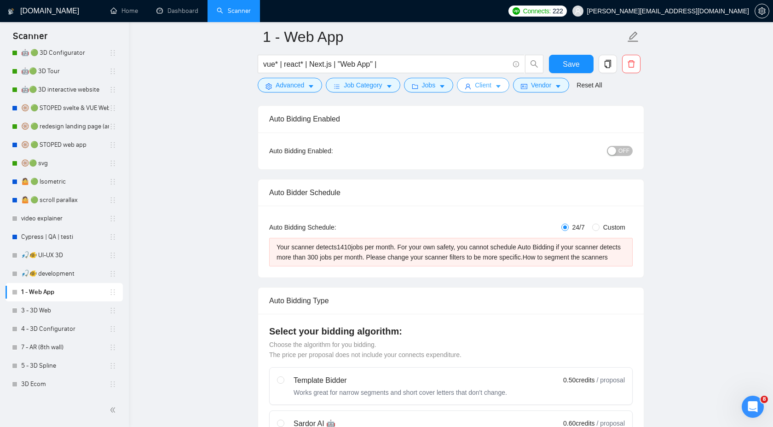
scroll to position [73, 0]
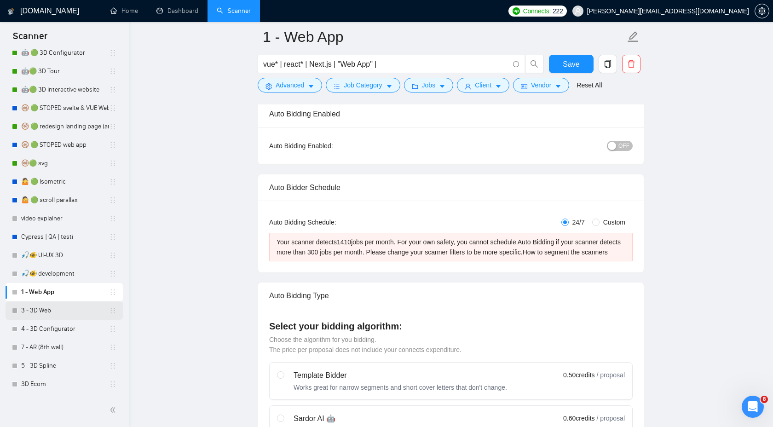
click at [89, 313] on link "3 - 3D Web" at bounding box center [65, 310] width 88 height 18
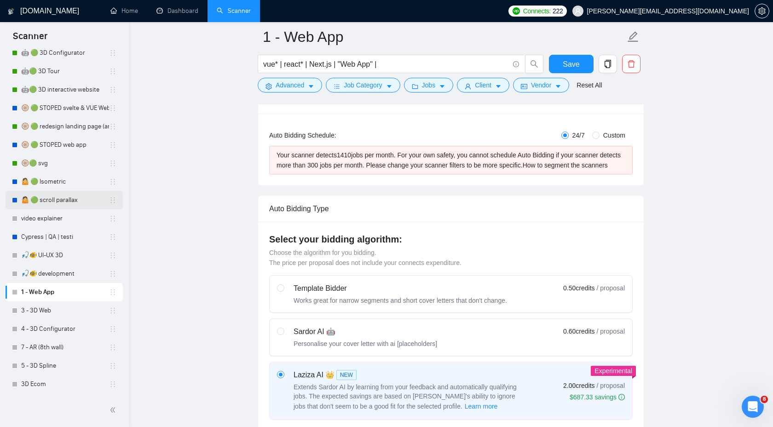
scroll to position [159, 0]
click at [68, 259] on link "🎣🐠 UI-UX 3D" at bounding box center [65, 255] width 88 height 18
click at [579, 59] on span "Save" at bounding box center [571, 63] width 17 height 11
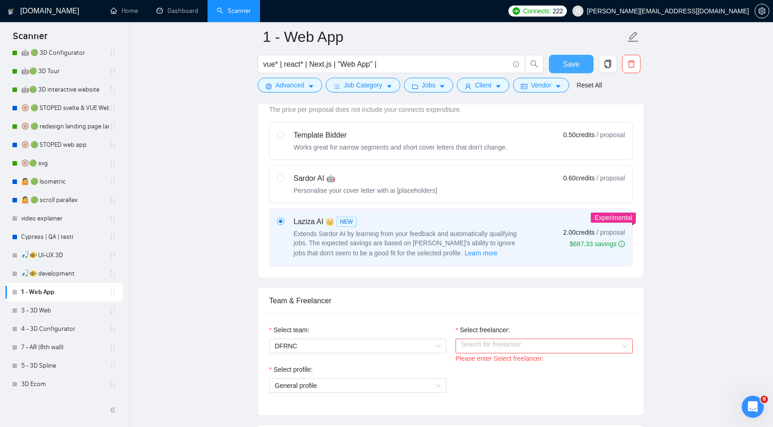
scroll to position [301, 0]
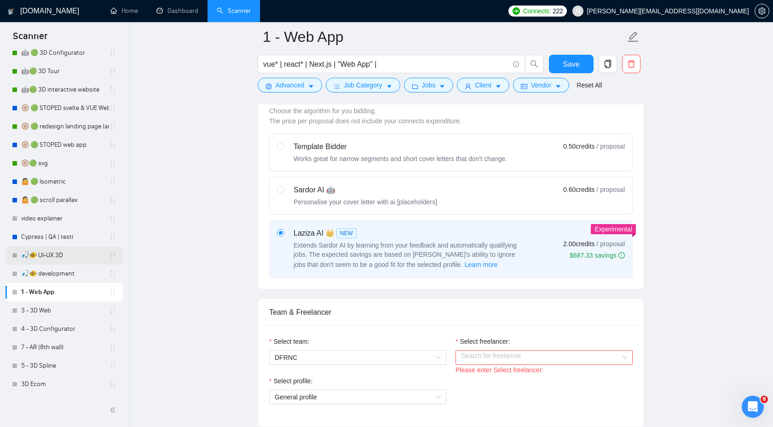
click at [52, 259] on link "🎣🐠 UI-UX 3D" at bounding box center [65, 255] width 88 height 18
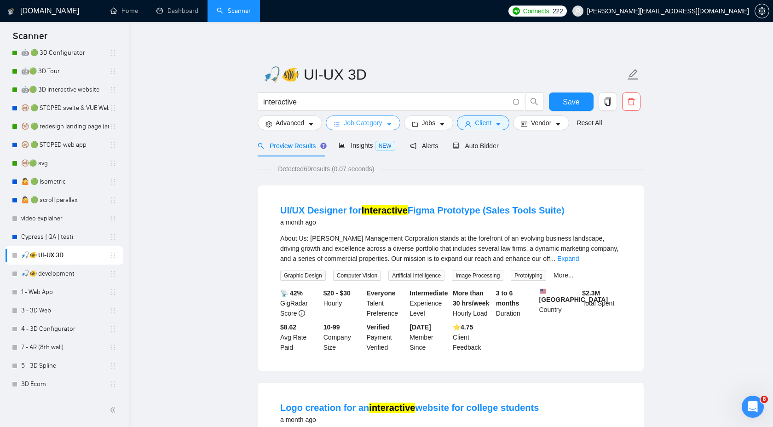
click at [355, 126] on span "Job Category" at bounding box center [363, 123] width 38 height 10
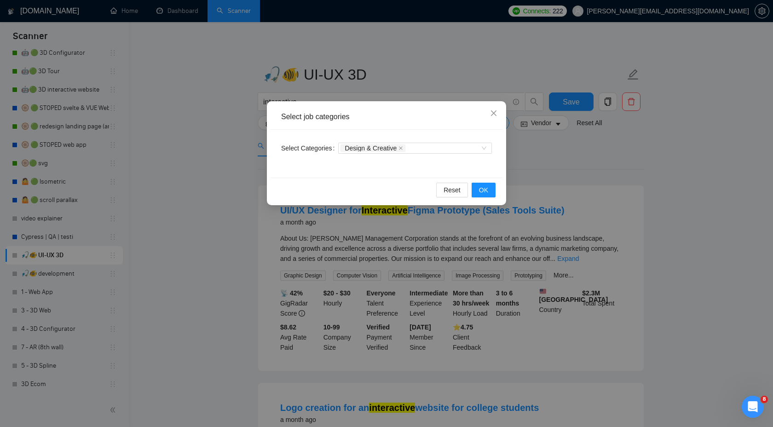
click at [418, 76] on div "Select job categories Select Categories Design & Creative Reset OK" at bounding box center [386, 213] width 773 height 427
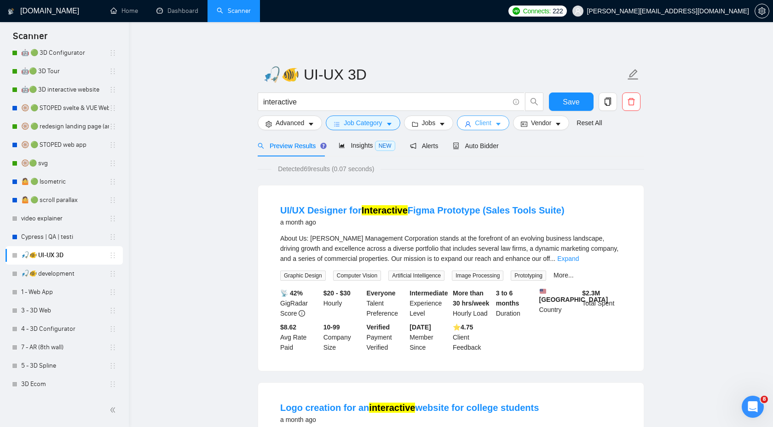
click at [483, 126] on span "Client" at bounding box center [483, 123] width 17 height 10
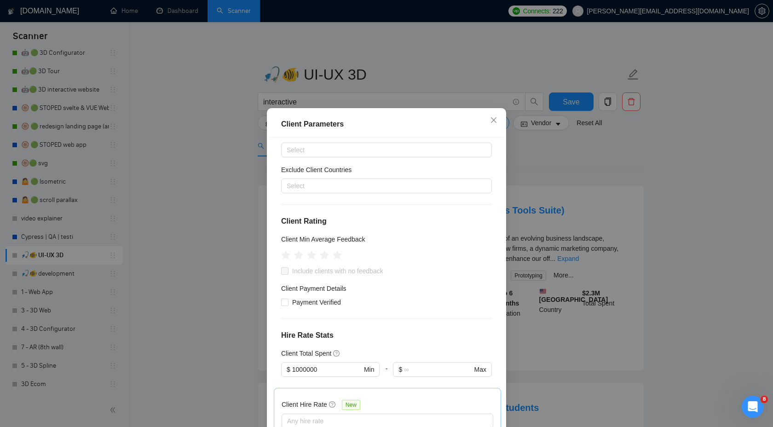
scroll to position [44, 0]
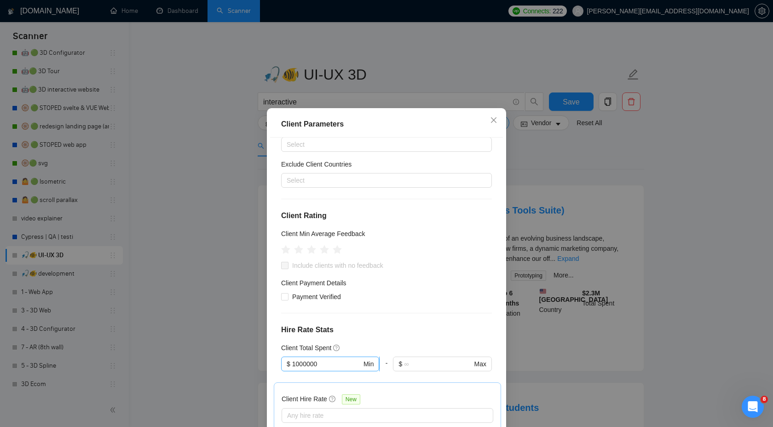
click at [308, 367] on input "1000000" at bounding box center [326, 364] width 69 height 10
click at [305, 368] on input "1000000" at bounding box center [326, 364] width 69 height 10
click at [307, 368] on input "1000000" at bounding box center [326, 364] width 69 height 10
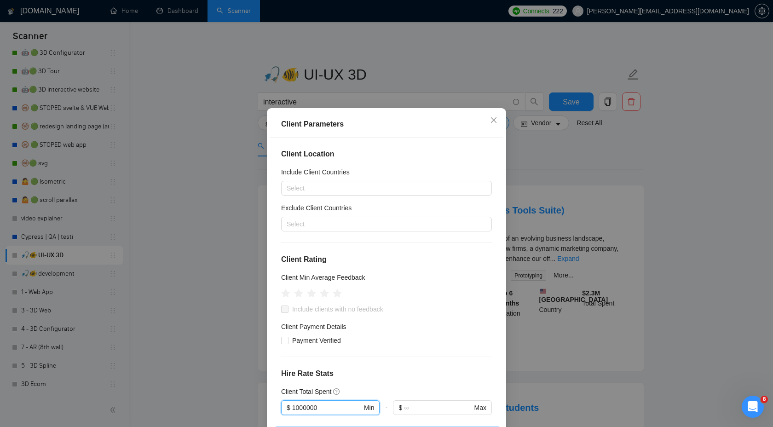
click at [559, 170] on div "Client Parameters Client Location Include Client Countries Select Exclude Clien…" at bounding box center [386, 213] width 773 height 427
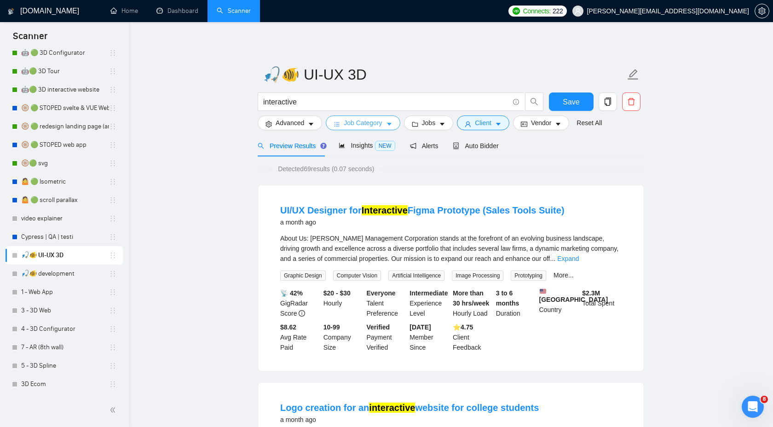
click at [372, 125] on span "Job Category" at bounding box center [363, 123] width 38 height 10
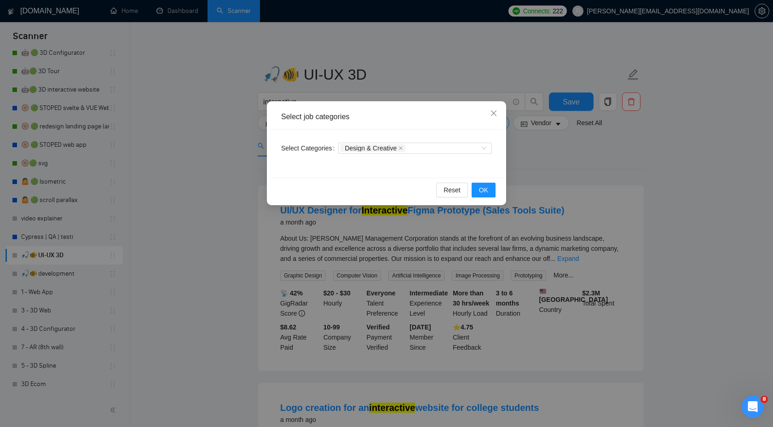
click at [541, 166] on div "Select job categories Select Categories Design & Creative Reset OK" at bounding box center [386, 213] width 773 height 427
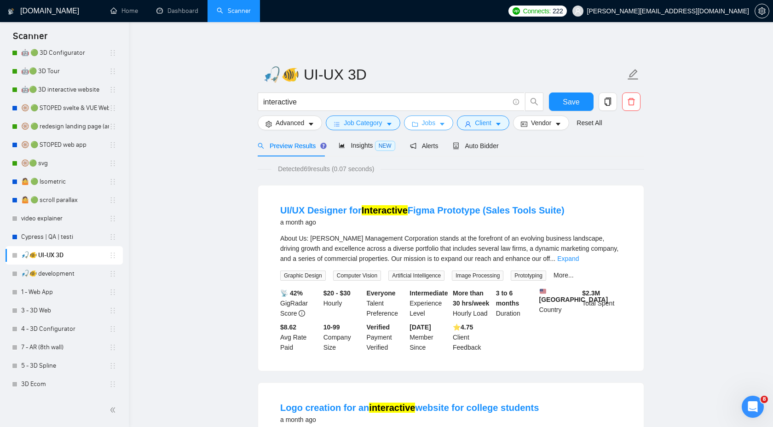
click at [429, 121] on span "Jobs" at bounding box center [429, 123] width 14 height 10
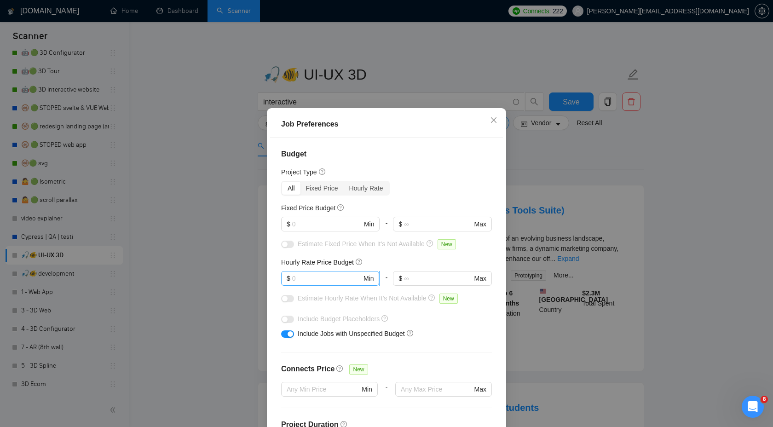
click at [301, 275] on input "text" at bounding box center [326, 278] width 69 height 10
click at [540, 177] on div "Job Preferences Budget Project Type All Fixed Price Hourly Rate Fixed Price Bud…" at bounding box center [386, 213] width 773 height 427
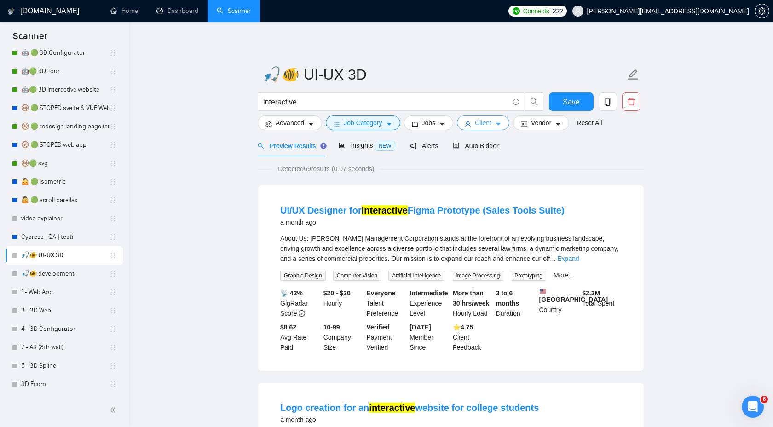
click at [491, 124] on span "Client" at bounding box center [483, 123] width 17 height 10
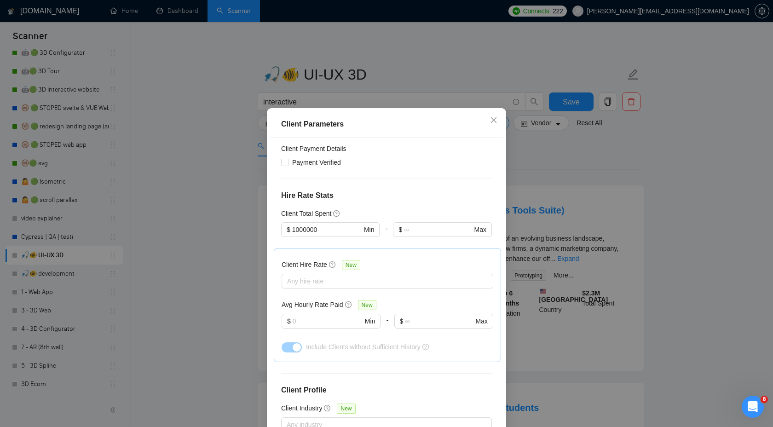
scroll to position [224, 0]
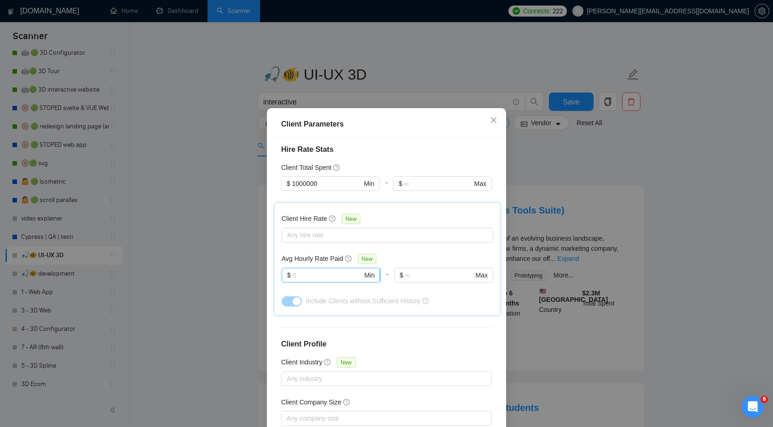
click at [334, 272] on input "text" at bounding box center [328, 275] width 70 height 10
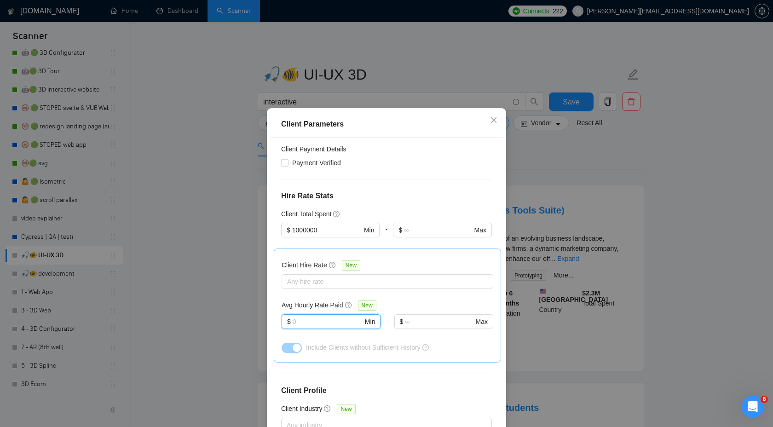
scroll to position [189, 0]
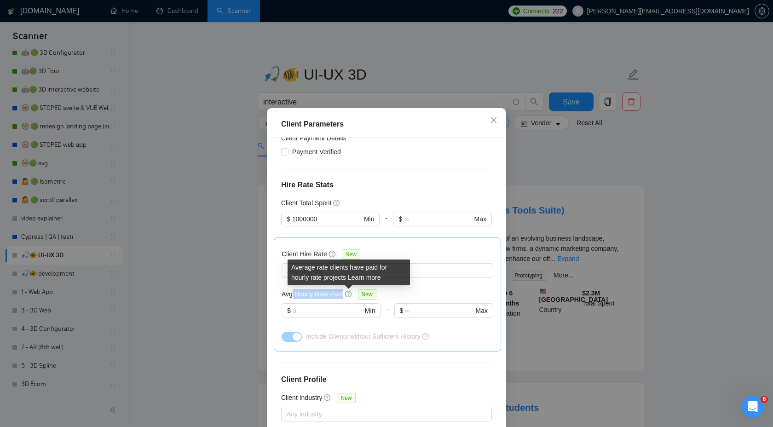
drag, startPoint x: 292, startPoint y: 295, endPoint x: 344, endPoint y: 294, distance: 52.0
click at [345, 294] on div "Avg Hourly Rate Paid New" at bounding box center [331, 294] width 98 height 11
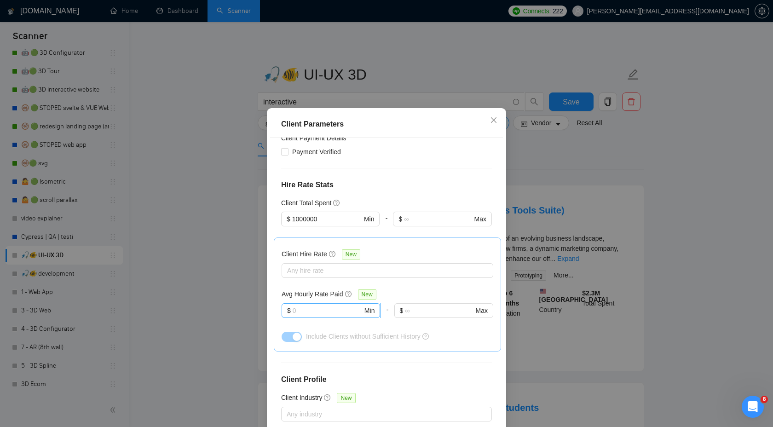
click at [333, 309] on input "text" at bounding box center [328, 310] width 70 height 10
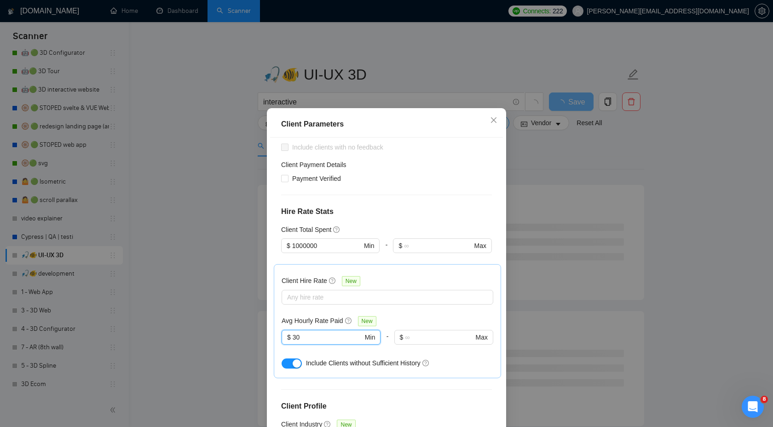
scroll to position [161, 0]
type input "30"
click at [297, 246] on input "1000000" at bounding box center [326, 246] width 69 height 10
click at [327, 247] on input "5000000" at bounding box center [326, 246] width 69 height 10
click at [304, 247] on input "500000" at bounding box center [326, 246] width 69 height 10
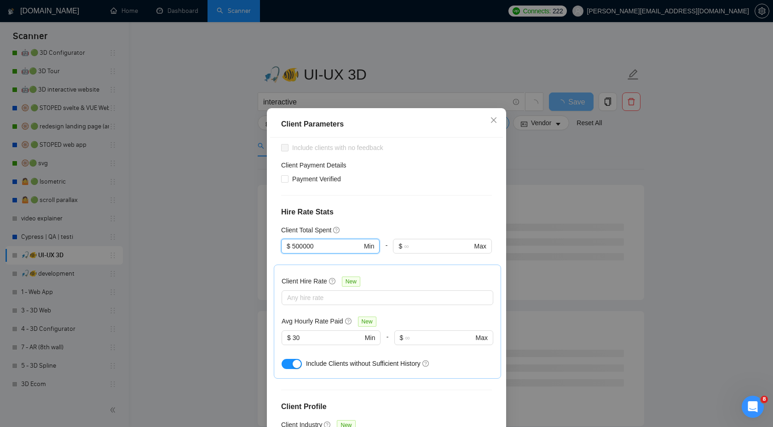
type input "500000"
click at [540, 170] on div "Client Parameters Client Location Include Client Countries Select Exclude Clien…" at bounding box center [386, 213] width 773 height 427
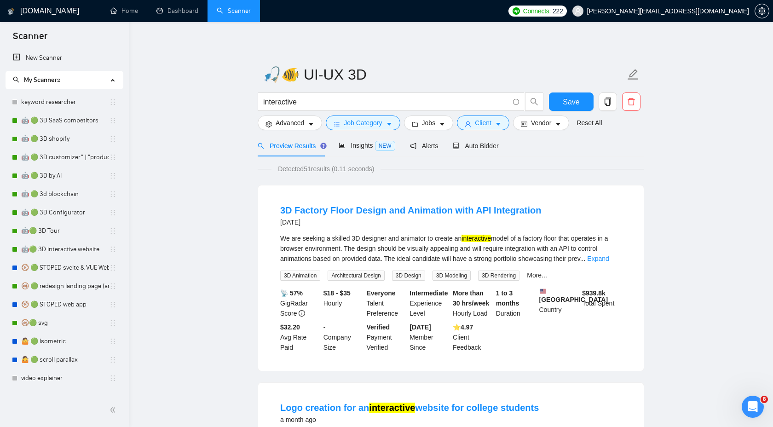
scroll to position [160, 0]
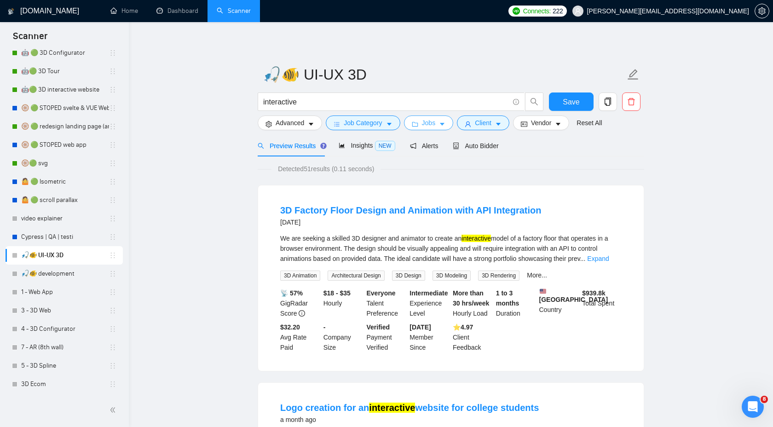
click at [432, 123] on span "Jobs" at bounding box center [429, 123] width 14 height 10
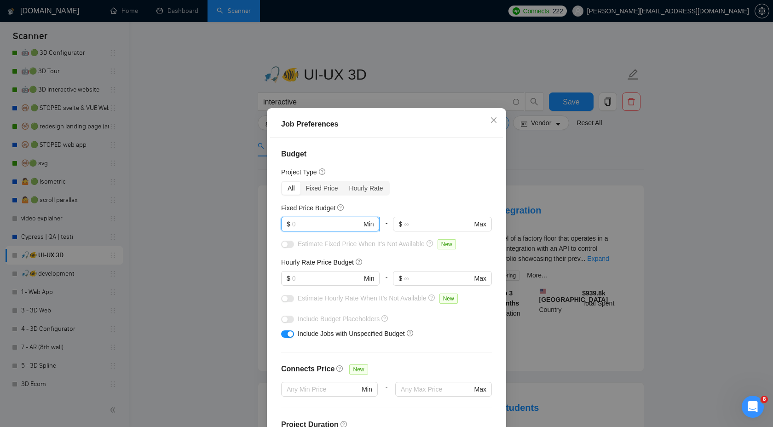
click at [332, 223] on input "text" at bounding box center [326, 224] width 69 height 10
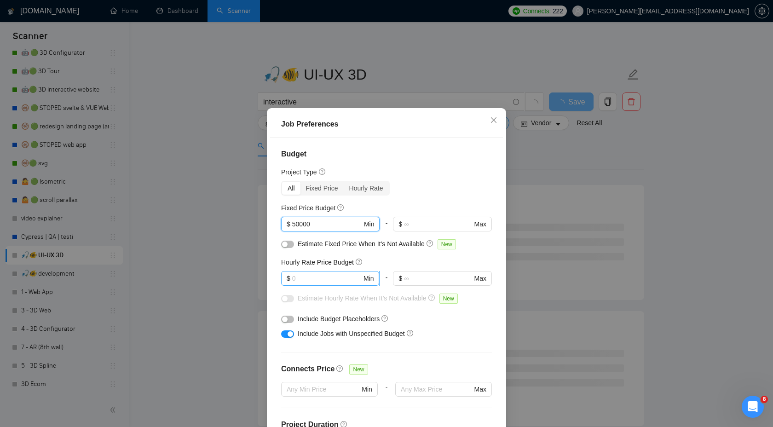
type input "50000"
click at [299, 280] on input "text" at bounding box center [326, 278] width 69 height 10
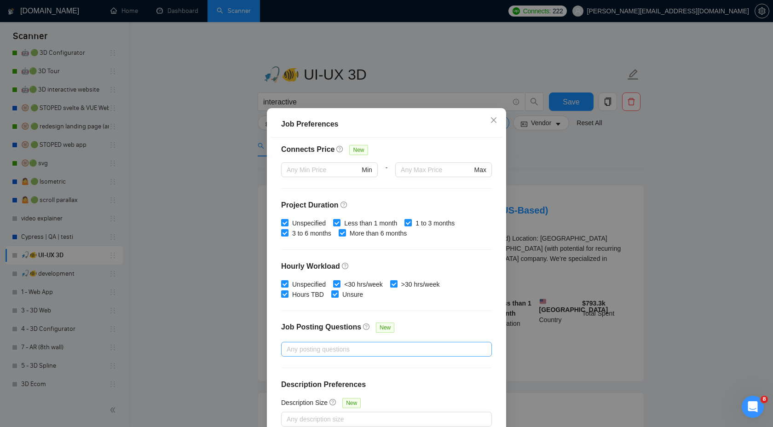
scroll to position [50, 0]
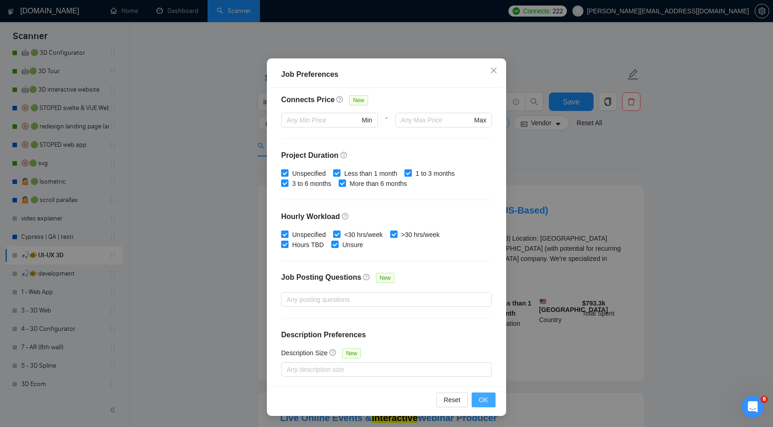
type input "50"
click at [491, 399] on button "OK" at bounding box center [483, 399] width 24 height 15
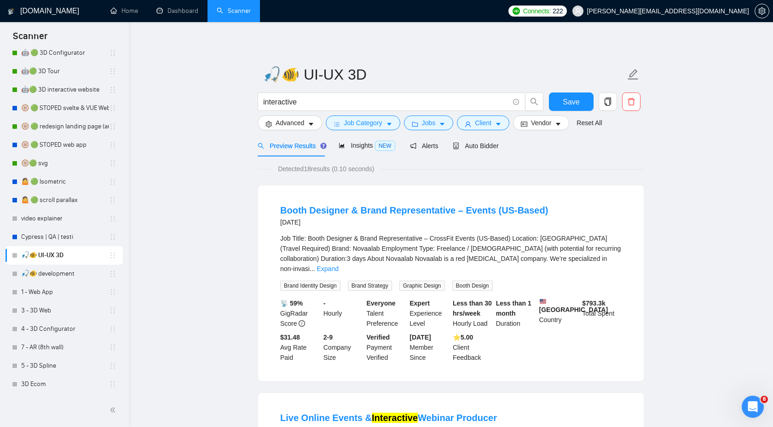
scroll to position [0, 0]
click at [186, 15] on link "Dashboard" at bounding box center [177, 11] width 42 height 8
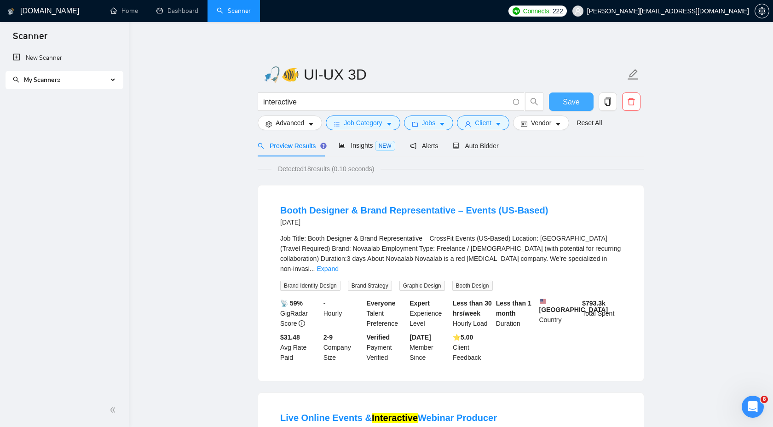
click at [566, 105] on span "Save" at bounding box center [571, 101] width 17 height 11
click at [182, 15] on link "Dashboard" at bounding box center [177, 11] width 42 height 8
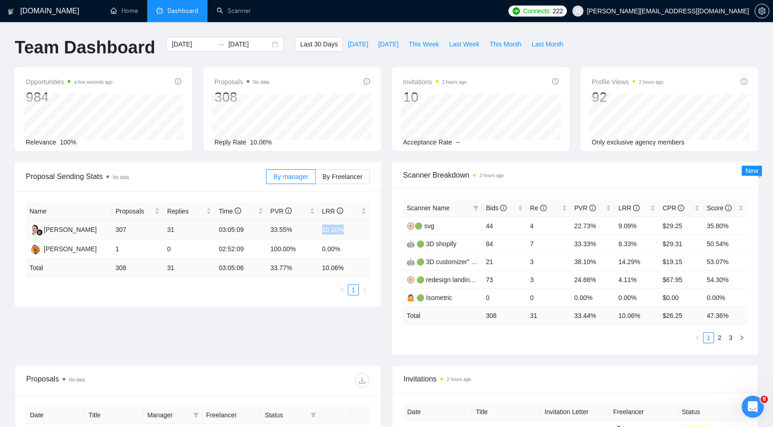
drag, startPoint x: 323, startPoint y: 230, endPoint x: 363, endPoint y: 229, distance: 39.6
click at [363, 229] on td "10.10%" at bounding box center [344, 229] width 52 height 19
drag, startPoint x: 268, startPoint y: 230, endPoint x: 300, endPoint y: 230, distance: 31.7
click at [300, 230] on td "33.55%" at bounding box center [293, 229] width 52 height 19
drag, startPoint x: 321, startPoint y: 228, endPoint x: 355, endPoint y: 228, distance: 34.0
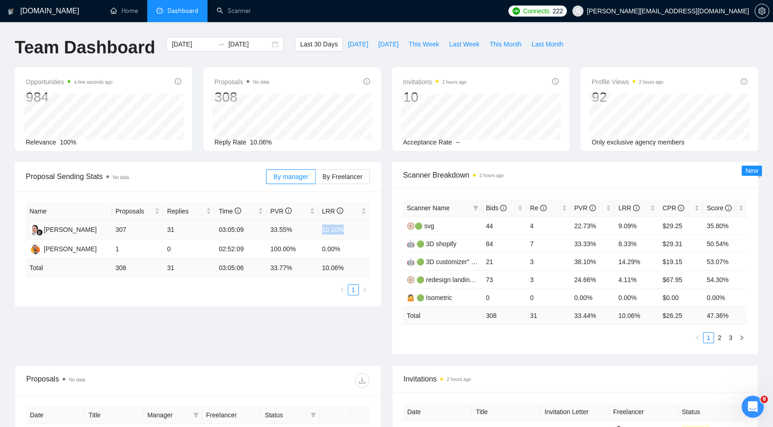
click at [356, 228] on td "10.10%" at bounding box center [344, 229] width 52 height 19
drag, startPoint x: 270, startPoint y: 231, endPoint x: 308, endPoint y: 231, distance: 38.2
click at [308, 231] on td "33.55%" at bounding box center [293, 229] width 52 height 19
drag, startPoint x: 324, startPoint y: 230, endPoint x: 358, endPoint y: 230, distance: 33.6
click at [358, 230] on td "10.10%" at bounding box center [344, 229] width 52 height 19
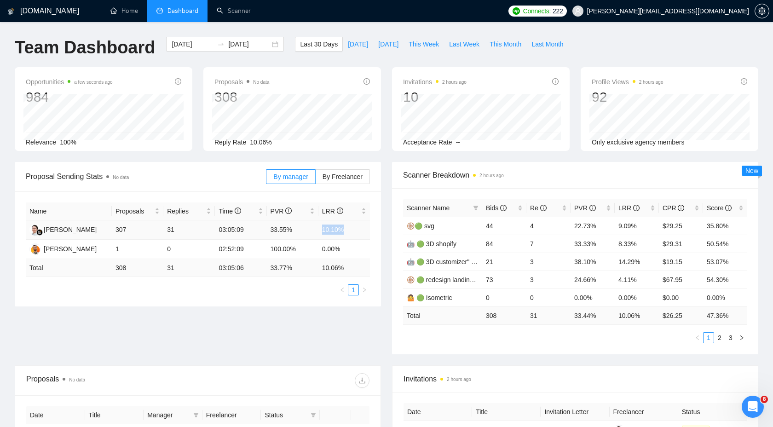
drag, startPoint x: 317, startPoint y: 228, endPoint x: 351, endPoint y: 227, distance: 34.1
click at [351, 227] on tr "Monika [STREET_ADDRESS] 31 03:05:09 33.55% 10.10%" at bounding box center [198, 229] width 344 height 19
click at [259, 325] on div "Proposal Sending Stats No data By manager By Freelancer Name Proposals Replies …" at bounding box center [386, 263] width 754 height 203
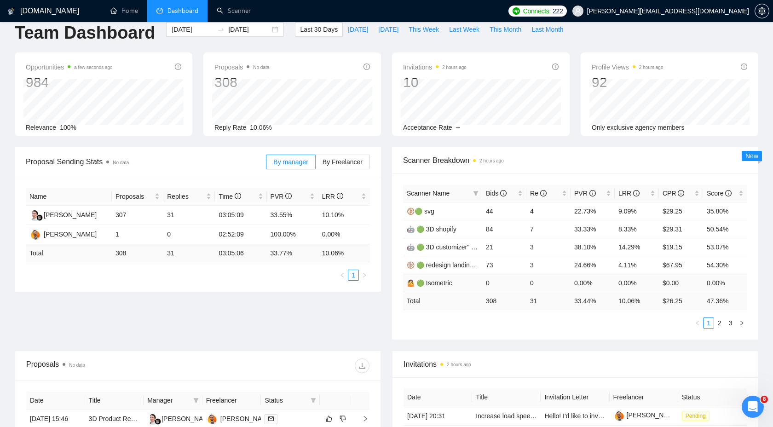
scroll to position [15, 0]
click at [606, 190] on div "PVR" at bounding box center [592, 193] width 37 height 10
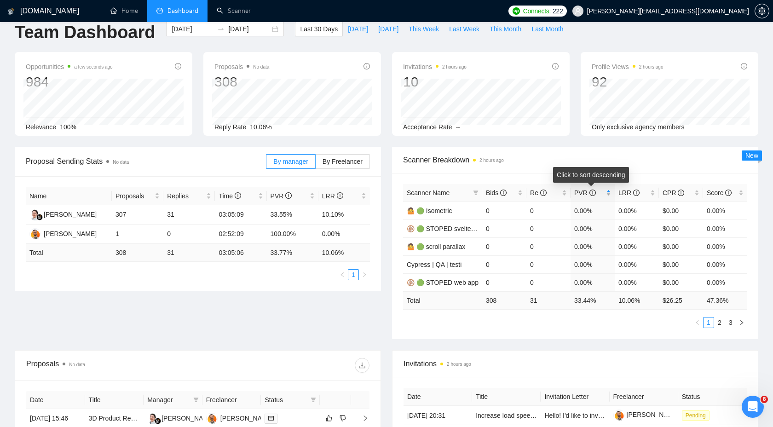
click at [606, 190] on div "PVR" at bounding box center [592, 193] width 37 height 10
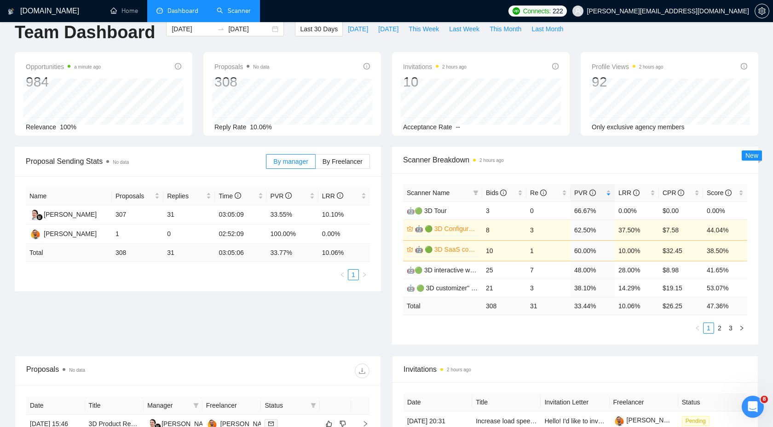
click at [241, 12] on link "Scanner" at bounding box center [234, 11] width 34 height 8
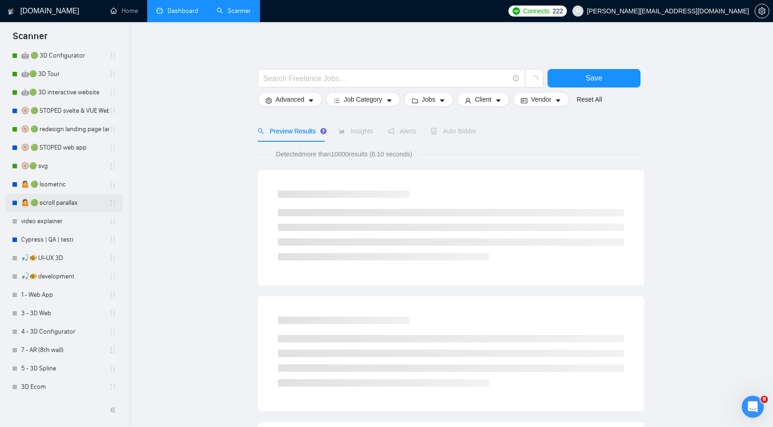
scroll to position [160, 0]
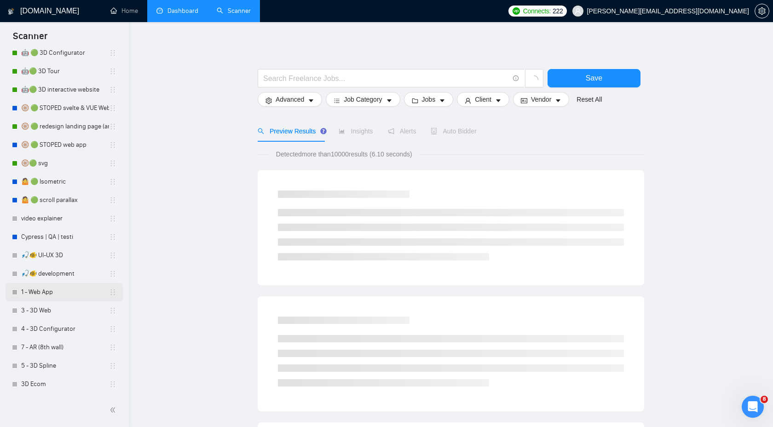
click at [55, 297] on link "1 - Web App" at bounding box center [65, 292] width 88 height 18
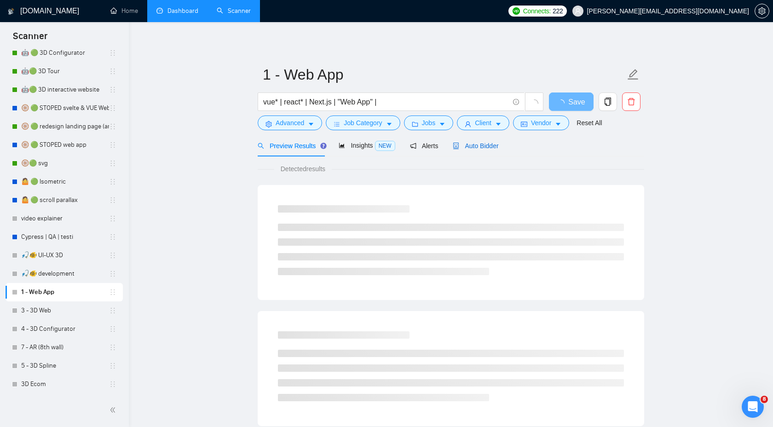
click at [484, 144] on span "Auto Bidder" at bounding box center [476, 145] width 46 height 7
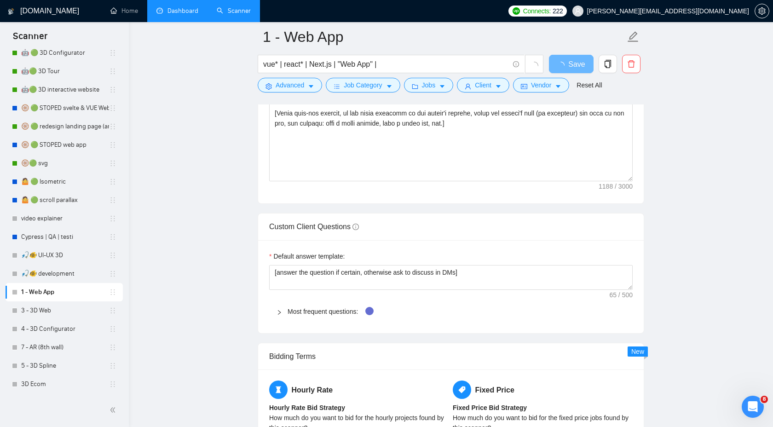
scroll to position [1139, 0]
click at [279, 310] on icon "right" at bounding box center [279, 311] width 6 height 6
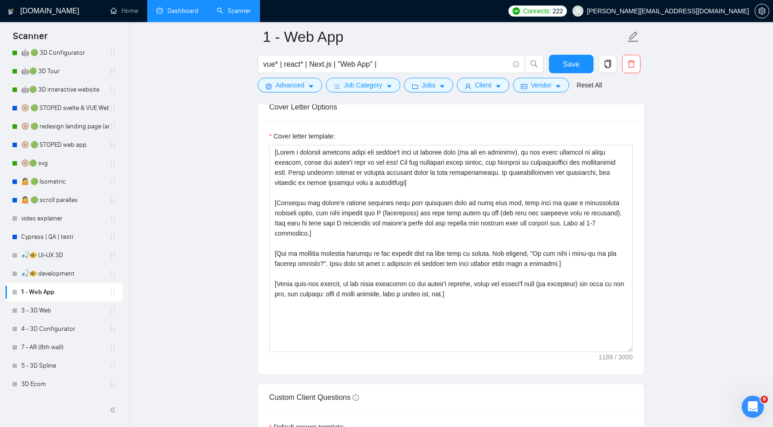
scroll to position [1004, 0]
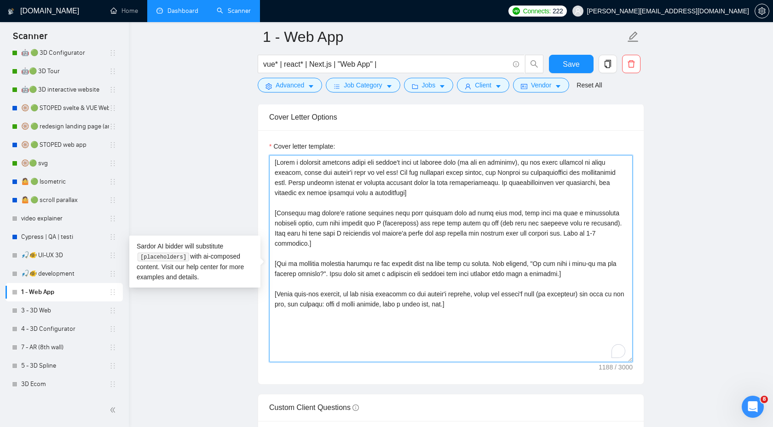
drag, startPoint x: 478, startPoint y: 307, endPoint x: 268, endPoint y: 162, distance: 254.7
click at [268, 162] on div "Cover letter template:" at bounding box center [450, 257] width 385 height 254
click at [488, 314] on textarea "Cover letter template:" at bounding box center [450, 258] width 363 height 207
drag, startPoint x: 490, startPoint y: 310, endPoint x: 268, endPoint y: 174, distance: 260.3
click at [268, 174] on div "Cover letter template:" at bounding box center [450, 257] width 385 height 254
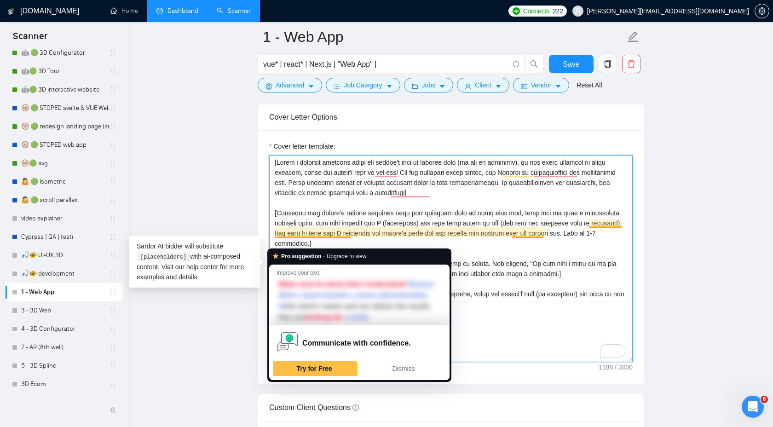
click at [516, 317] on textarea "Cover letter template:" at bounding box center [450, 258] width 363 height 207
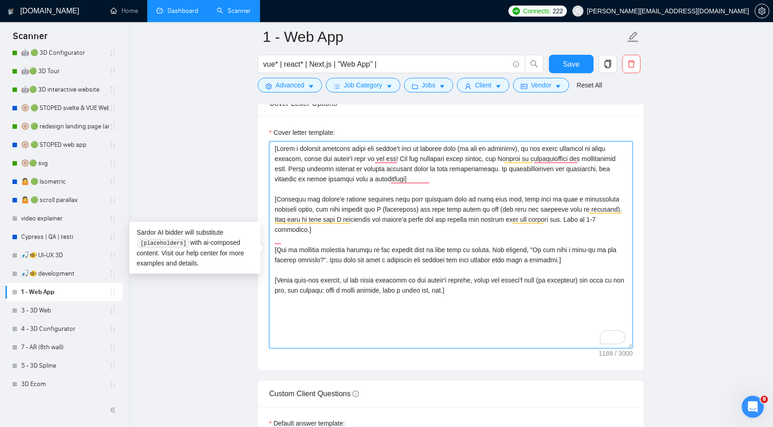
scroll to position [1014, 0]
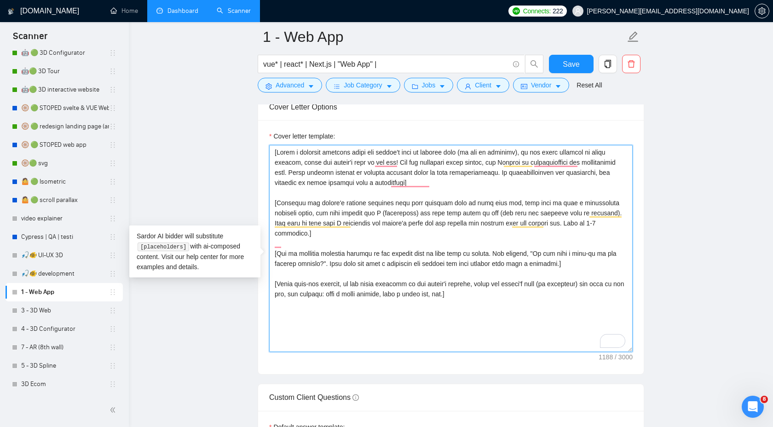
drag, startPoint x: 454, startPoint y: 192, endPoint x: 239, endPoint y: 153, distance: 217.8
click at [448, 316] on textarea "Cover letter template:" at bounding box center [450, 248] width 363 height 207
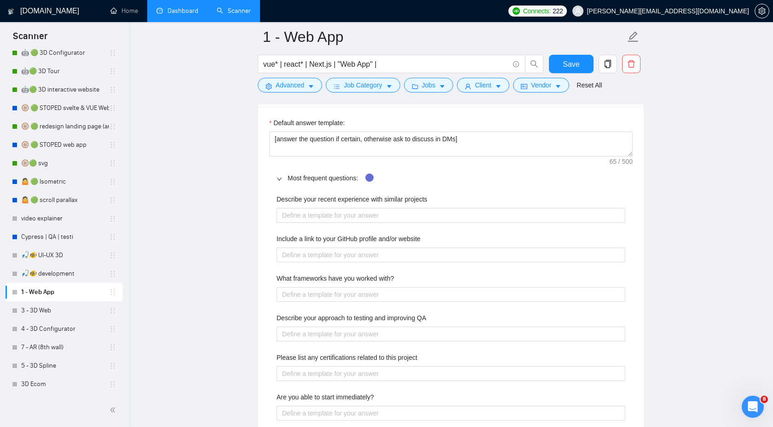
scroll to position [1302, 0]
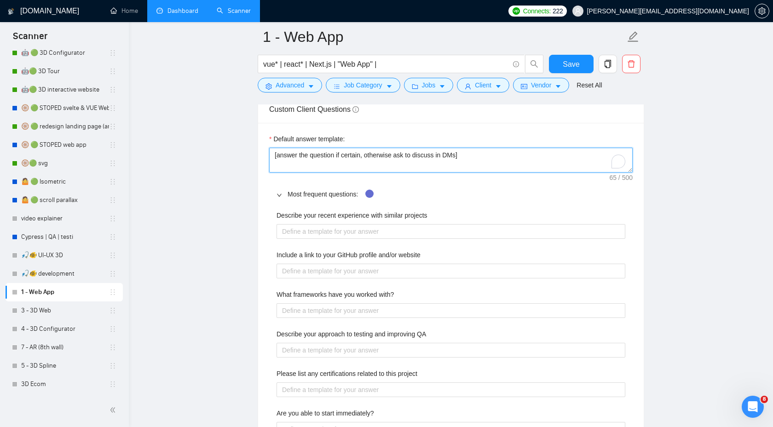
drag, startPoint x: 269, startPoint y: 153, endPoint x: 150, endPoint y: 139, distance: 119.5
click at [150, 139] on main "1 - Web App vue* | react* | Next.js | "Web App" | Save Advanced Job Category Jo…" at bounding box center [451, 191] width 615 height 2913
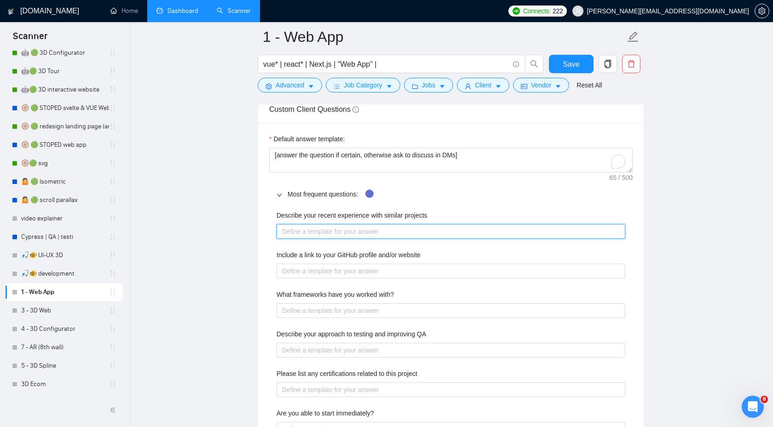
click at [402, 235] on projects "Describe your recent experience with similar projects" at bounding box center [450, 231] width 349 height 15
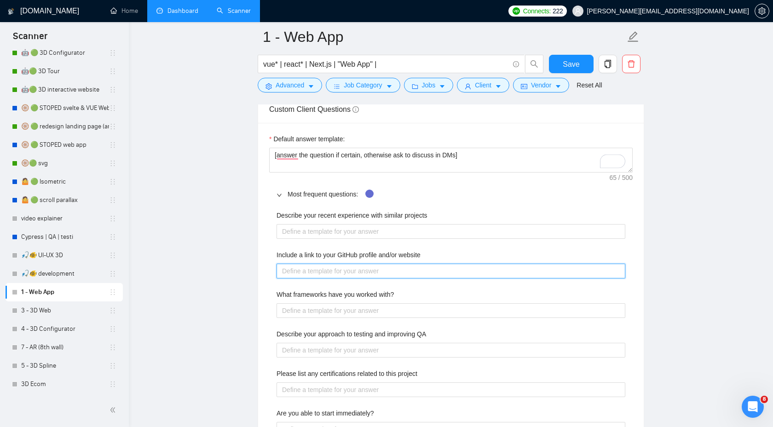
click at [361, 278] on website "Include a link to your GitHub profile and/or website" at bounding box center [450, 271] width 349 height 15
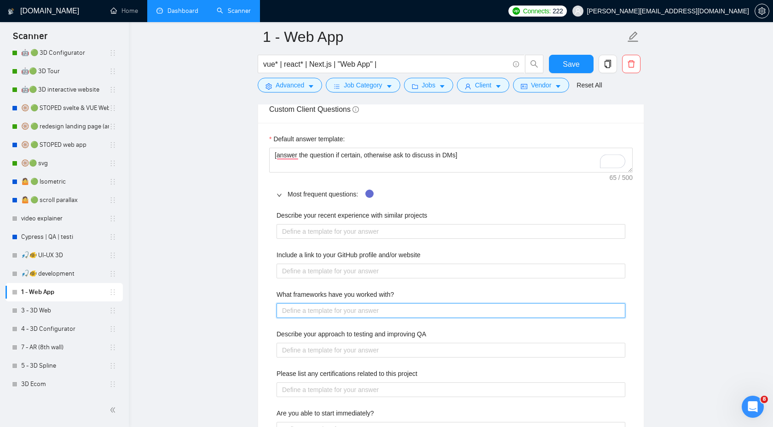
click at [350, 318] on with\? "What frameworks have you worked with?" at bounding box center [450, 310] width 349 height 15
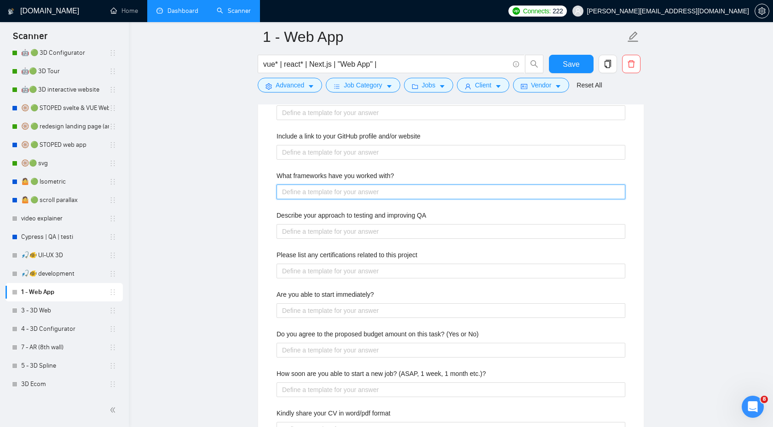
scroll to position [1424, 0]
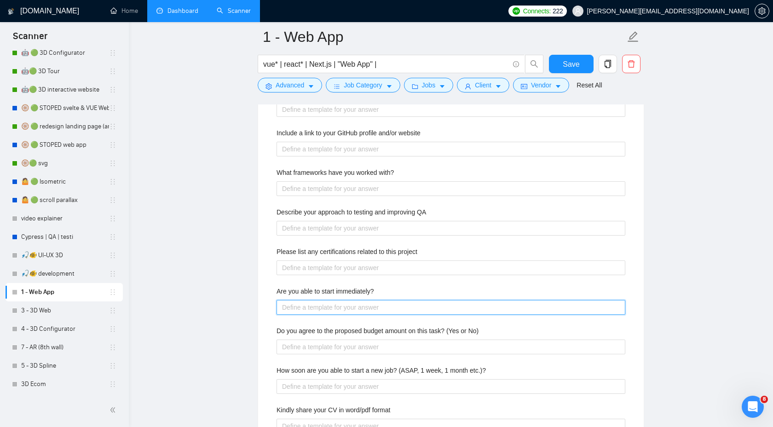
click at [399, 315] on immediately\? "Are you able to start immediately?" at bounding box center [450, 307] width 349 height 15
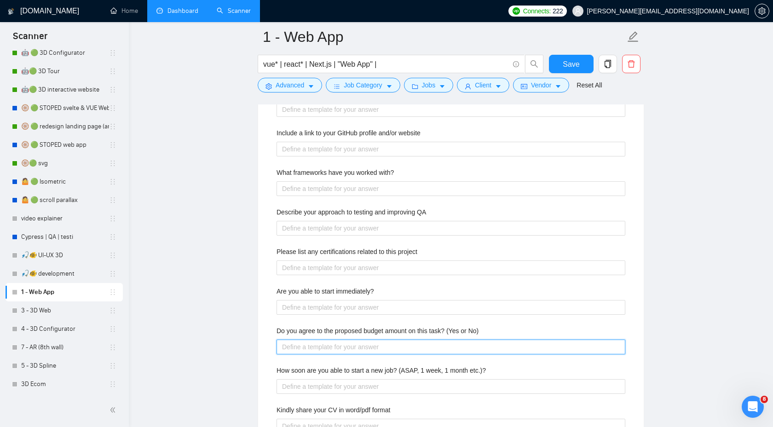
click at [390, 354] on No\) "Do you agree to the proposed budget amount on this task? (Yes or No)" at bounding box center [450, 346] width 349 height 15
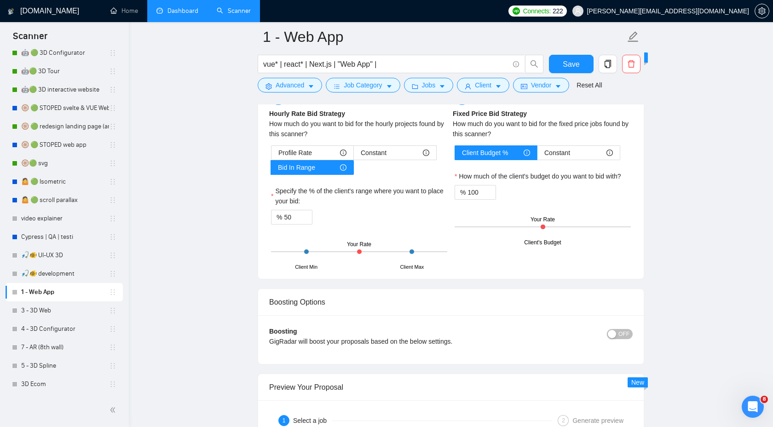
scroll to position [1900, 0]
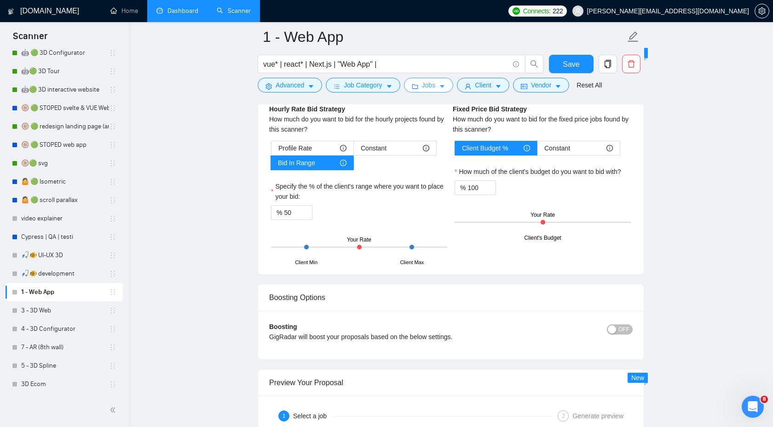
click at [431, 87] on span "Jobs" at bounding box center [429, 85] width 14 height 10
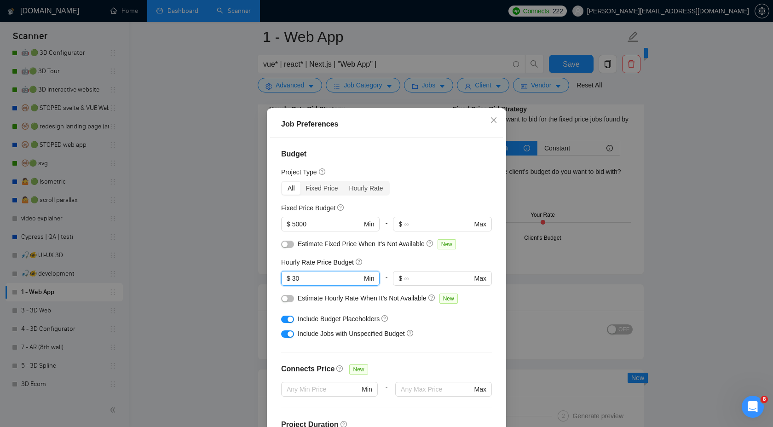
drag, startPoint x: 304, startPoint y: 280, endPoint x: 276, endPoint y: 280, distance: 28.1
click at [276, 280] on div "Budget Project Type All Fixed Price Hourly Rate Fixed Price Budget $ 5000 Min -…" at bounding box center [386, 287] width 233 height 299
click at [493, 121] on icon "close" at bounding box center [493, 119] width 7 height 7
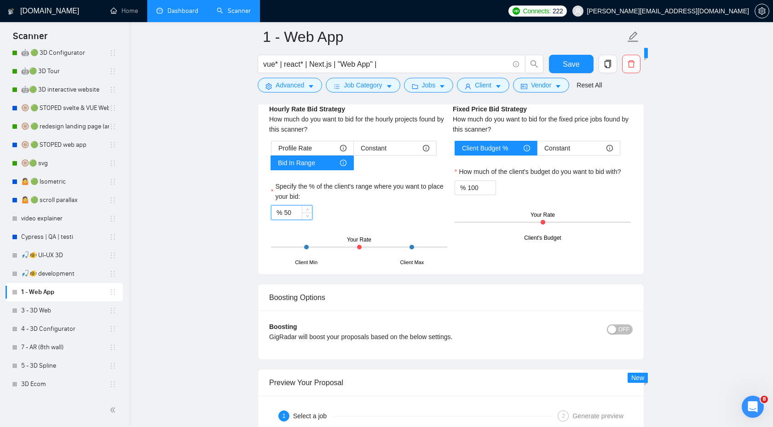
click at [297, 219] on input "50" at bounding box center [298, 213] width 28 height 14
drag, startPoint x: 298, startPoint y: 222, endPoint x: 269, endPoint y: 221, distance: 28.5
click at [269, 221] on div "Profile Rate Constant Bid In Range Specify the % of the client's range where yo…" at bounding box center [359, 202] width 180 height 122
click at [297, 219] on input "50" at bounding box center [298, 213] width 28 height 14
click at [383, 155] on span "Constant" at bounding box center [374, 148] width 26 height 14
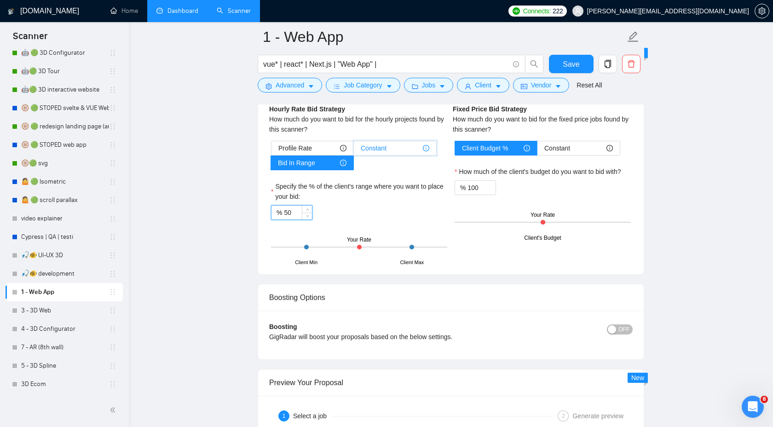
click at [354, 150] on input "Constant" at bounding box center [354, 150] width 0 height 0
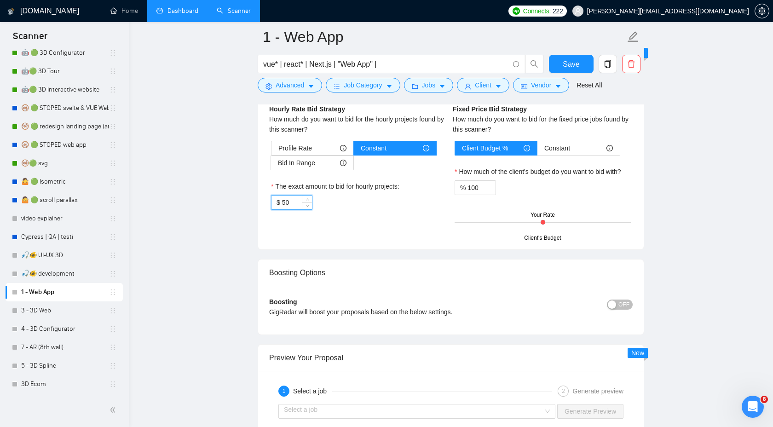
drag, startPoint x: 293, startPoint y: 213, endPoint x: 264, endPoint y: 213, distance: 29.4
click at [264, 213] on div "Hourly Rate Hourly Rate Bid Strategy How much do you want to bid for the hourly…" at bounding box center [450, 160] width 385 height 178
click at [420, 210] on div "$ 50" at bounding box center [359, 202] width 176 height 15
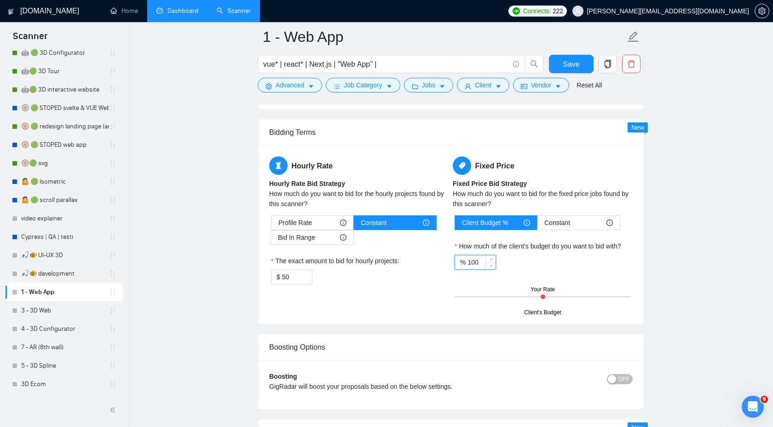
drag, startPoint x: 482, startPoint y: 271, endPoint x: 469, endPoint y: 271, distance: 13.3
click at [469, 269] on input "100" at bounding box center [481, 262] width 28 height 14
type input "95"
click at [545, 282] on div "Client Budget % Constant How much of the client's budget do you want to bid wit…" at bounding box center [543, 264] width 180 height 98
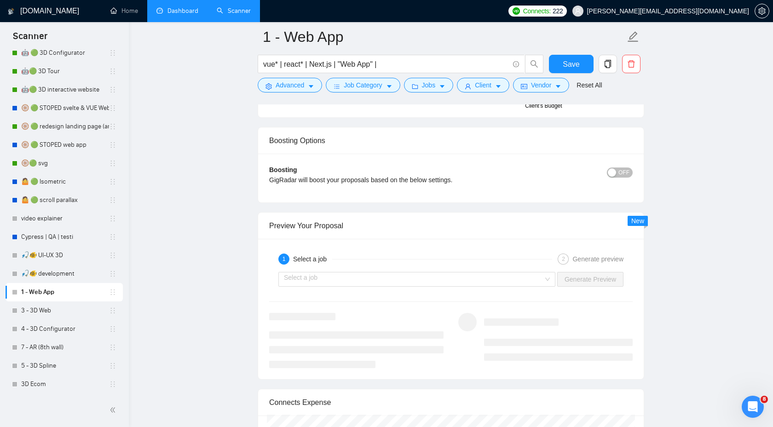
scroll to position [2033, 0]
drag, startPoint x: 266, startPoint y: 179, endPoint x: 484, endPoint y: 191, distance: 218.4
click at [485, 191] on div "Boosting GigRadar will boost your proposals based on the below settings. OFF Bo…" at bounding box center [450, 177] width 385 height 49
click at [481, 182] on div "Boosting GigRadar will boost your proposals based on the below settings." at bounding box center [405, 177] width 273 height 27
click at [618, 177] on span "OFF" at bounding box center [623, 172] width 11 height 10
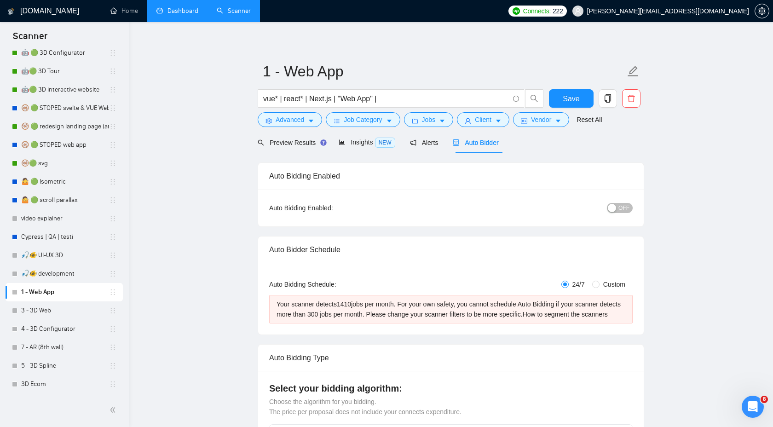
scroll to position [0, 0]
